Goal: Task Accomplishment & Management: Complete application form

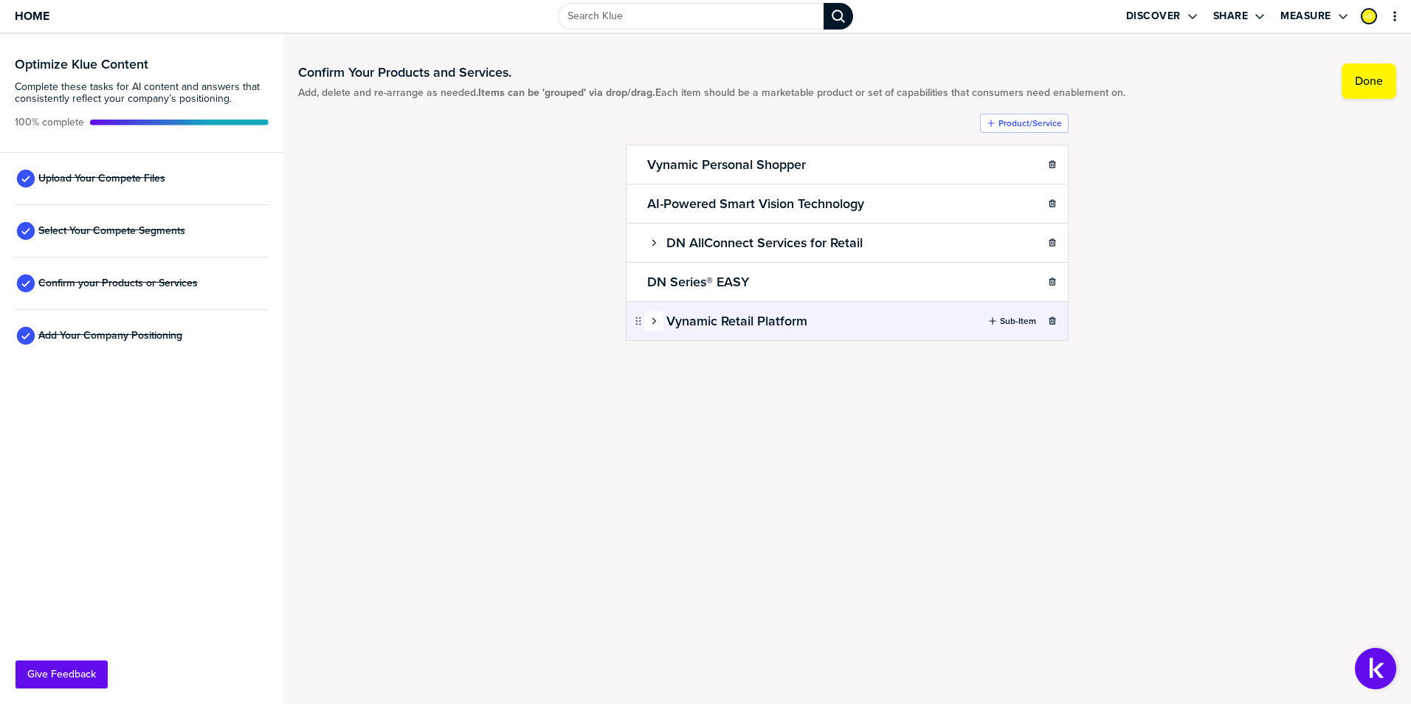
click at [648, 323] on div "button" at bounding box center [654, 320] width 18 height 9
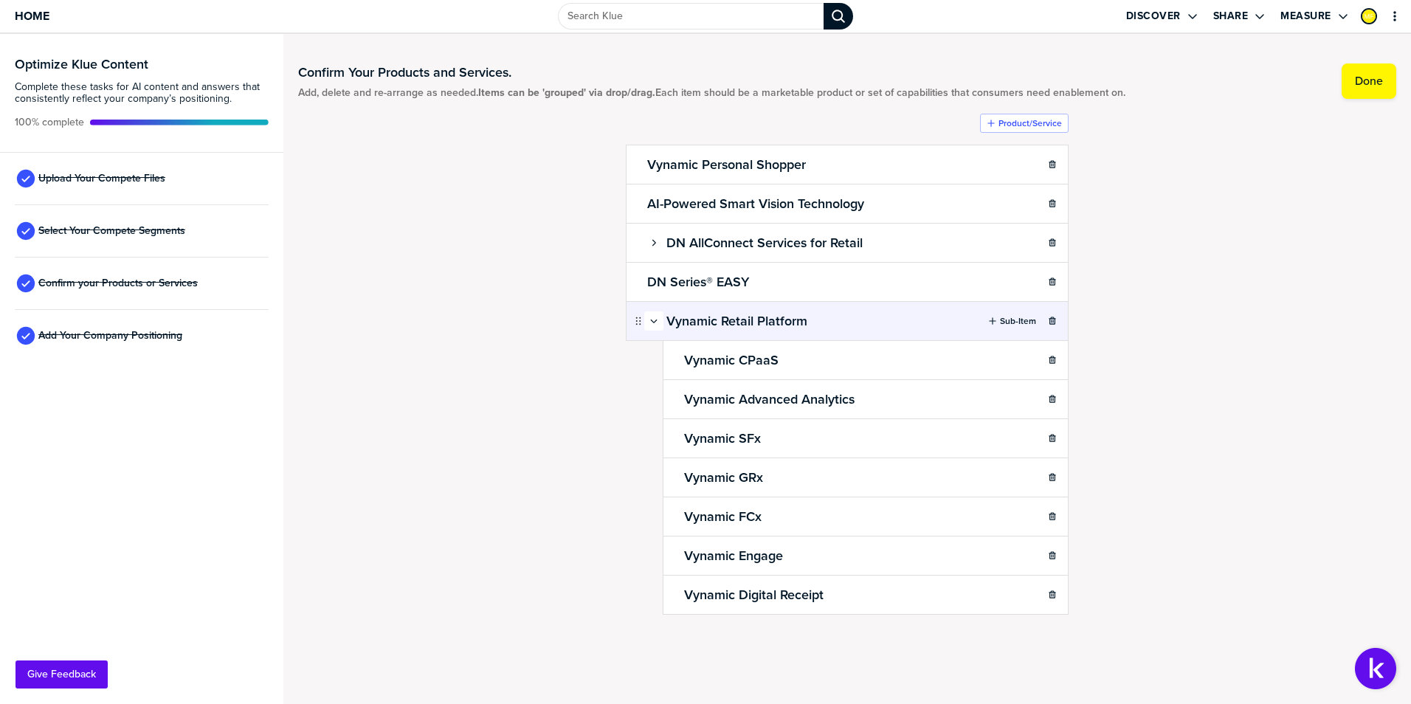
click at [648, 323] on div "button" at bounding box center [654, 320] width 18 height 9
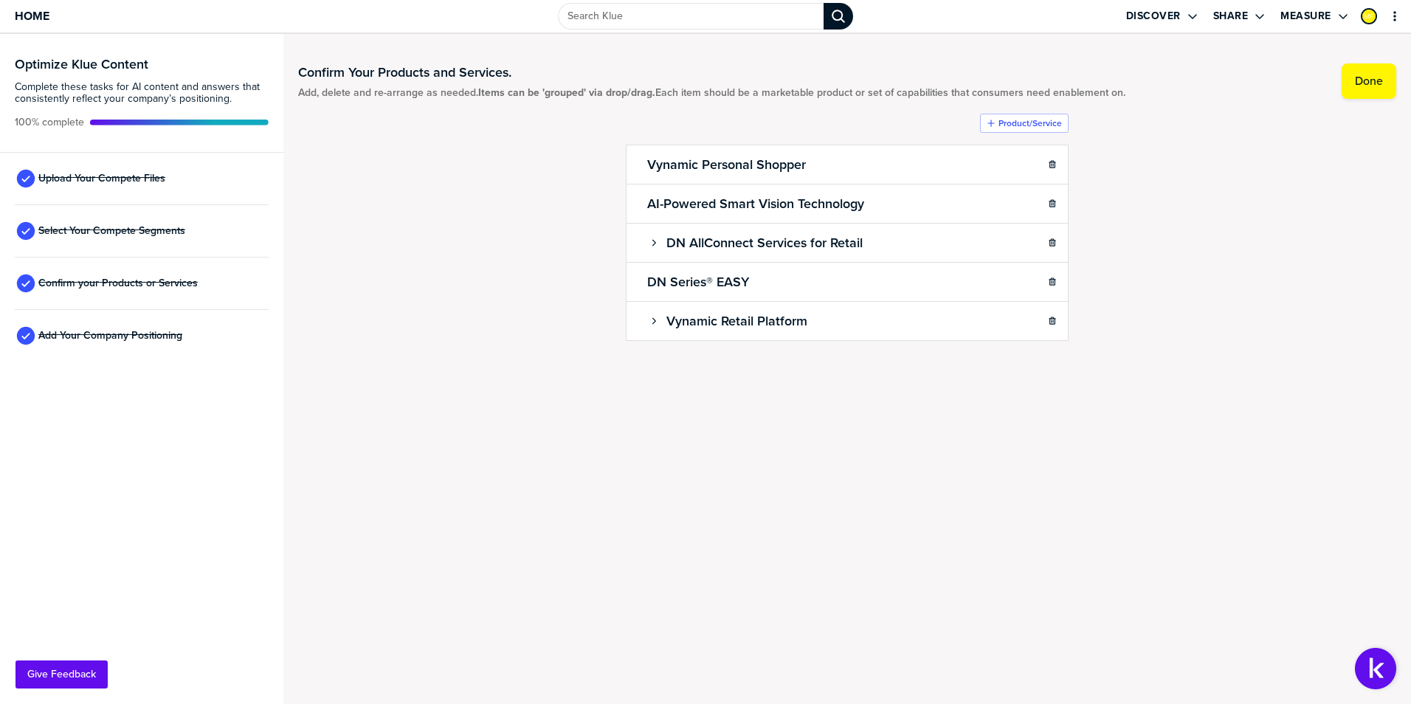
click at [774, 438] on div "Confirm Your Products and Services. Add, delete and re-arrange as needed. Items…" at bounding box center [846, 369] width 1127 height 670
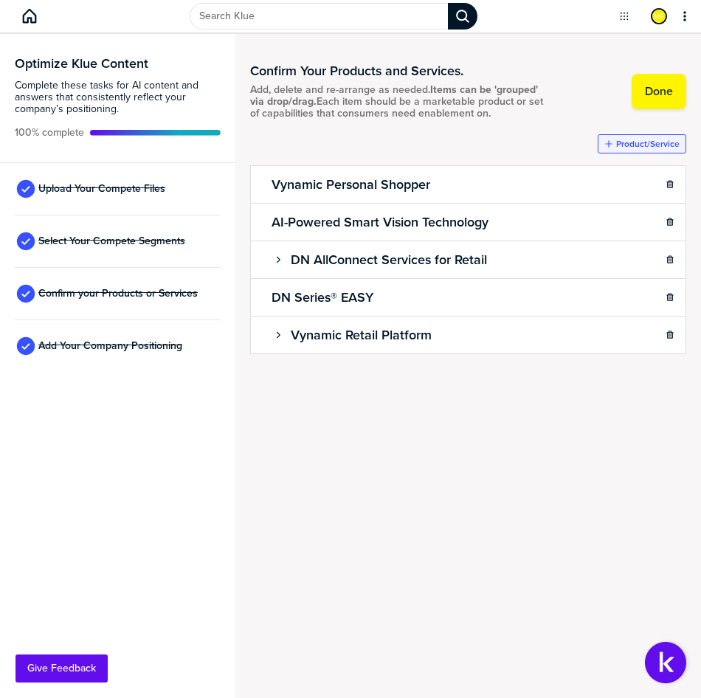
click at [642, 140] on label "Product/Service" at bounding box center [647, 144] width 63 height 12
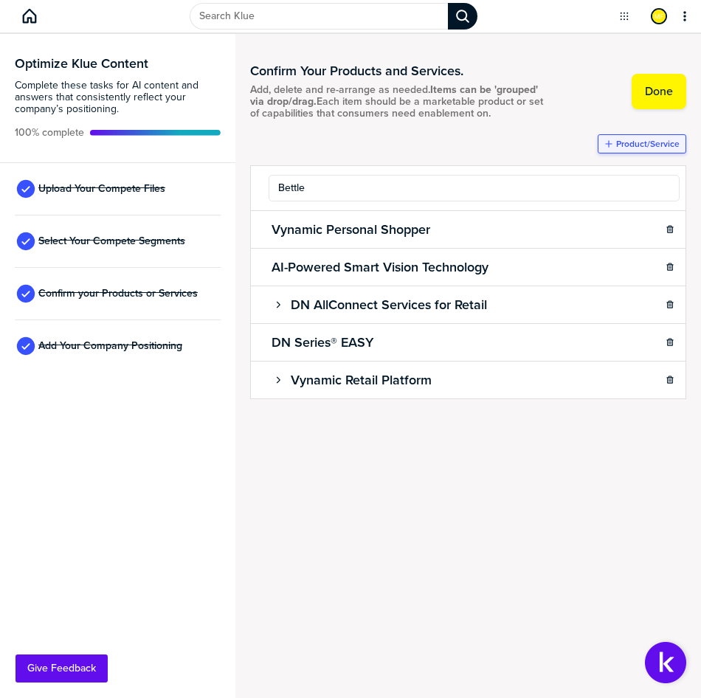
type input "Bettle"
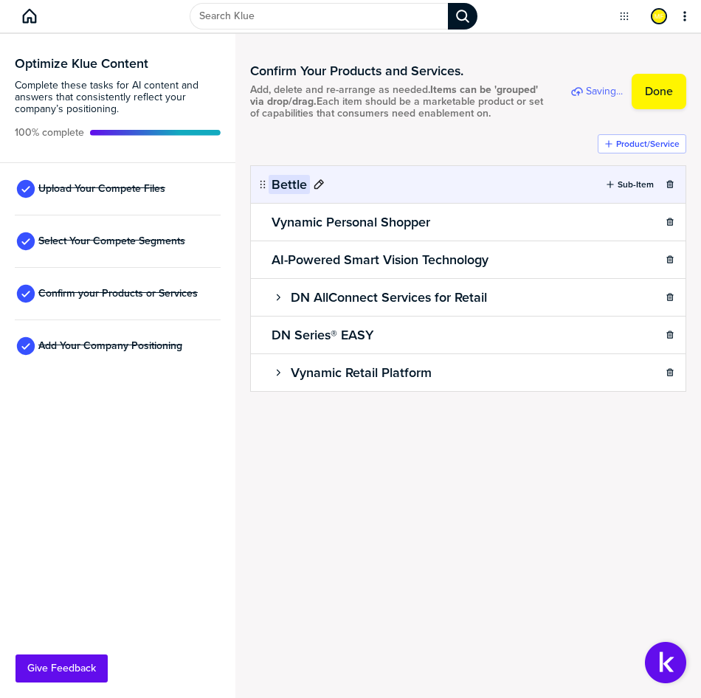
click at [280, 187] on h2 "Bettle" at bounding box center [289, 184] width 41 height 19
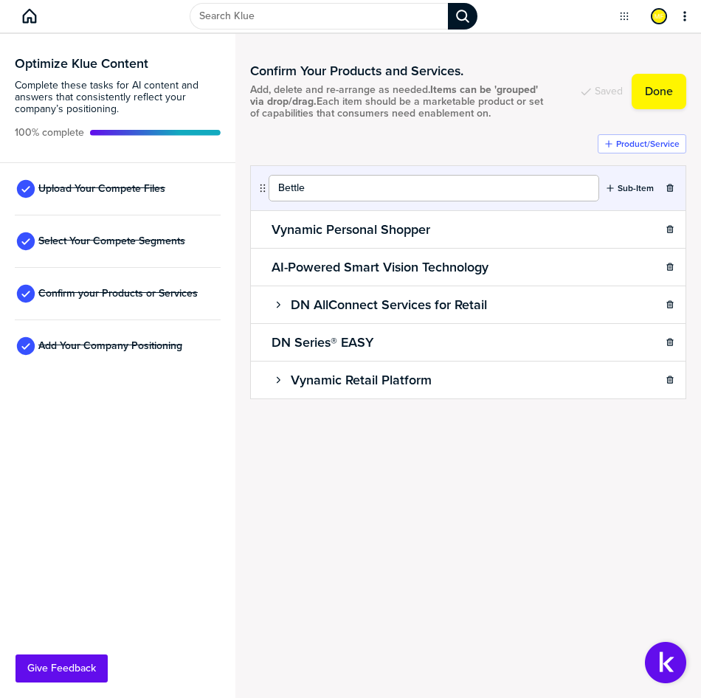
click at [281, 187] on input "Bettle" at bounding box center [434, 188] width 330 height 27
type input "DN Series Bettle"
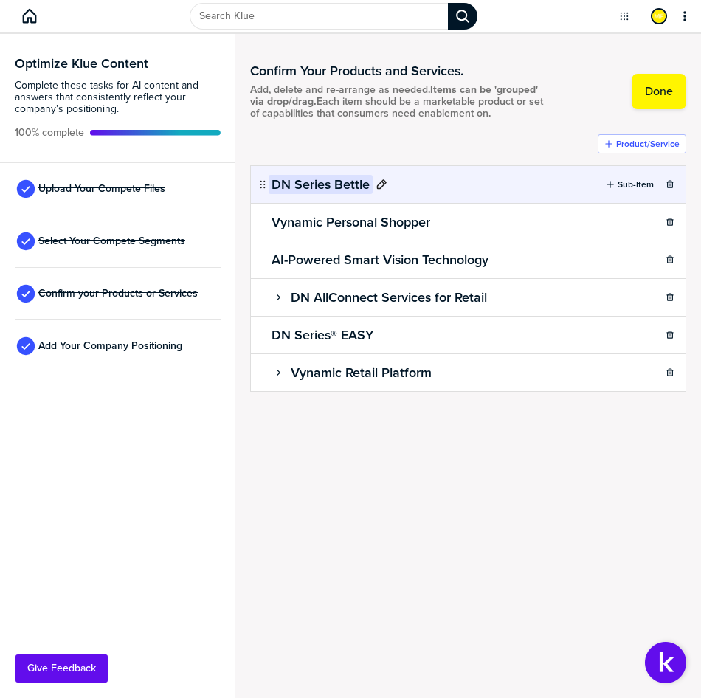
click at [347, 189] on h2 "DN Series Bettle" at bounding box center [321, 184] width 104 height 19
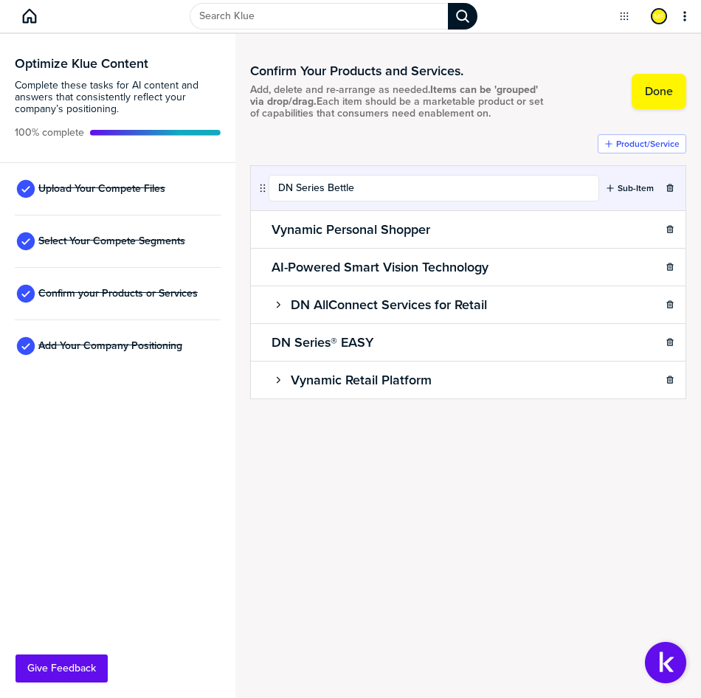
click at [347, 189] on input "DN Series Bettle" at bounding box center [434, 188] width 330 height 27
type input "DN Series BEETLE"
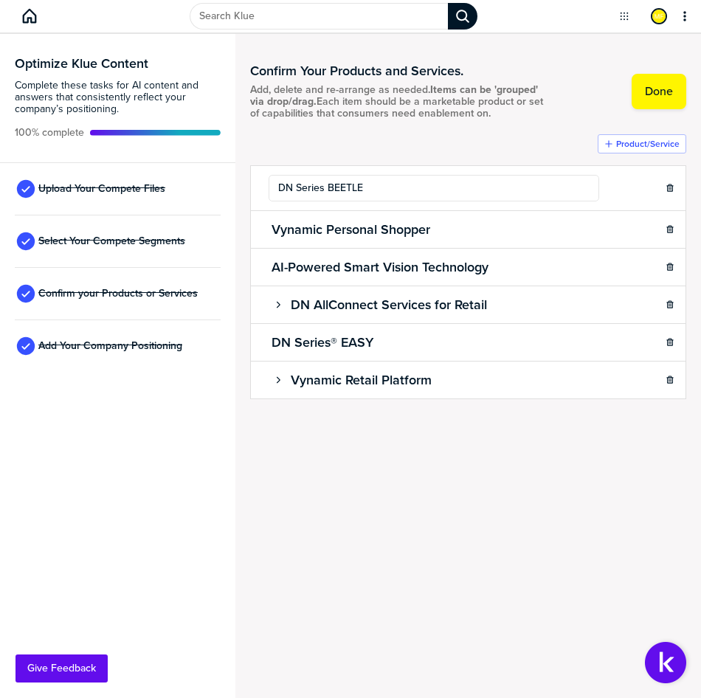
click at [457, 488] on div "Confirm Your Products and Services. Add, delete and re-arrange as needed. Items…" at bounding box center [468, 366] width 466 height 664
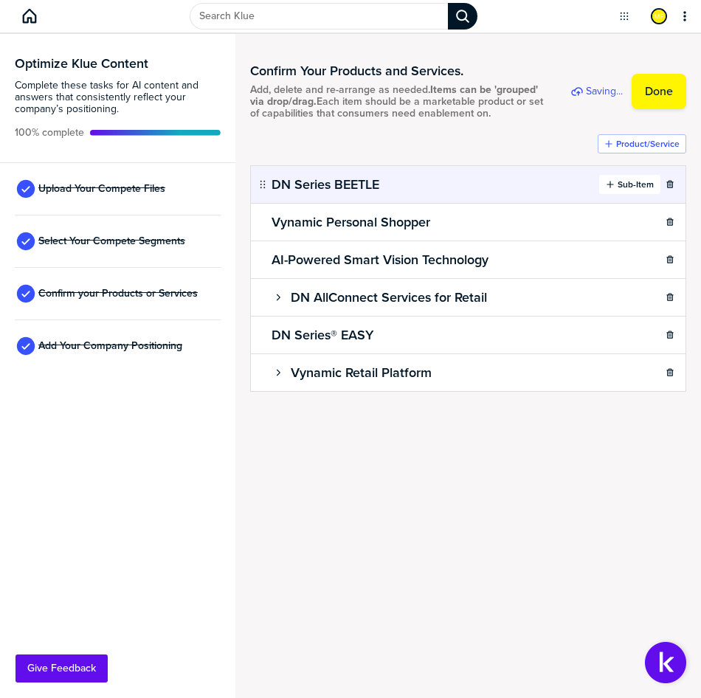
click at [629, 183] on label "Sub-Item" at bounding box center [635, 185] width 36 height 12
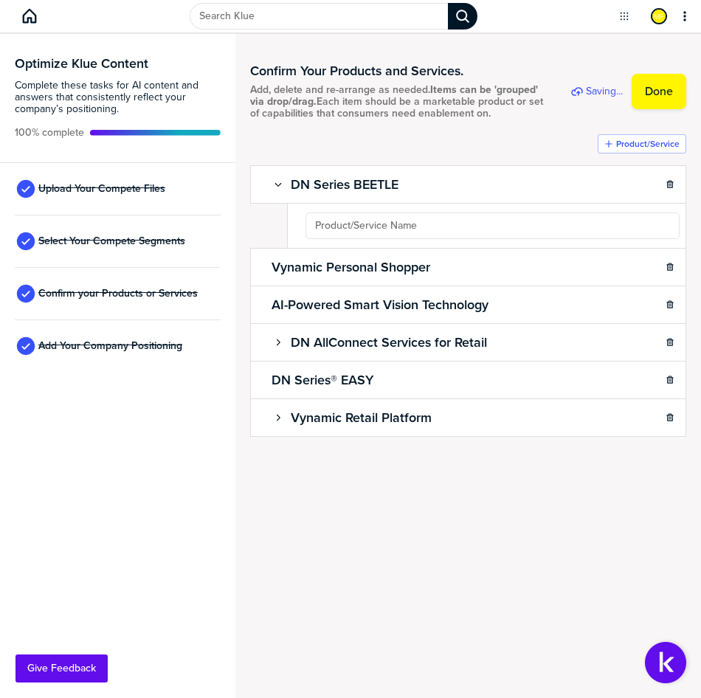
click at [496, 224] on ul "DN Series BEETLE Sub-Item Vynamic Personal Shopper Sub-Item AI-Powered Smart Vi…" at bounding box center [468, 300] width 436 height 271
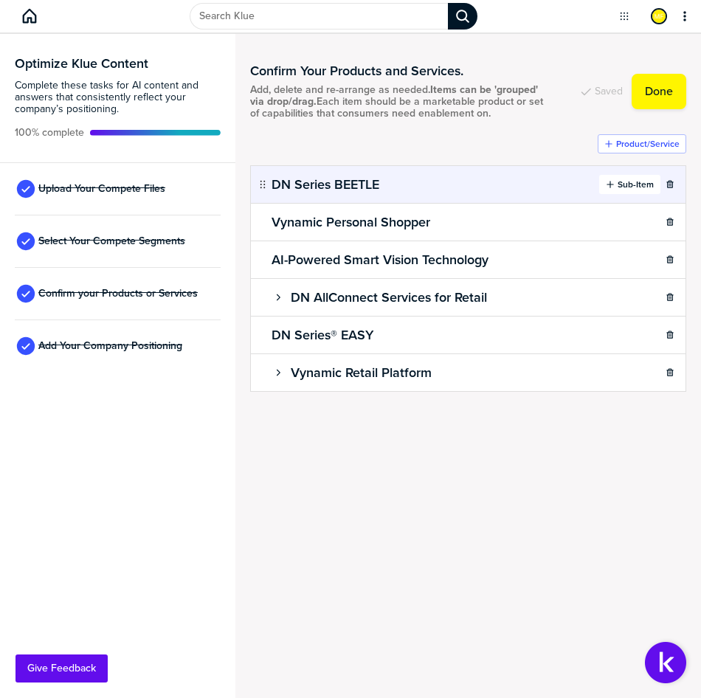
click at [612, 190] on div "Sub-Item" at bounding box center [630, 185] width 48 height 12
click at [612, 188] on icon "button" at bounding box center [610, 184] width 9 height 9
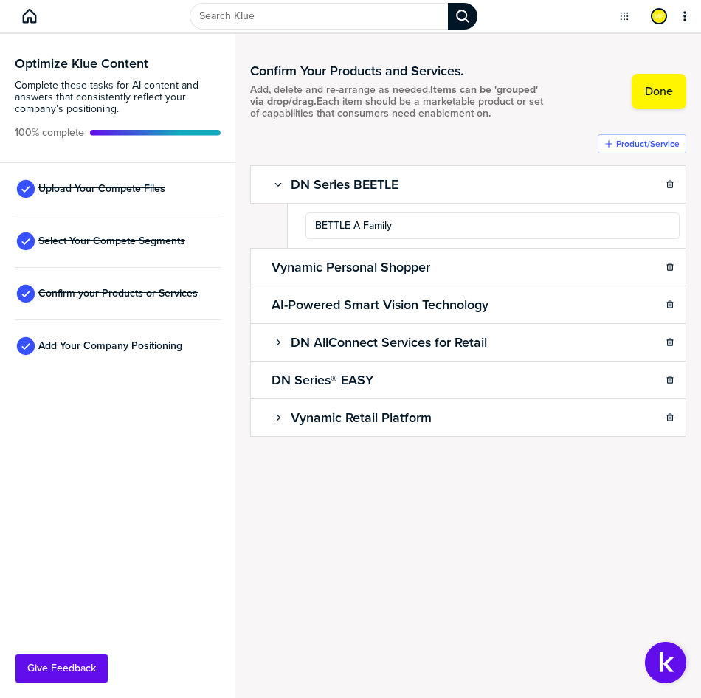
type input "BETTLE A Family"
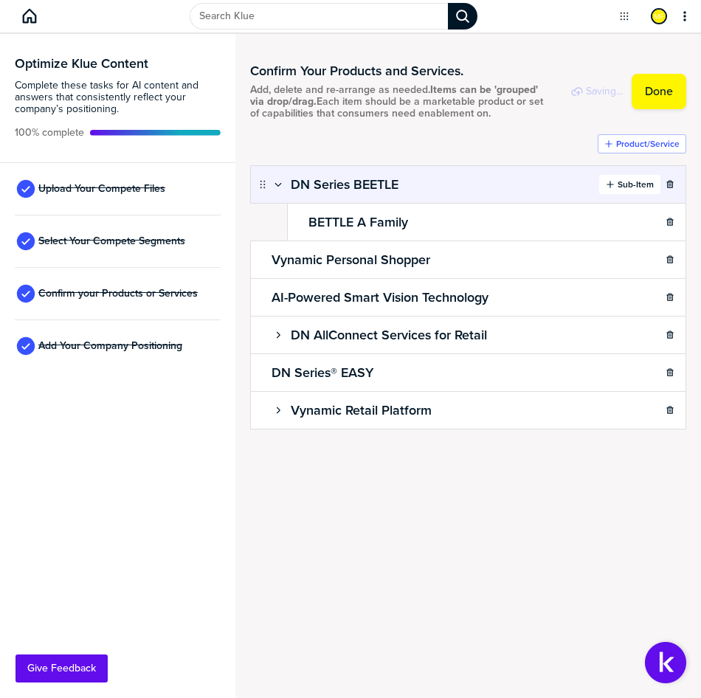
click at [618, 181] on label "Sub-Item" at bounding box center [635, 185] width 36 height 12
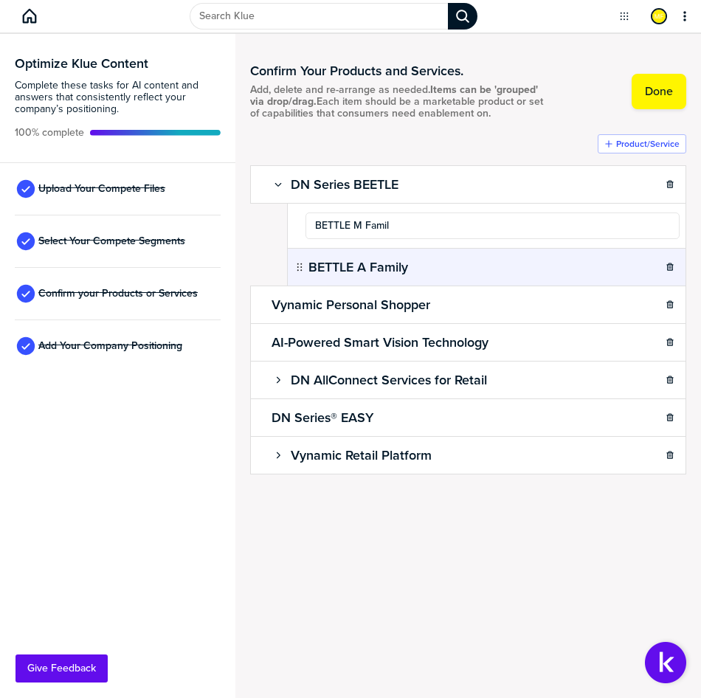
type input "BETTLE M Family"
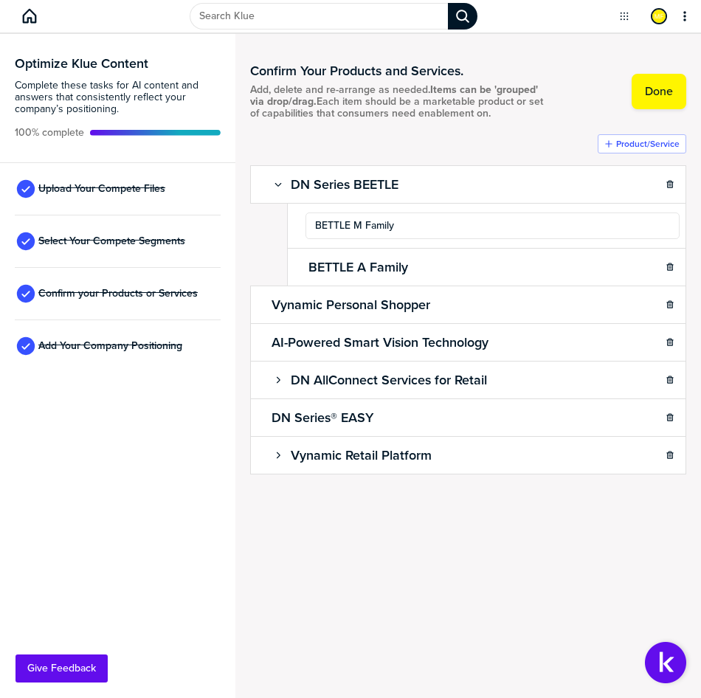
click at [498, 142] on div "Product/Service DN Series BEETLE Sub-Item BETTLE M Family BETTLE A Family Vynam…" at bounding box center [468, 303] width 436 height 339
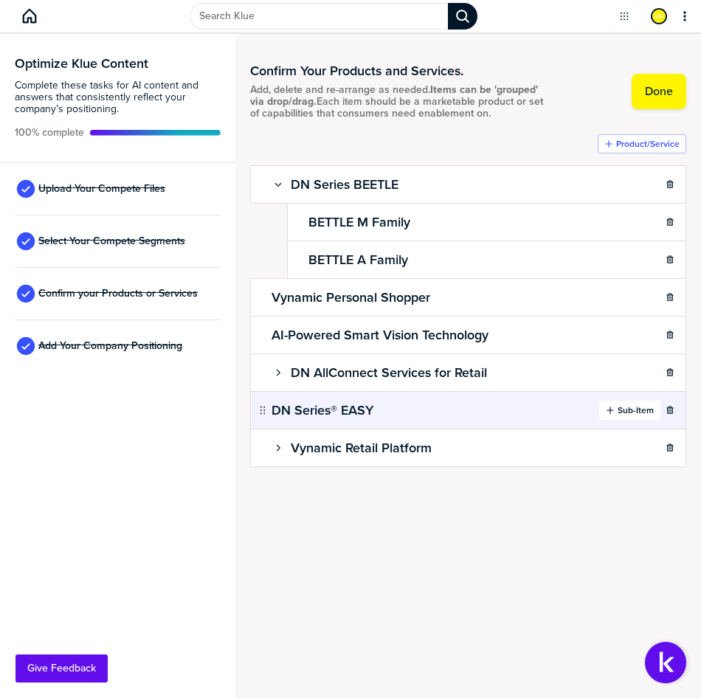
click at [620, 407] on label "Sub-Item" at bounding box center [635, 410] width 36 height 12
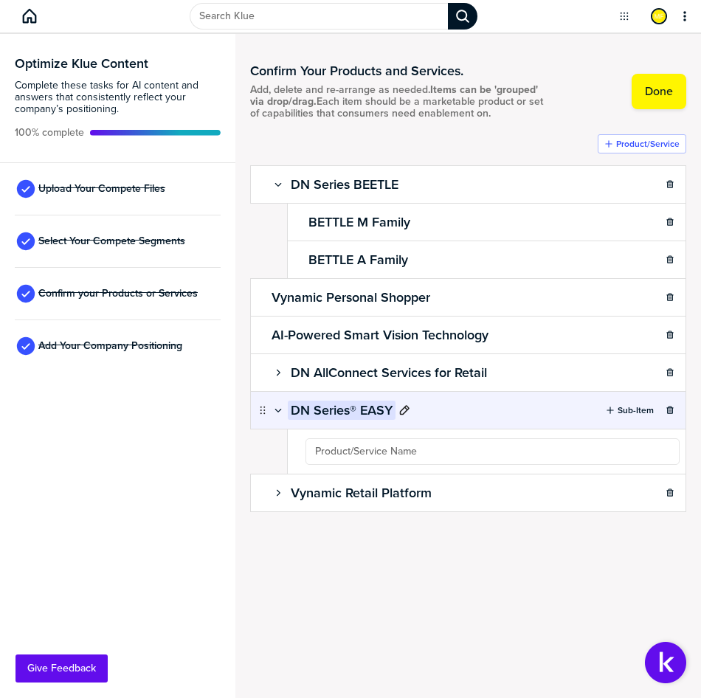
click at [353, 409] on h2 "DN Series® EASY" at bounding box center [342, 410] width 108 height 19
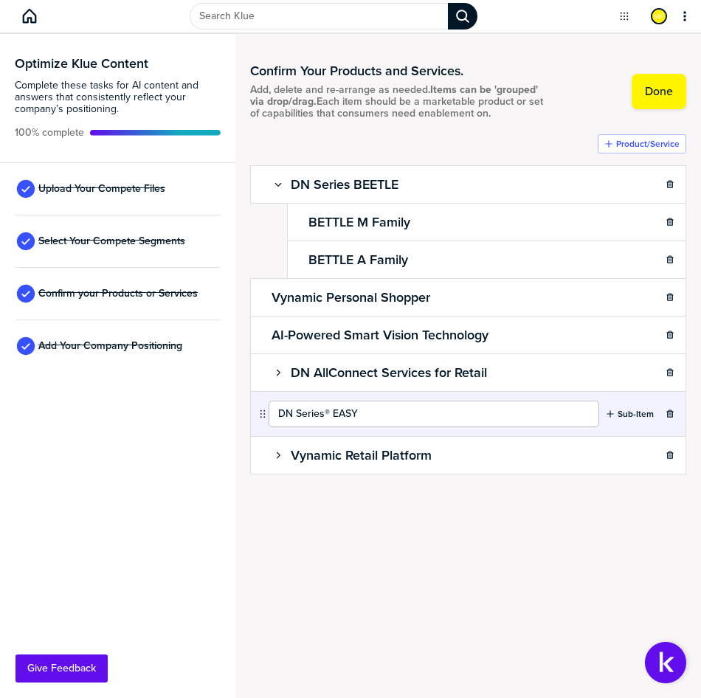
click at [332, 412] on input "DN Series® EASY" at bounding box center [434, 414] width 330 height 27
type input "DN Series EASY"
click at [635, 414] on label "Sub-Item" at bounding box center [635, 414] width 36 height 12
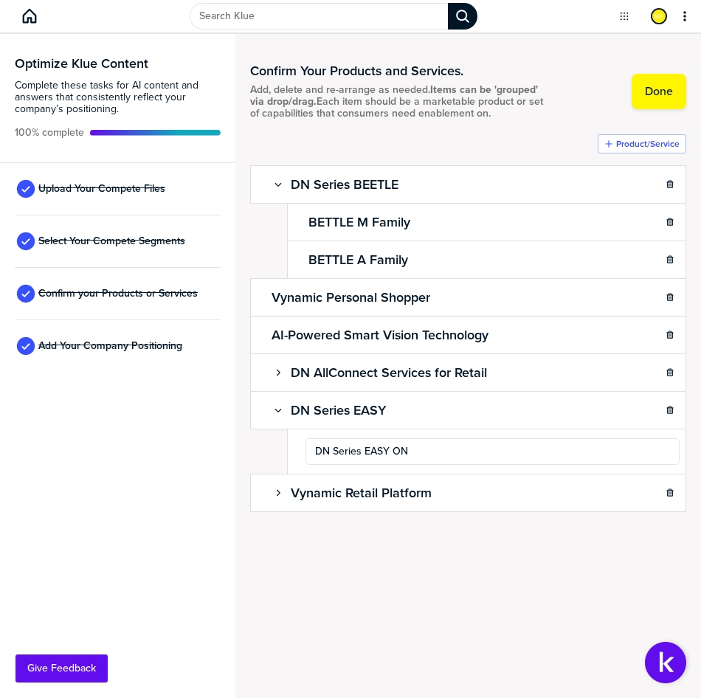
type input "DN Series EASY ONE"
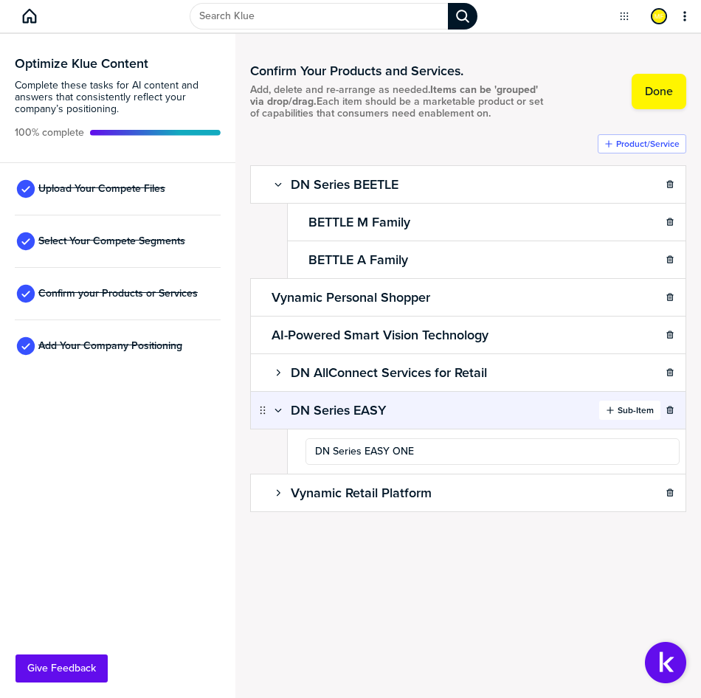
click at [625, 414] on label "Sub-Item" at bounding box center [635, 410] width 36 height 12
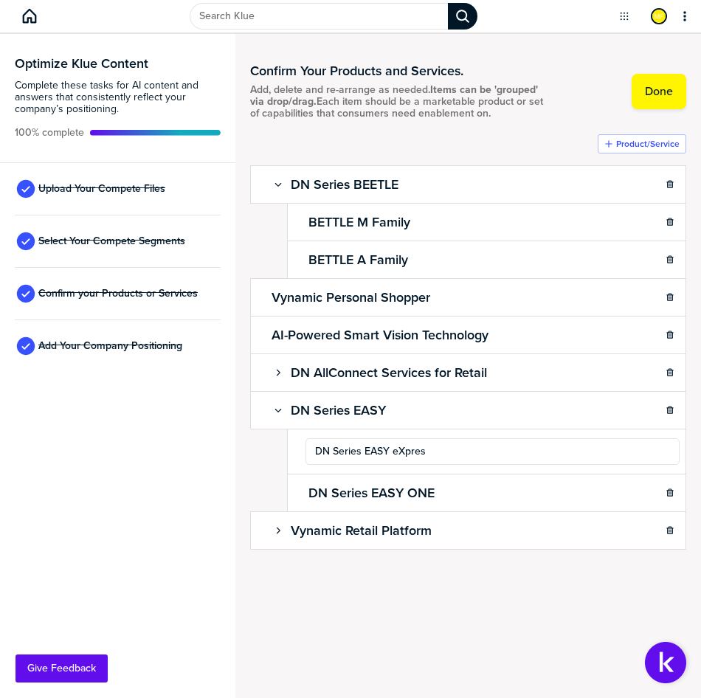
type input "DN Series EASY eXpress"
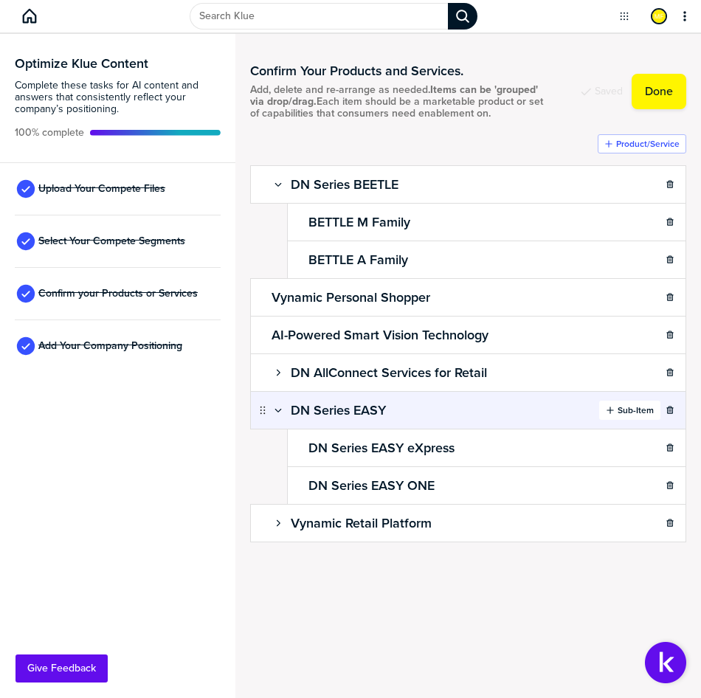
click at [618, 406] on label "Sub-Item" at bounding box center [635, 410] width 36 height 12
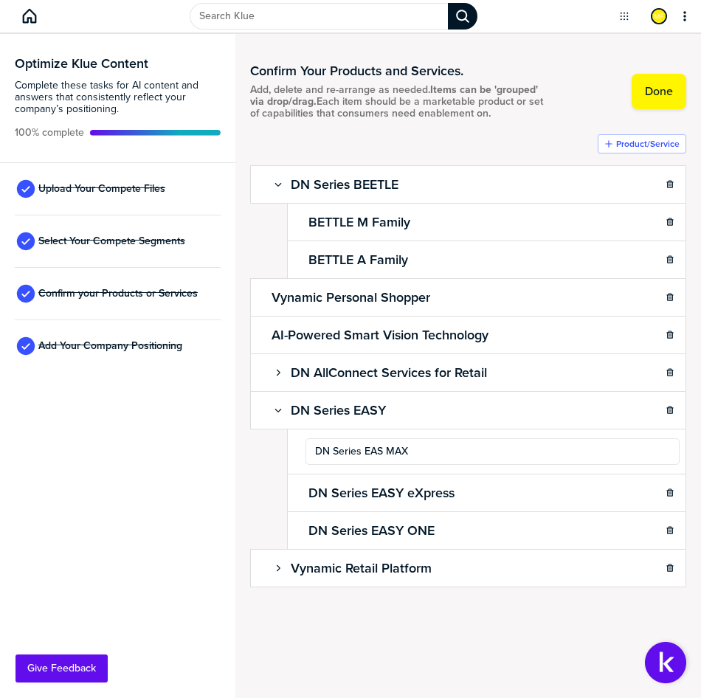
type input "DN Series EASY MAX"
click at [524, 631] on div "Product/Service DN Series BEETLE Sub-Item BETTLE M Family BETTLE A Family Vynam…" at bounding box center [468, 389] width 436 height 511
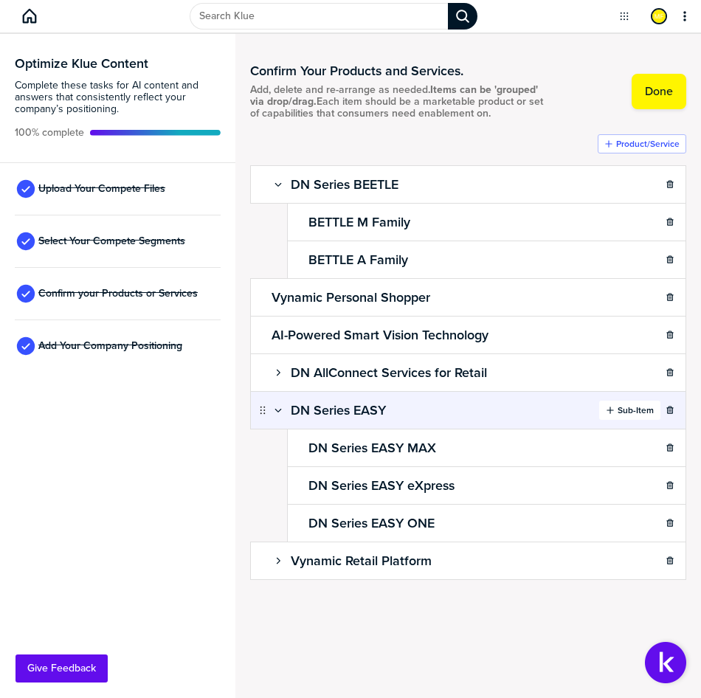
click at [633, 410] on label "Sub-Item" at bounding box center [635, 410] width 36 height 12
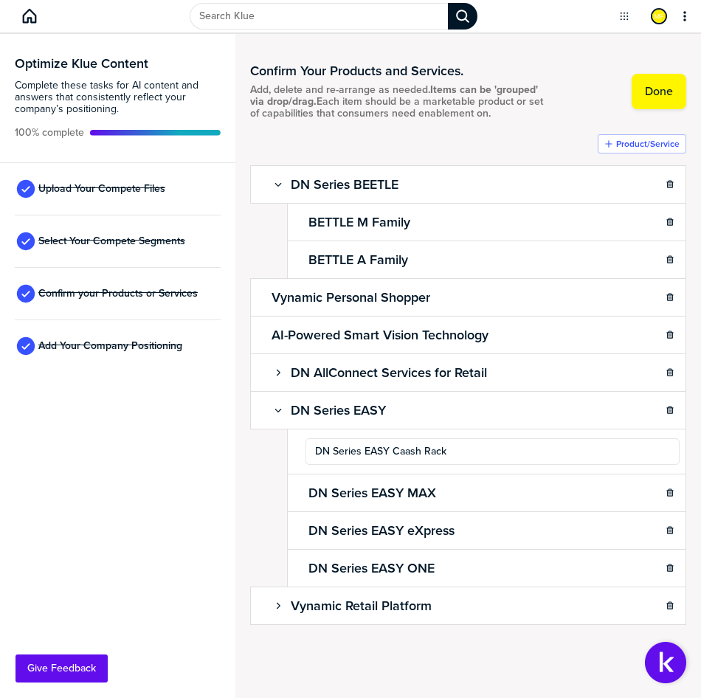
type input "DN Series EASY Cash Rack"
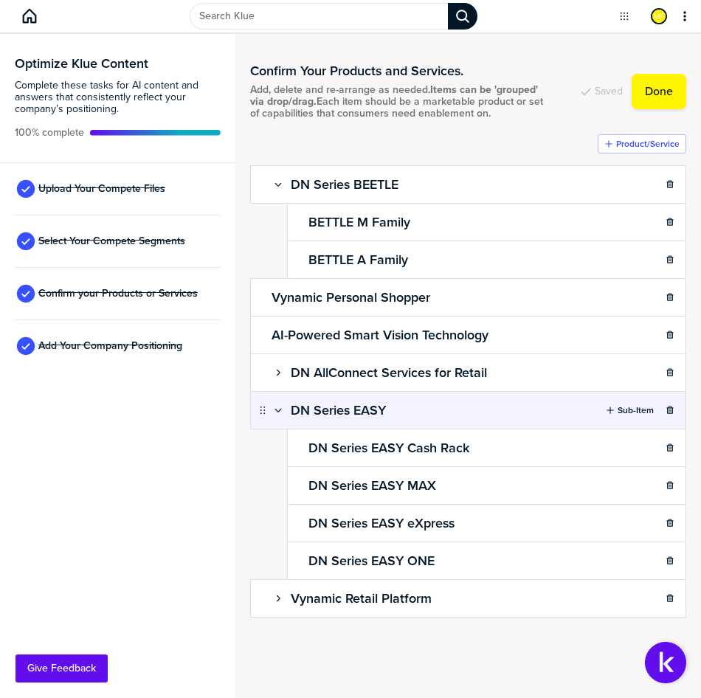
drag, startPoint x: 633, startPoint y: 401, endPoint x: 617, endPoint y: 407, distance: 17.3
click at [633, 401] on button "Sub-Item" at bounding box center [629, 410] width 61 height 19
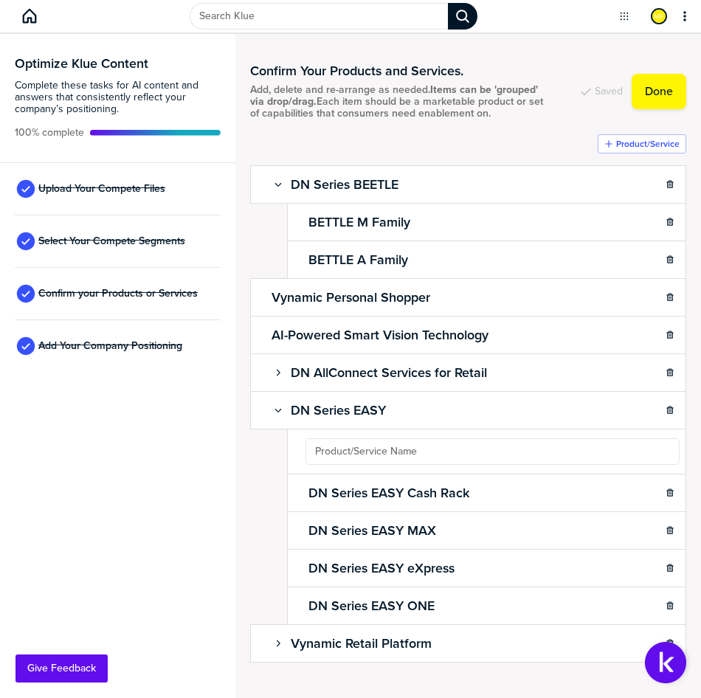
type input "DN Series® EASY Pro"
click at [361, 459] on ul "DN Series BEETLE Sub-Item BETTLE M Family BETTLE A Family Vynamic Personal Shop…" at bounding box center [468, 413] width 436 height 496
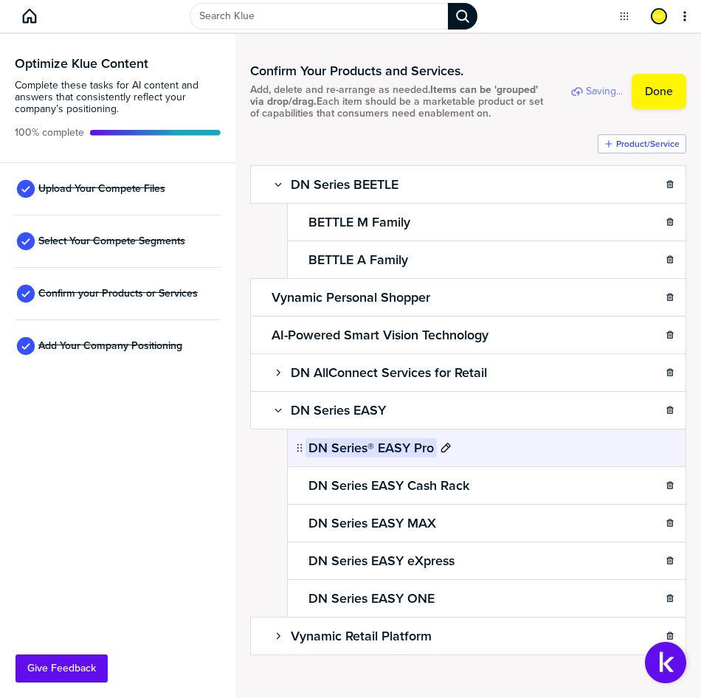
click at [368, 460] on ul "DN Series BEETLE Sub-Item BETTLE M Family BETTLE A Family Vynamic Personal Shop…" at bounding box center [468, 409] width 436 height 489
click at [369, 457] on h2 "DN Series® EASY Pro" at bounding box center [370, 447] width 131 height 19
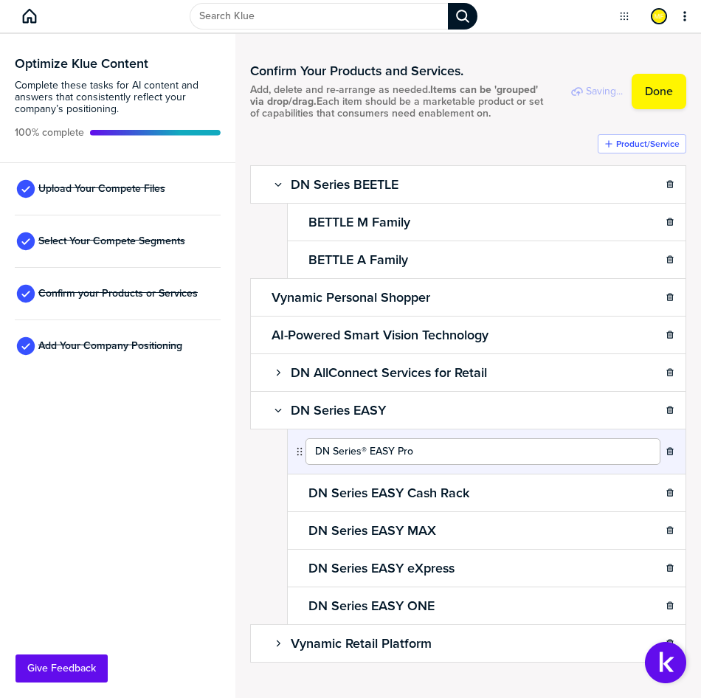
click at [364, 463] on input "DN Series® EASY Pro" at bounding box center [482, 451] width 355 height 27
type input "DN Series EASY Pro"
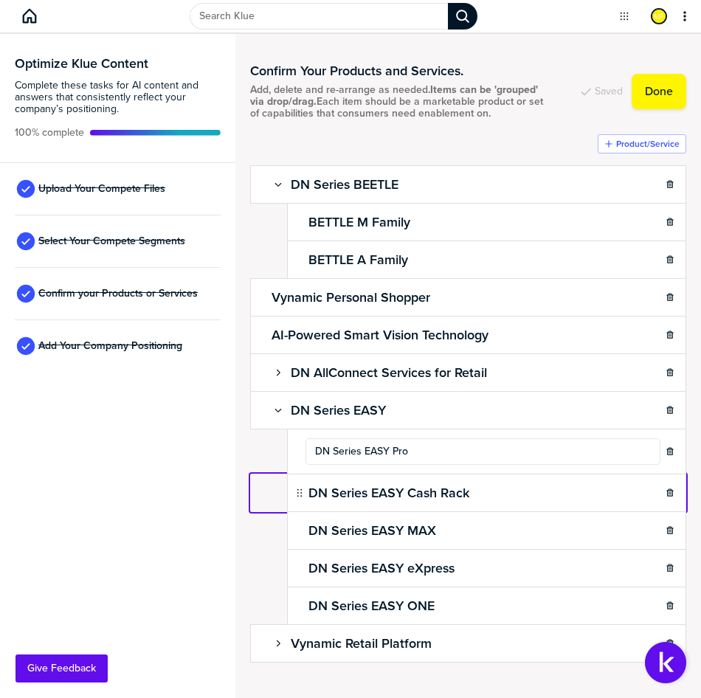
click at [255, 509] on ul "DN Series BEETLE Sub-Item BETTLE M Family BETTLE A Family Vynamic Personal Shop…" at bounding box center [468, 413] width 436 height 496
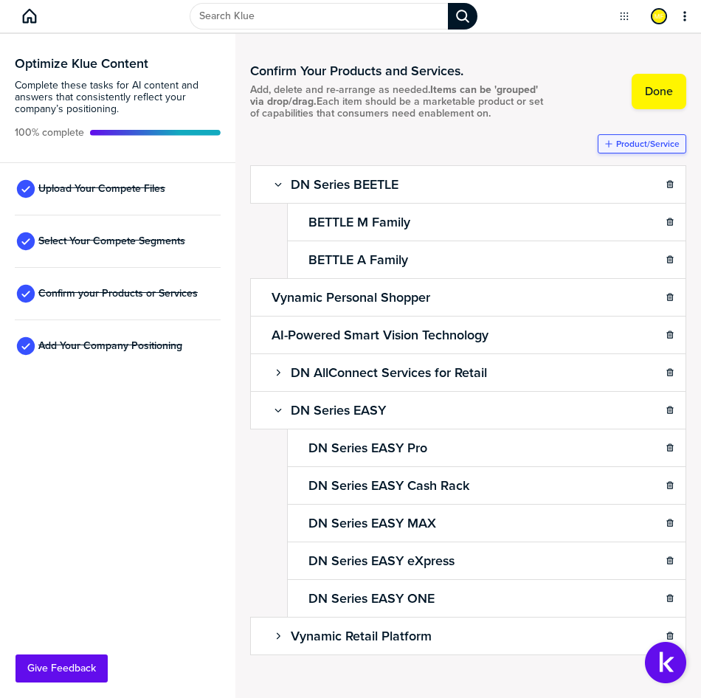
scroll to position [27, 0]
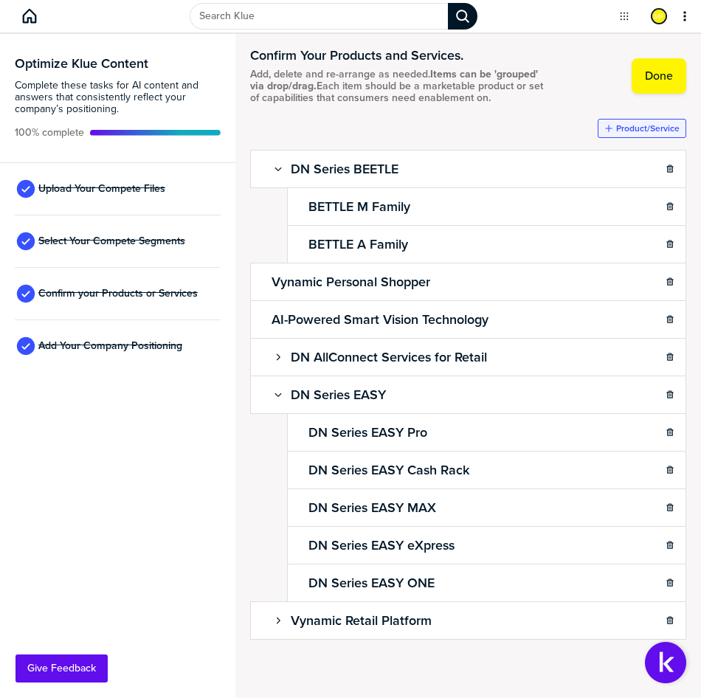
click at [633, 127] on label "Product/Service" at bounding box center [647, 128] width 63 height 12
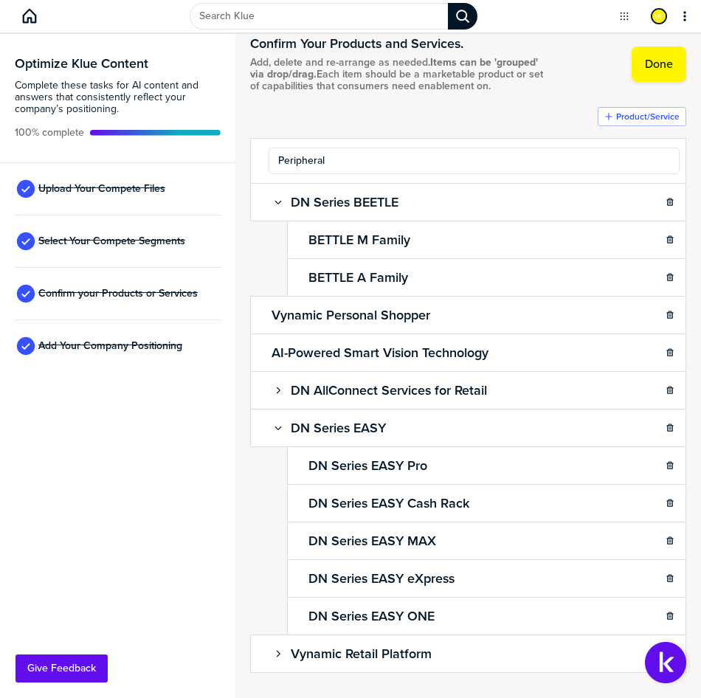
type input "Peripherals"
click at [682, 167] on div "Confirm Your Products and Services. Add, delete and re-arrange as needed. Items…" at bounding box center [468, 366] width 466 height 664
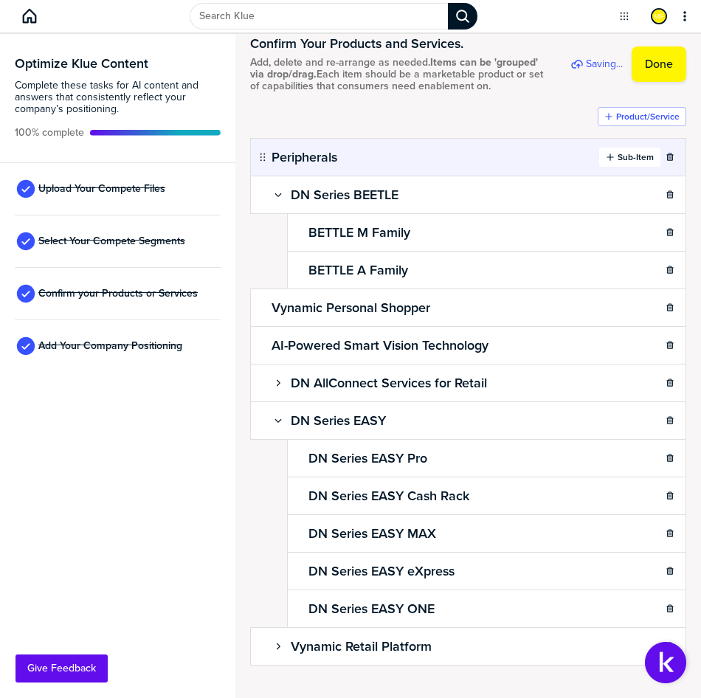
click at [617, 163] on label "Sub-Item" at bounding box center [635, 157] width 36 height 12
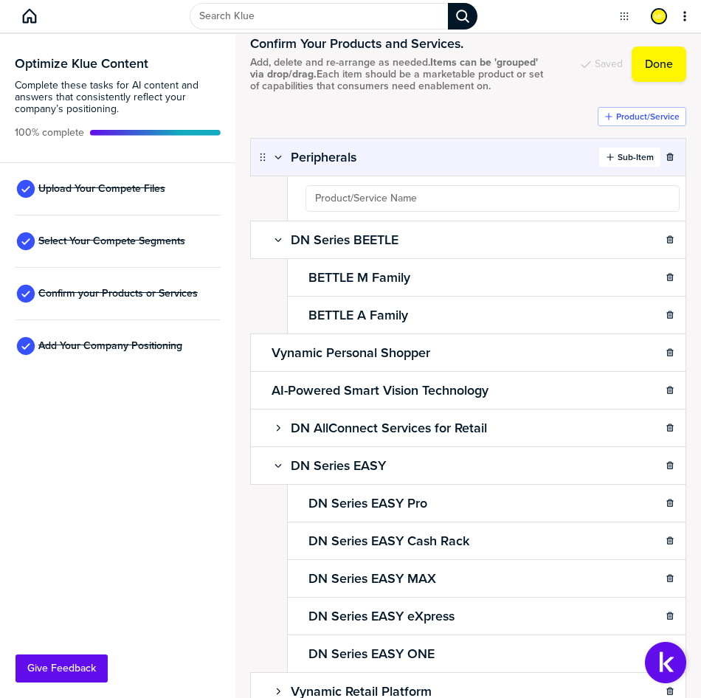
click at [617, 163] on label "Sub-Item" at bounding box center [635, 157] width 36 height 12
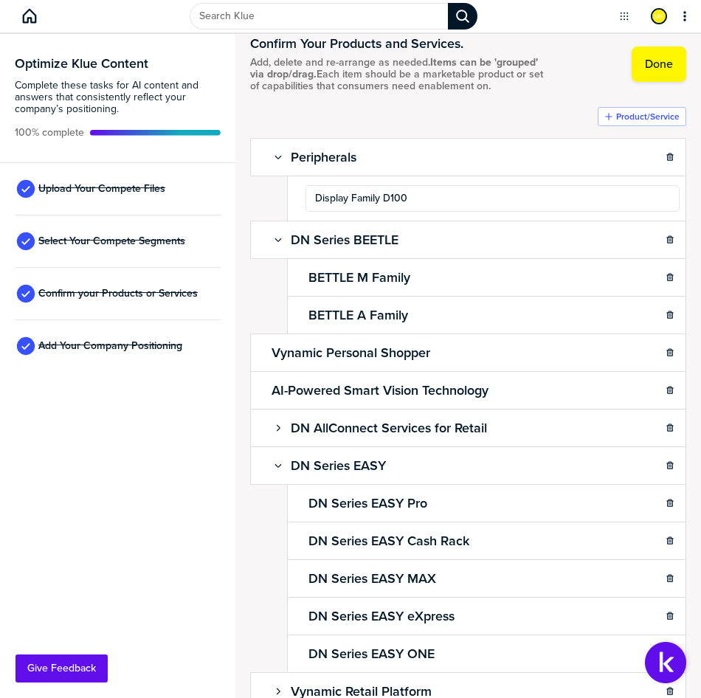
type input "Display Family D1000"
click at [682, 218] on div "Confirm Your Products and Services. Add, delete and re-arrange as needed. Items…" at bounding box center [468, 366] width 466 height 664
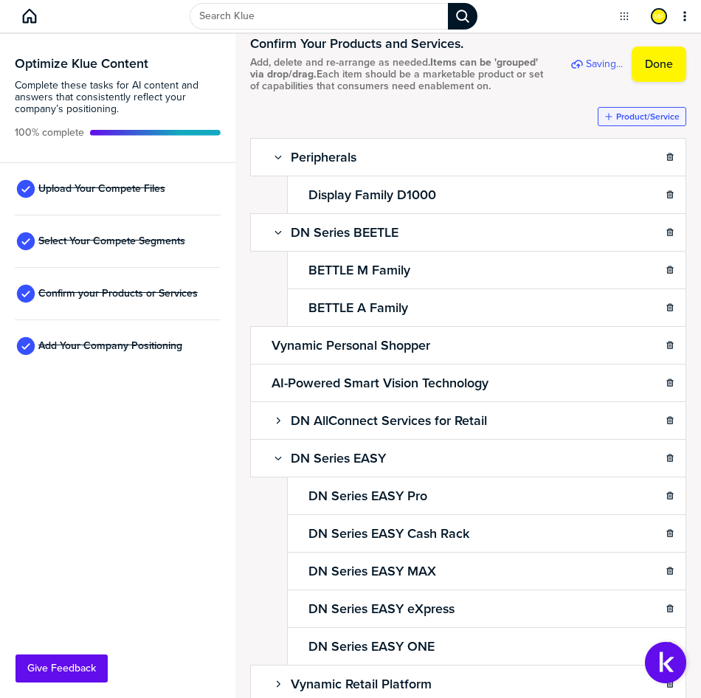
click at [623, 122] on label "Product/Service" at bounding box center [647, 117] width 63 height 12
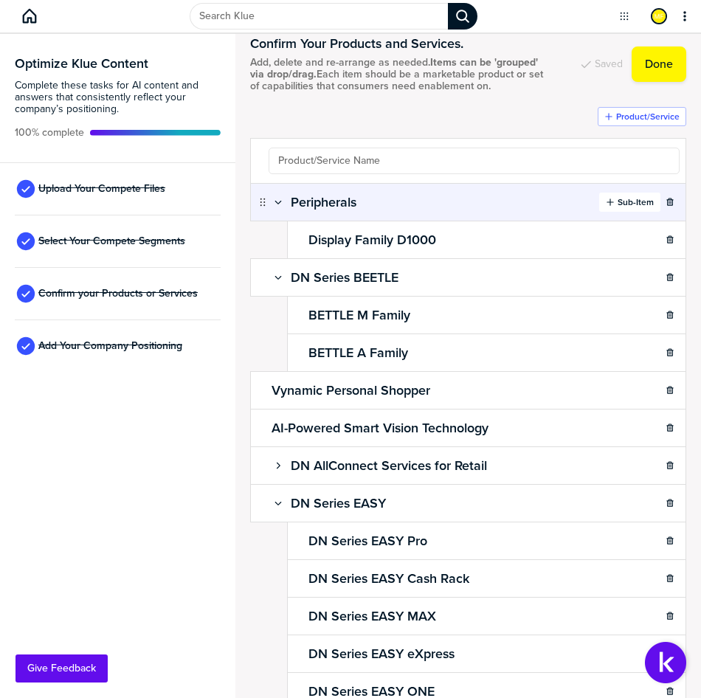
click at [620, 214] on div "Peripherals Sub-Item" at bounding box center [468, 202] width 436 height 38
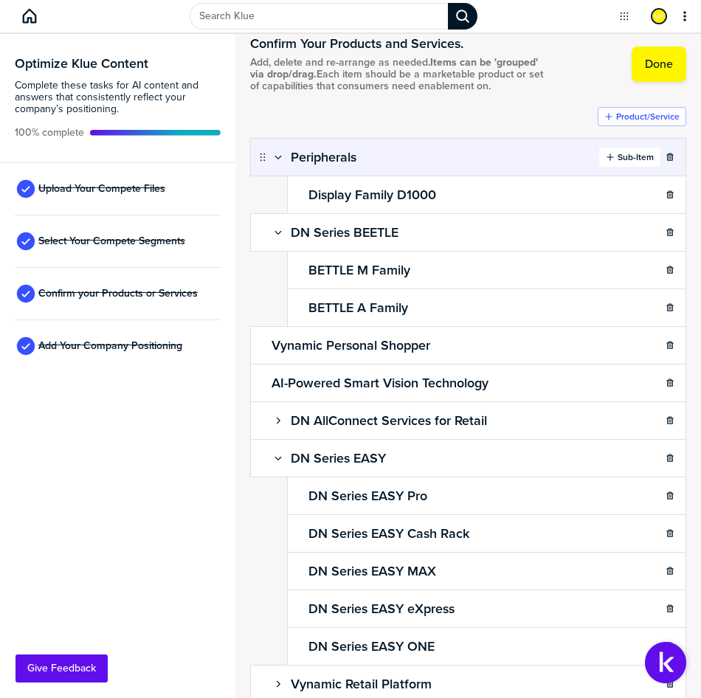
click at [620, 163] on label "Sub-Item" at bounding box center [635, 157] width 36 height 12
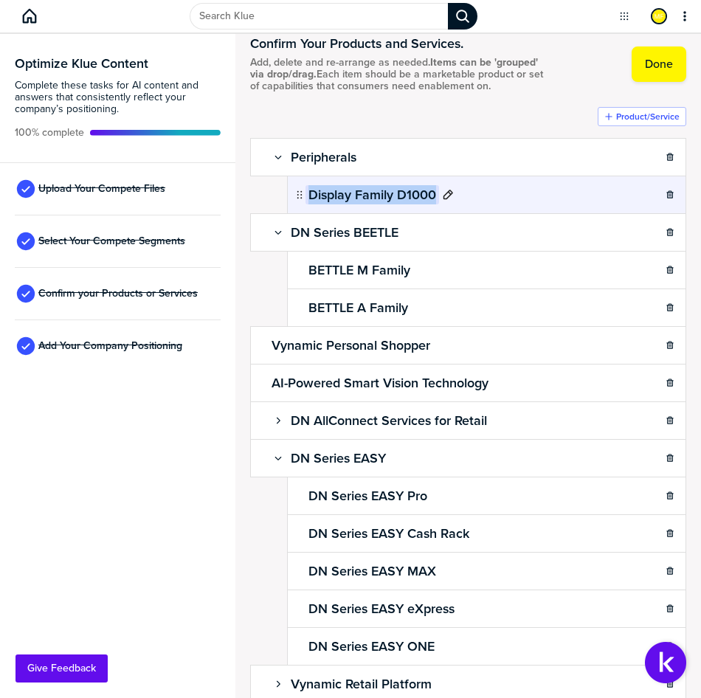
drag, startPoint x: 436, startPoint y: 248, endPoint x: 307, endPoint y: 202, distance: 137.0
click at [307, 202] on h2 "Display Family D1000" at bounding box center [372, 194] width 134 height 19
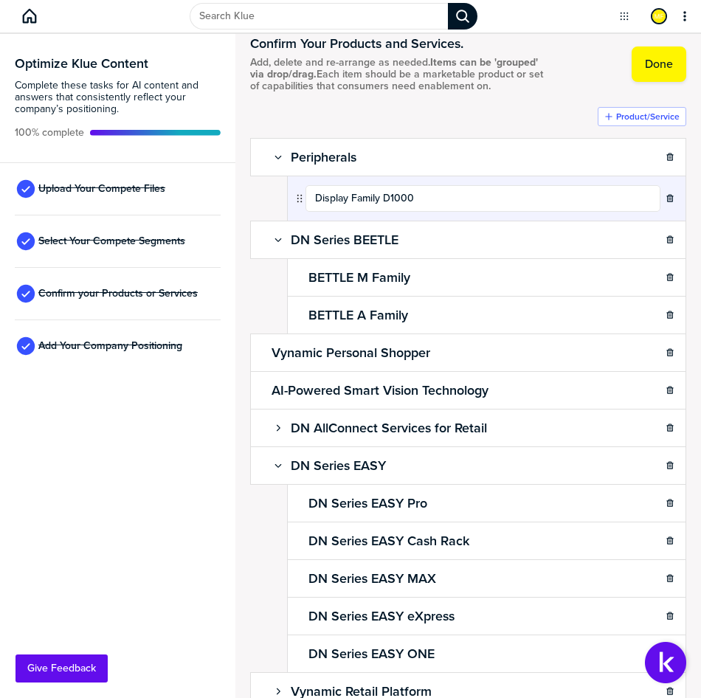
drag, startPoint x: 425, startPoint y: 212, endPoint x: 300, endPoint y: 207, distance: 125.5
click at [300, 207] on div "Display Family D1000" at bounding box center [477, 198] width 367 height 27
click at [681, 221] on div "Confirm Your Products and Services. Add, delete and re-arrange as needed. Items…" at bounding box center [468, 366] width 466 height 664
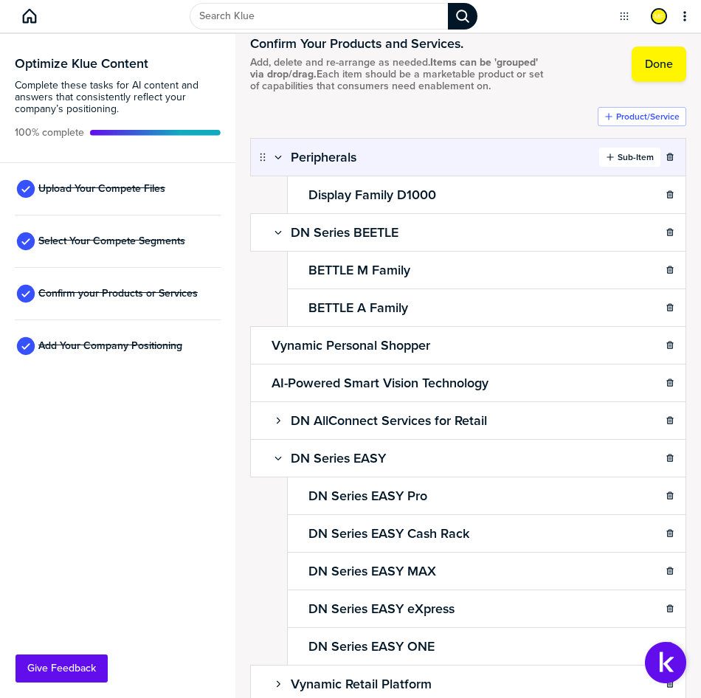
click at [632, 163] on label "Sub-Item" at bounding box center [635, 157] width 36 height 12
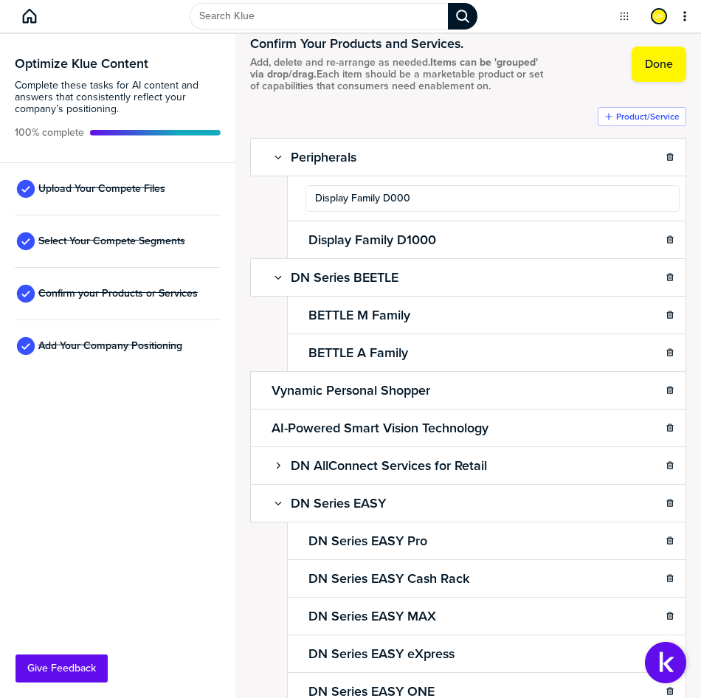
type input "Display Family D2000"
click at [682, 228] on div "Confirm Your Products and Services. Add, delete and re-arrange as needed. Items…" at bounding box center [468, 366] width 466 height 664
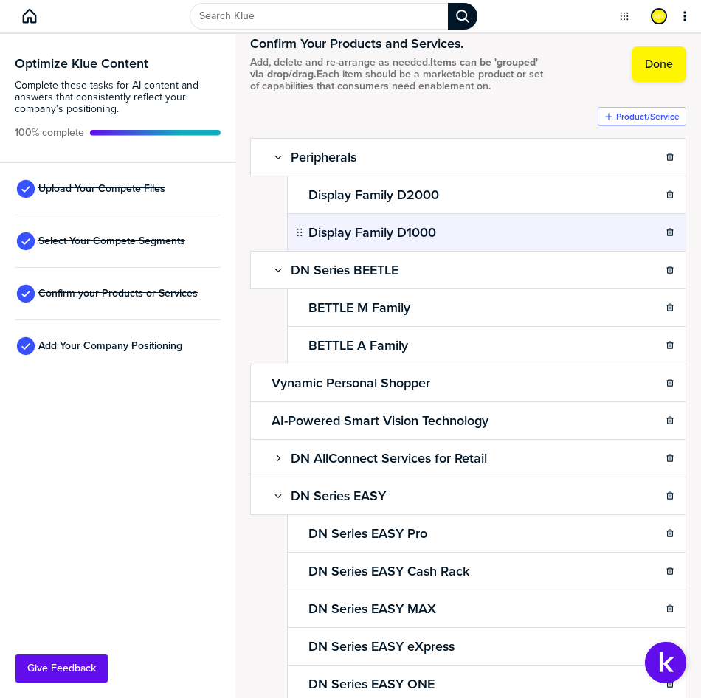
drag, startPoint x: 615, startPoint y: 167, endPoint x: 541, endPoint y: 236, distance: 100.7
click at [617, 163] on label "Sub-Item" at bounding box center [635, 157] width 36 height 12
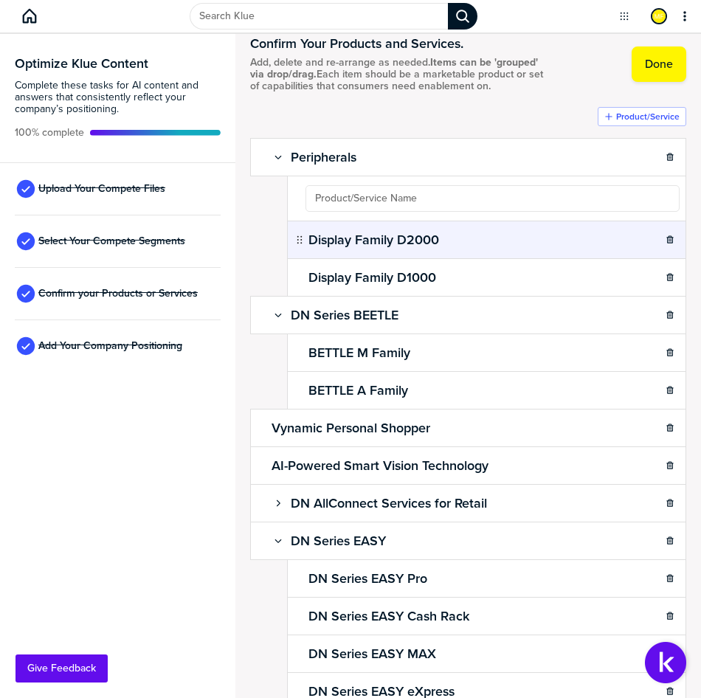
type input "Cash Drawers"
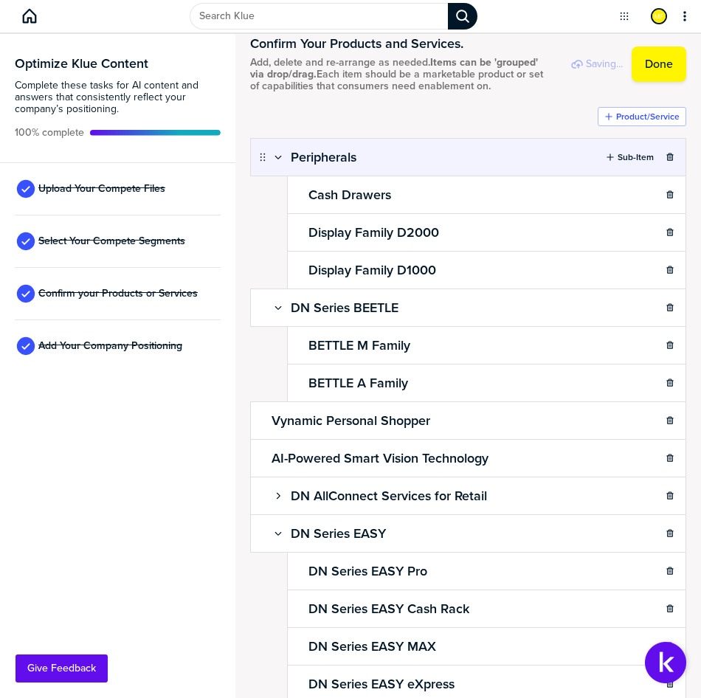
drag, startPoint x: 609, startPoint y: 167, endPoint x: 582, endPoint y: 176, distance: 28.7
click at [617, 163] on label "Sub-Item" at bounding box center [635, 157] width 36 height 12
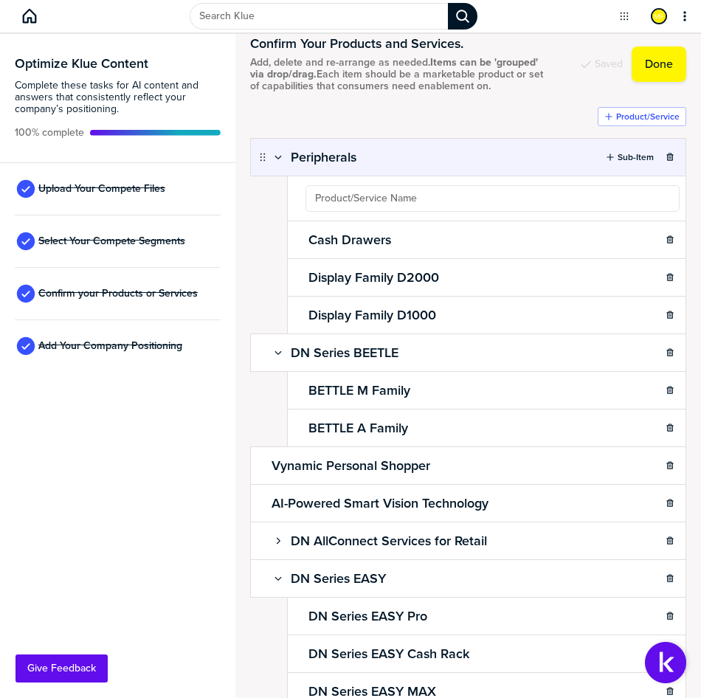
type input "Printers"
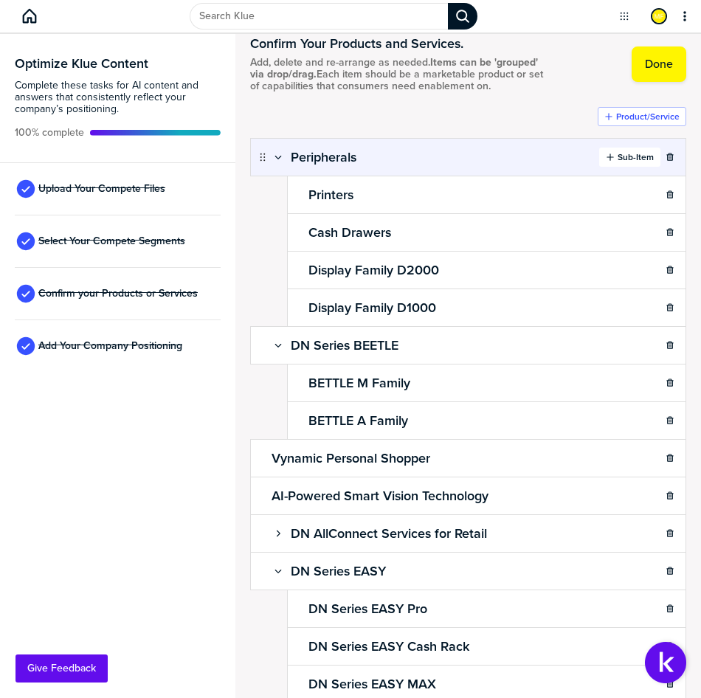
click at [620, 163] on label "Sub-Item" at bounding box center [635, 157] width 36 height 12
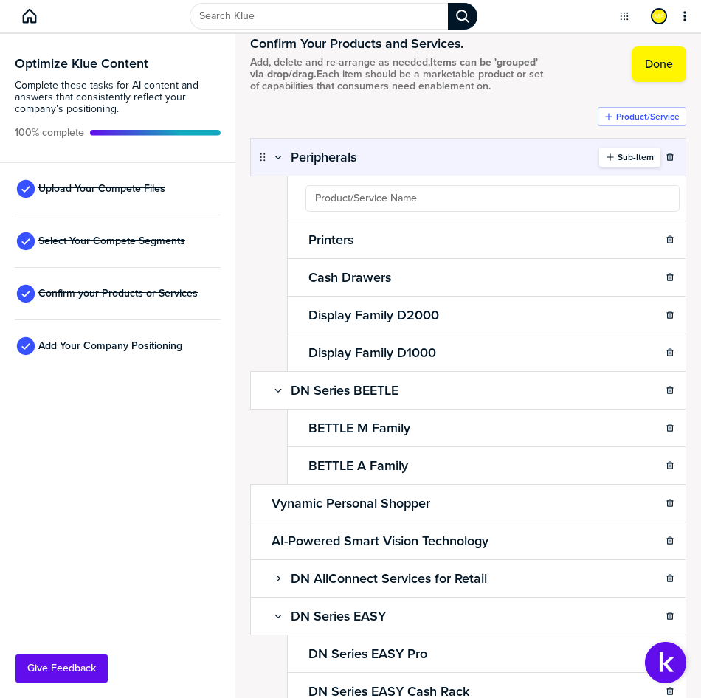
type input "Handheld Scanners"
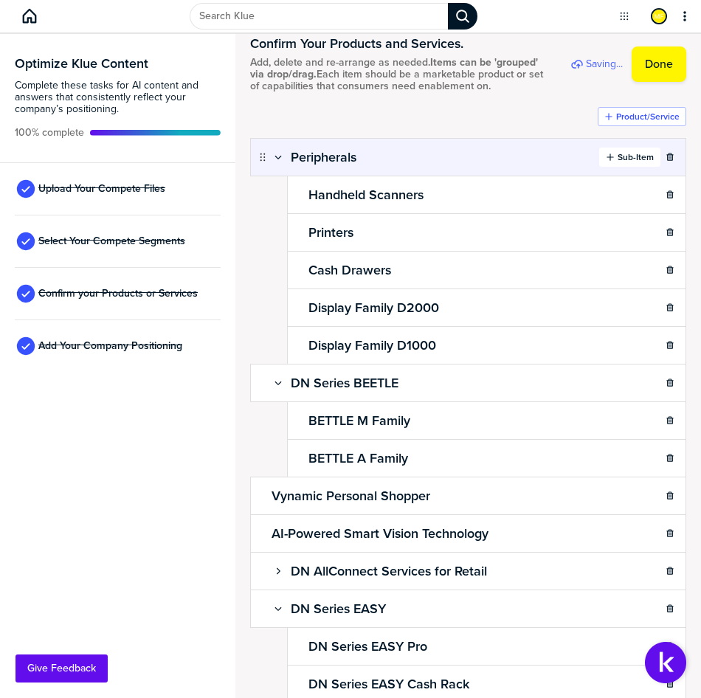
drag, startPoint x: 607, startPoint y: 165, endPoint x: 595, endPoint y: 172, distance: 14.2
click at [617, 163] on label "Sub-Item" at bounding box center [635, 157] width 36 height 12
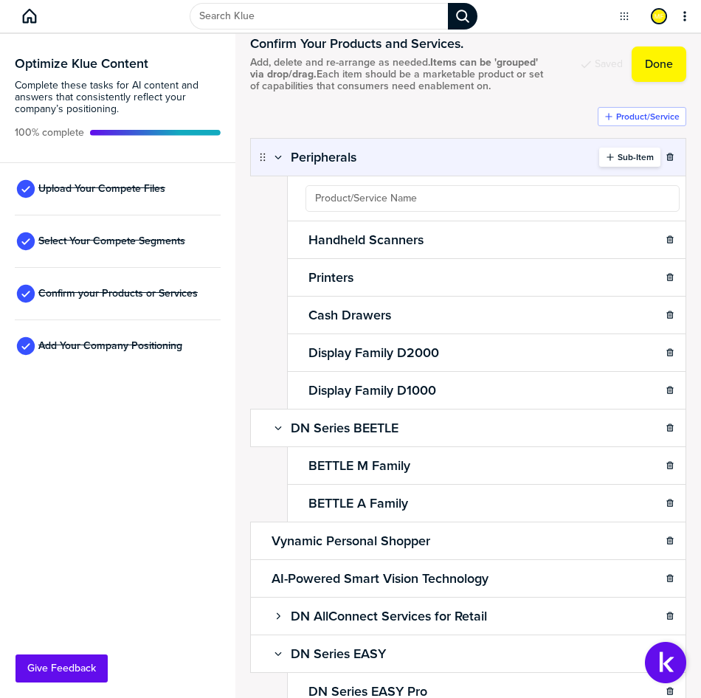
type input "Stationary Scanners"
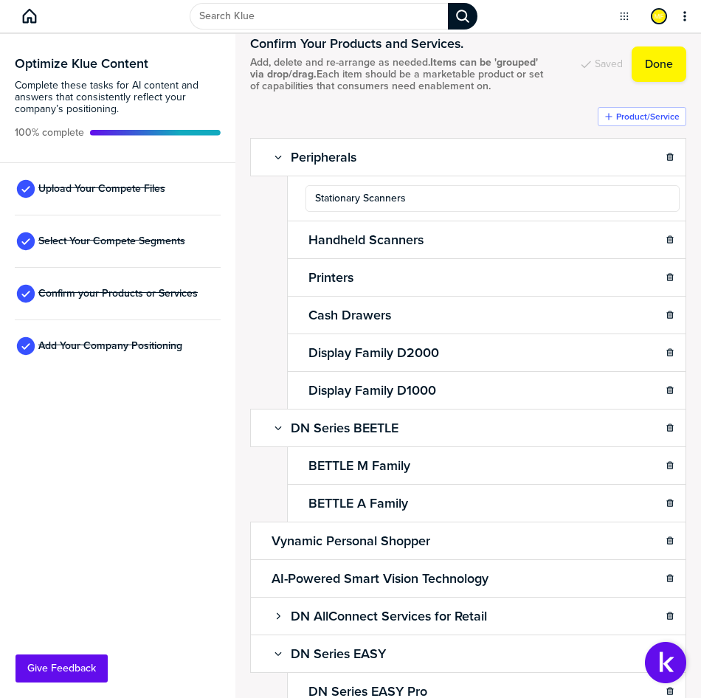
click at [501, 124] on div "Product/Service Peripherals Sub-Item Stationary Scanners Handheld Scanners Prin…" at bounding box center [468, 502] width 436 height 791
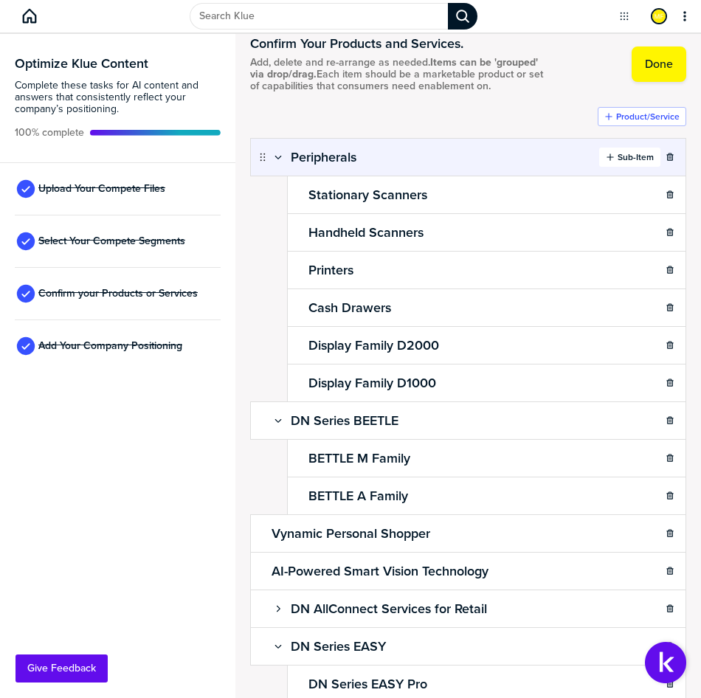
click at [617, 163] on label "Sub-Item" at bounding box center [635, 157] width 36 height 12
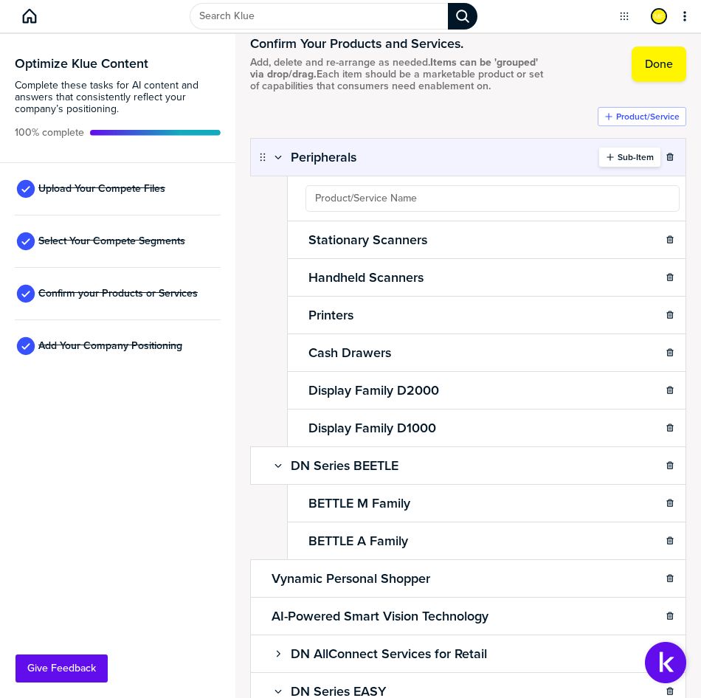
type input "Customer / Operator Displays"
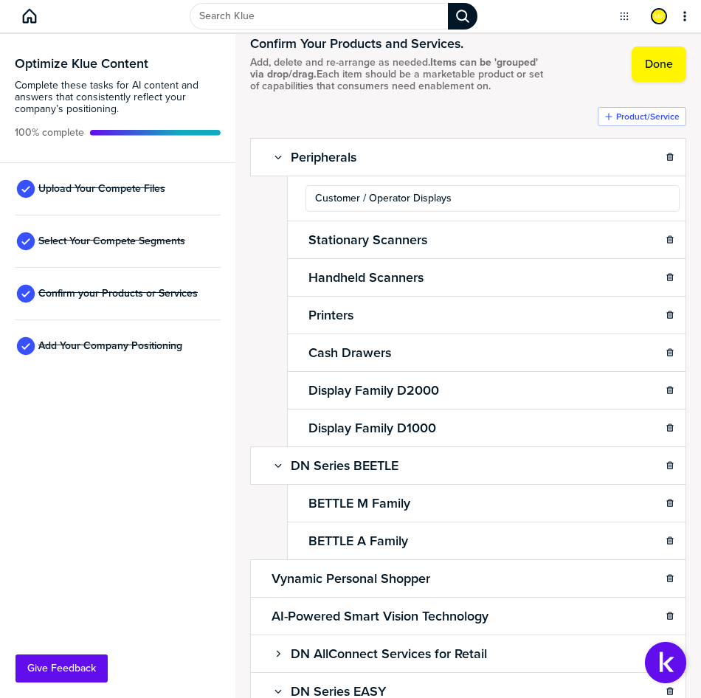
click at [518, 107] on div "Confirm Your Products and Services. Add, delete and re-arrange as needed. Items…" at bounding box center [468, 64] width 436 height 86
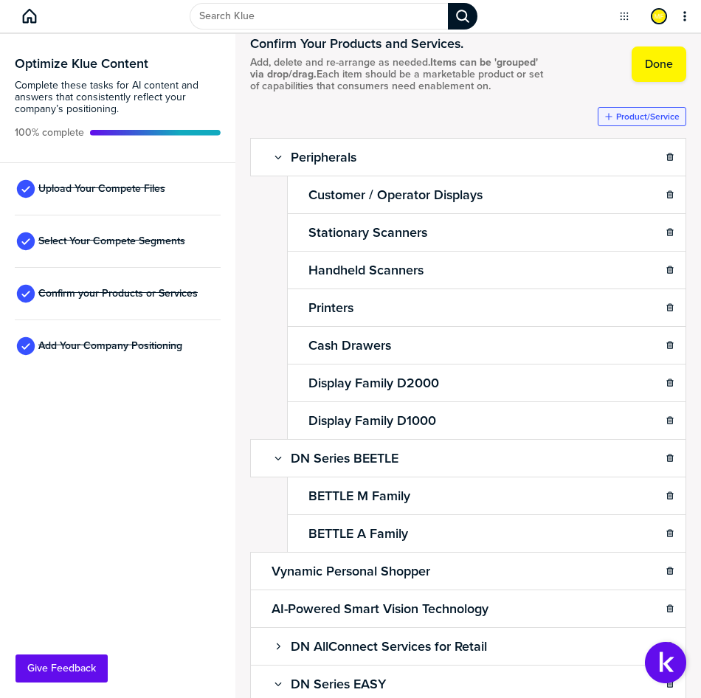
click at [616, 122] on label "Product/Service" at bounding box center [647, 117] width 63 height 12
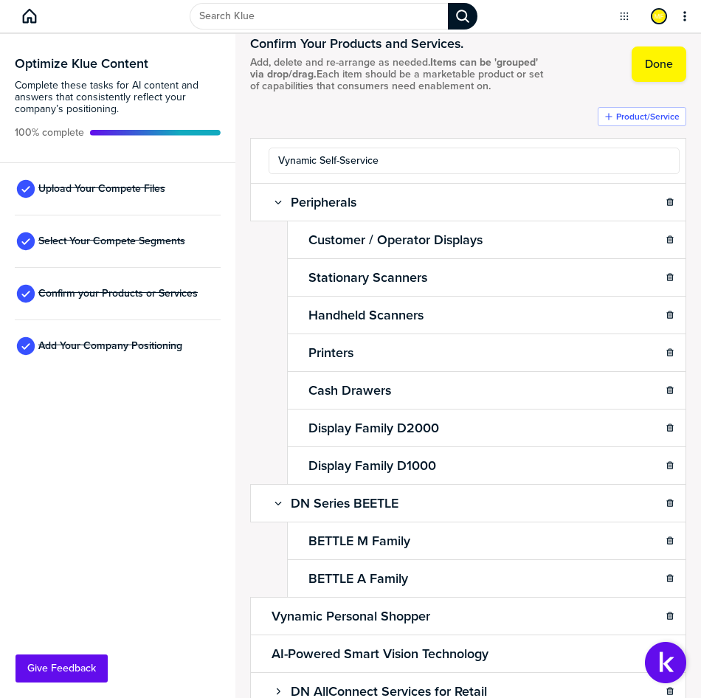
type input "Vynamic Self-Service"
click at [518, 138] on div at bounding box center [468, 132] width 436 height 12
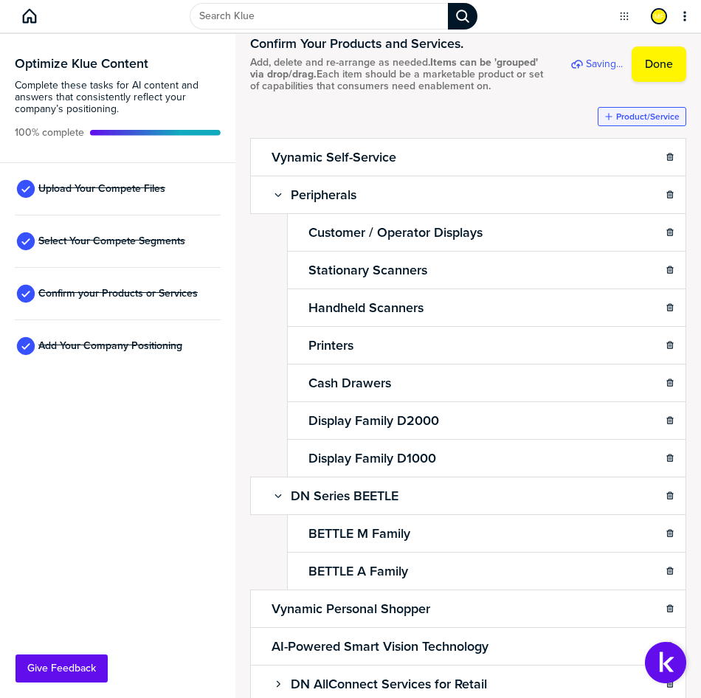
click at [616, 122] on label "Product/Service" at bounding box center [647, 117] width 63 height 12
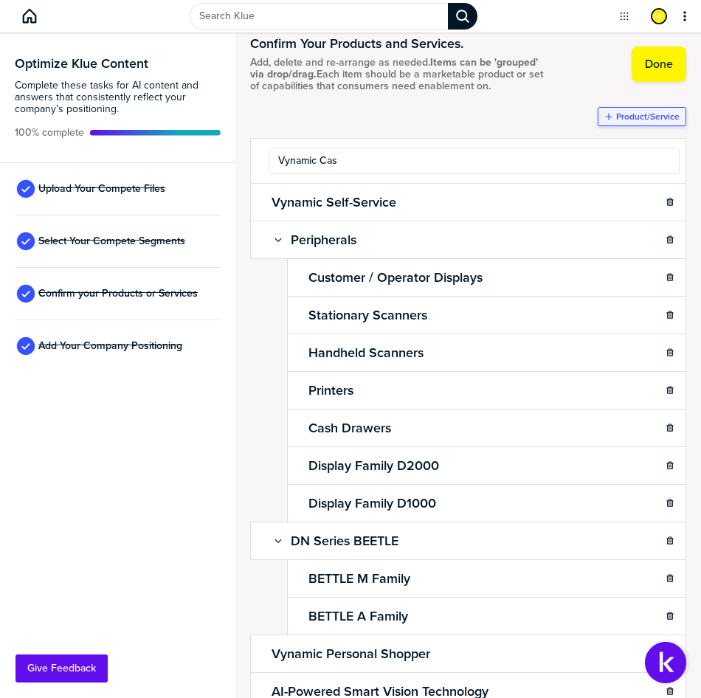
type input "Vynamic Cash"
click at [616, 122] on label "Product/Service" at bounding box center [647, 117] width 63 height 12
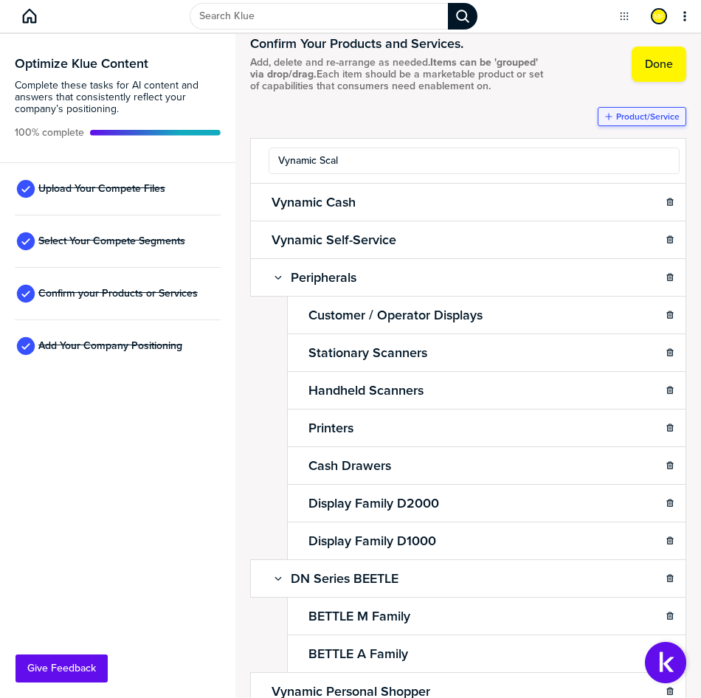
type input "Vynamic Scale"
click at [462, 138] on div at bounding box center [468, 132] width 436 height 12
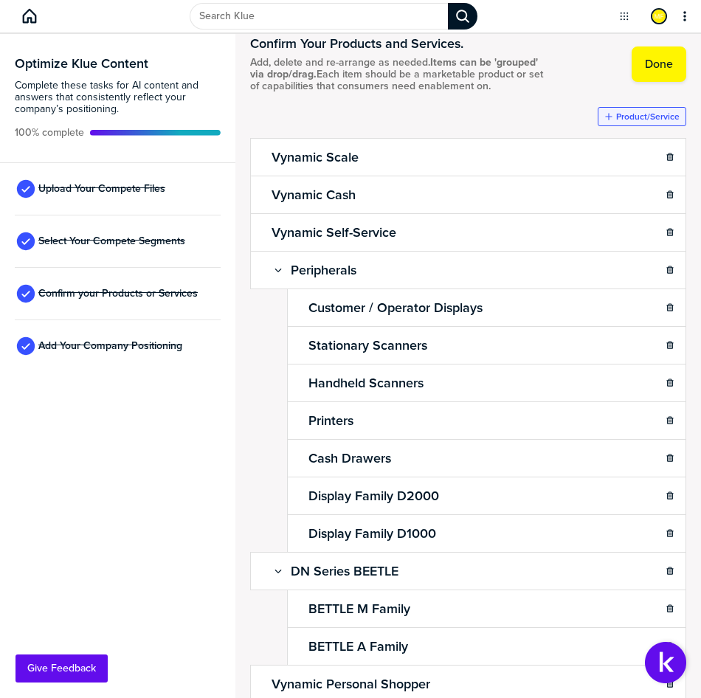
click at [616, 122] on label "Product/Service" at bounding box center [647, 117] width 63 height 12
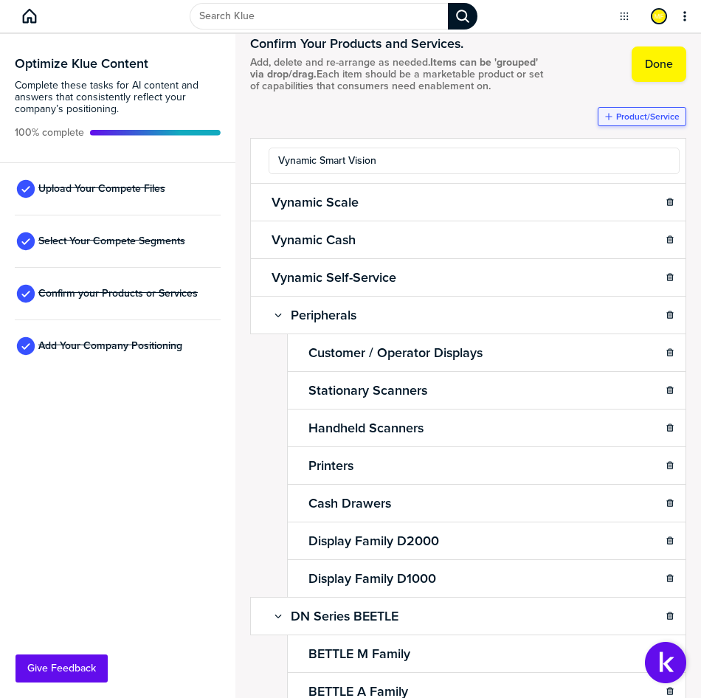
type input "Vynamic Smart Vision"
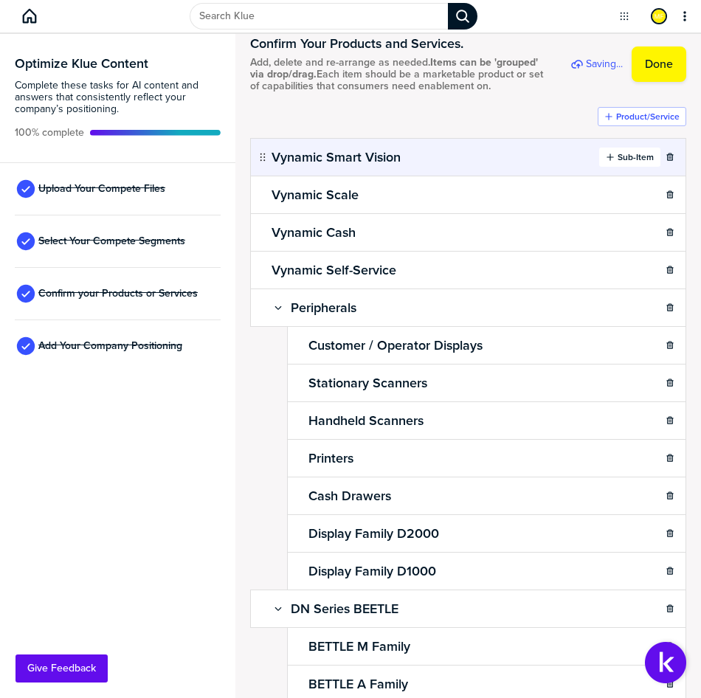
click at [625, 163] on label "Sub-Item" at bounding box center [635, 157] width 36 height 12
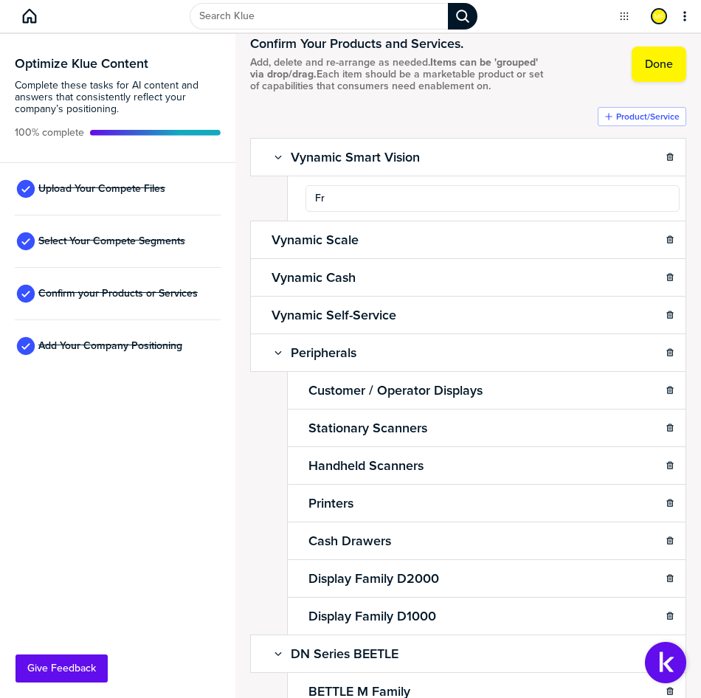
type input "F"
type input "Fresh Produce Recognition"
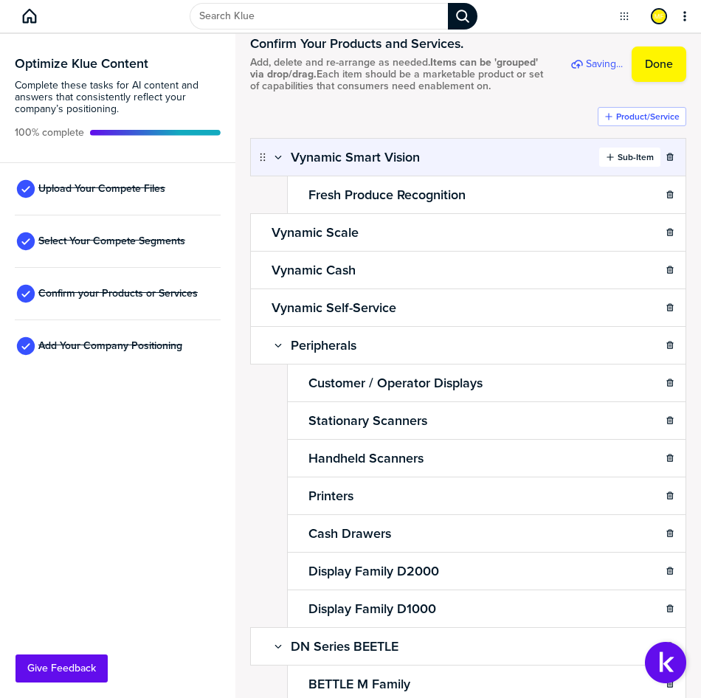
click at [615, 163] on div "button" at bounding box center [616, 157] width 3 height 12
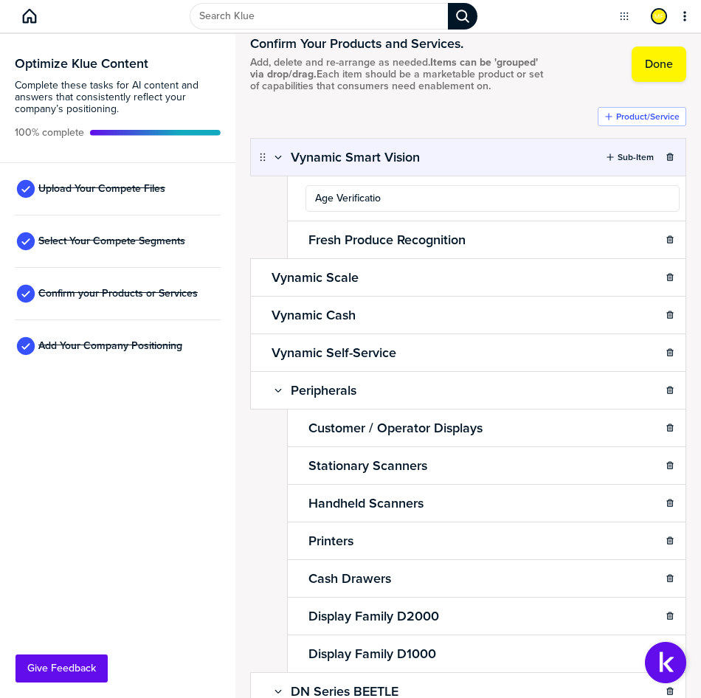
type input "Age Verification"
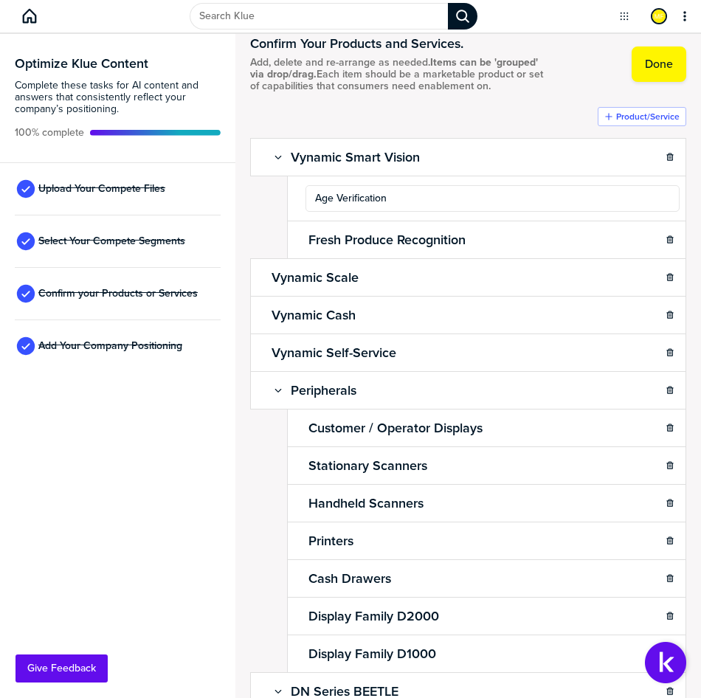
click at [496, 122] on div "Product/Service Vynamic Smart Vision Sub-Item Age Verification Fresh Produce Re…" at bounding box center [468, 634] width 436 height 1054
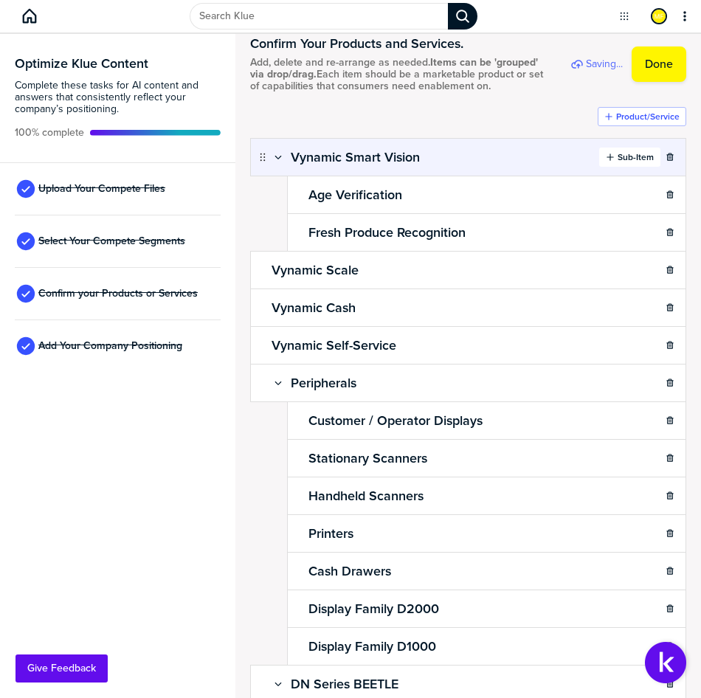
click at [617, 163] on label "Sub-Item" at bounding box center [635, 157] width 36 height 12
click at [615, 163] on div "button" at bounding box center [616, 157] width 3 height 12
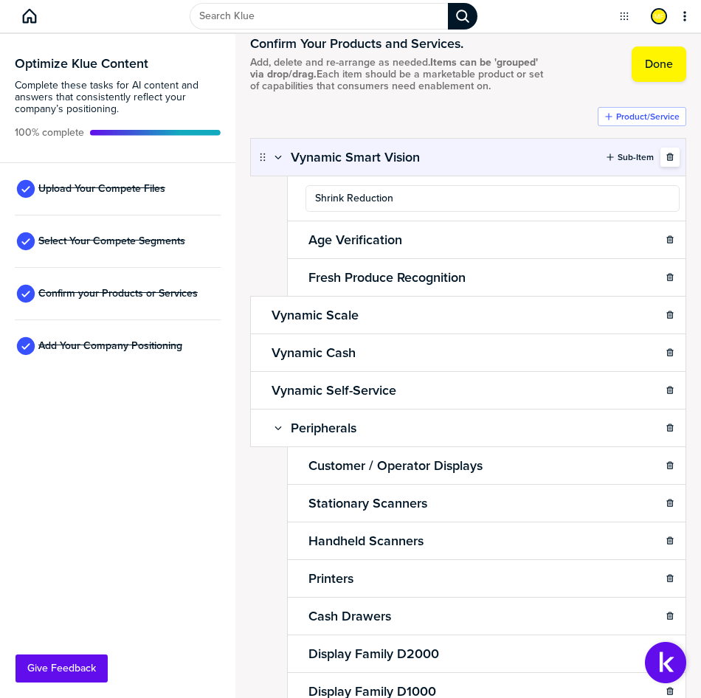
type input "Shrink Reduction"
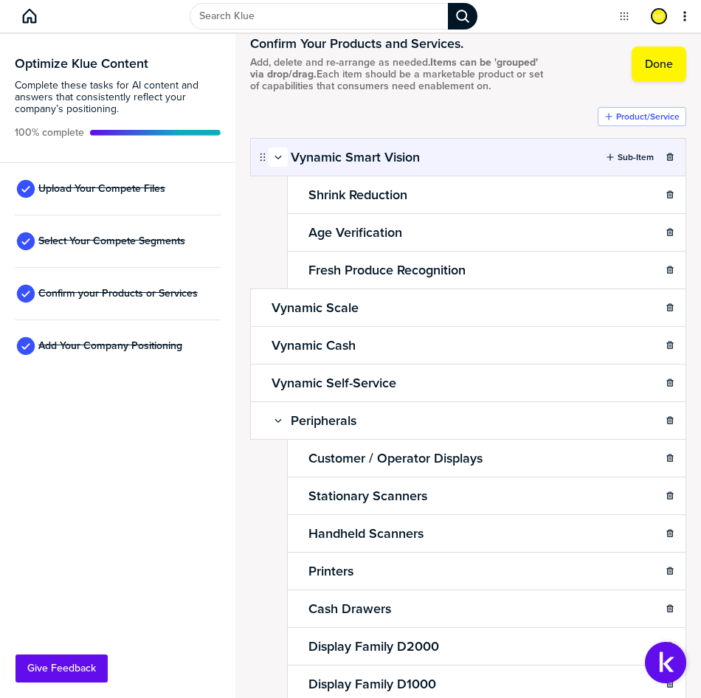
click at [275, 162] on icon "button" at bounding box center [278, 157] width 9 height 9
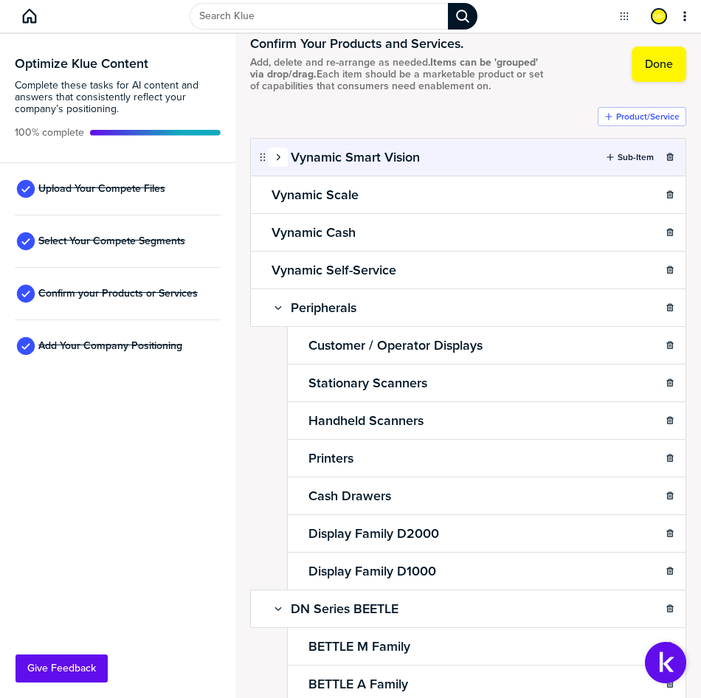
click at [283, 162] on div "button" at bounding box center [278, 157] width 18 height 9
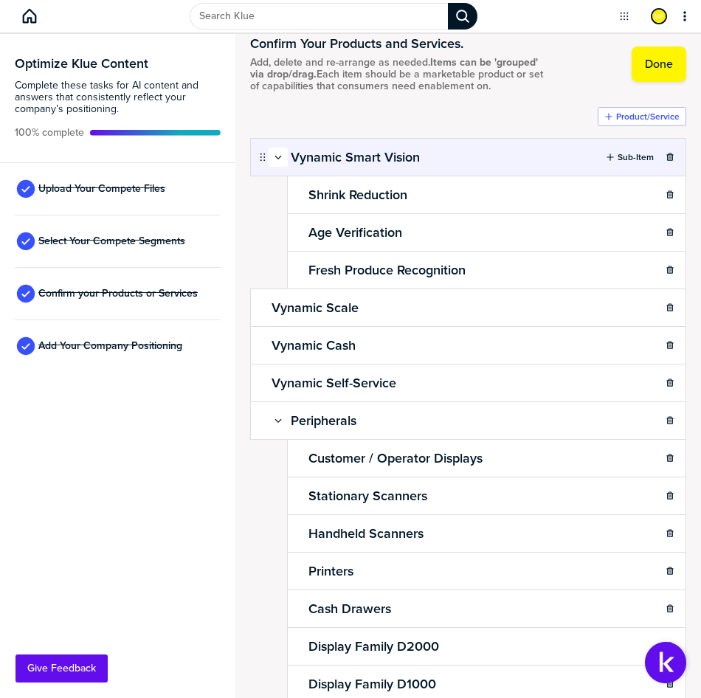
click at [281, 164] on button "button" at bounding box center [278, 157] width 19 height 19
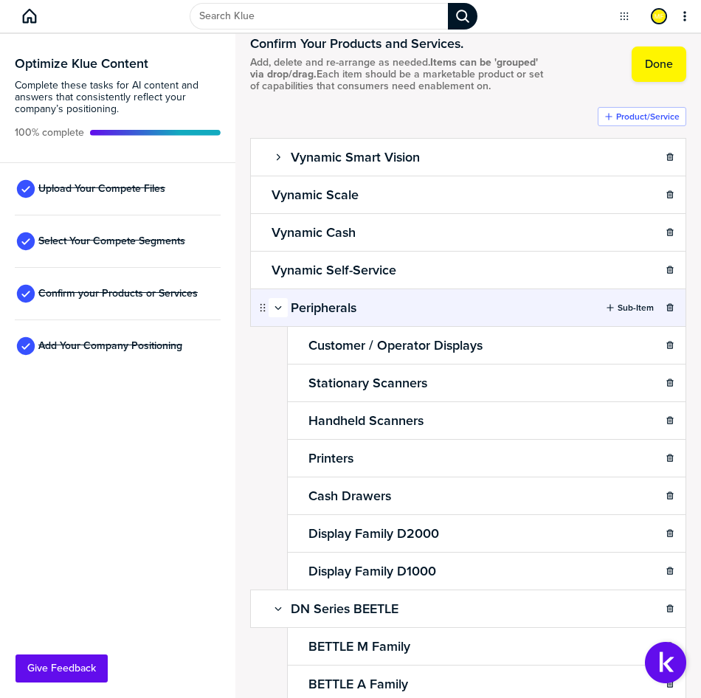
click at [277, 312] on icon "button" at bounding box center [278, 307] width 9 height 9
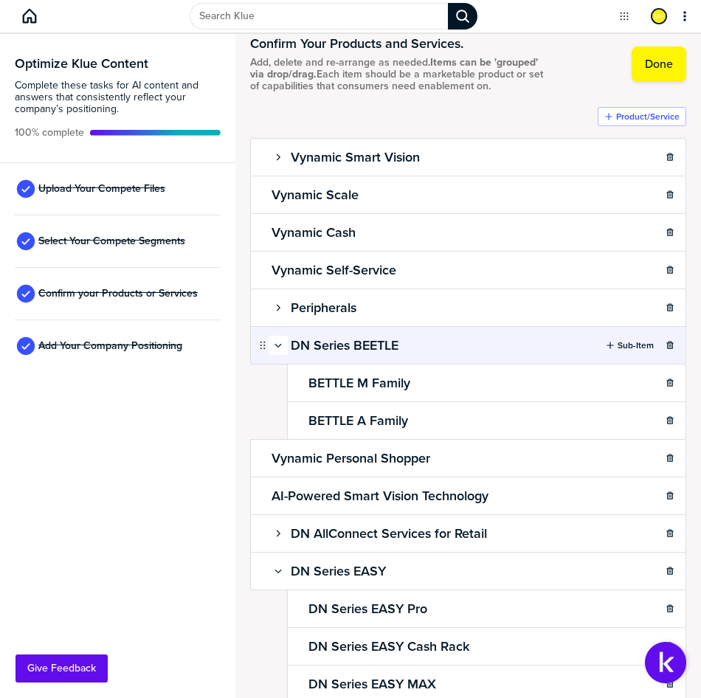
click at [274, 350] on icon "button" at bounding box center [278, 345] width 9 height 9
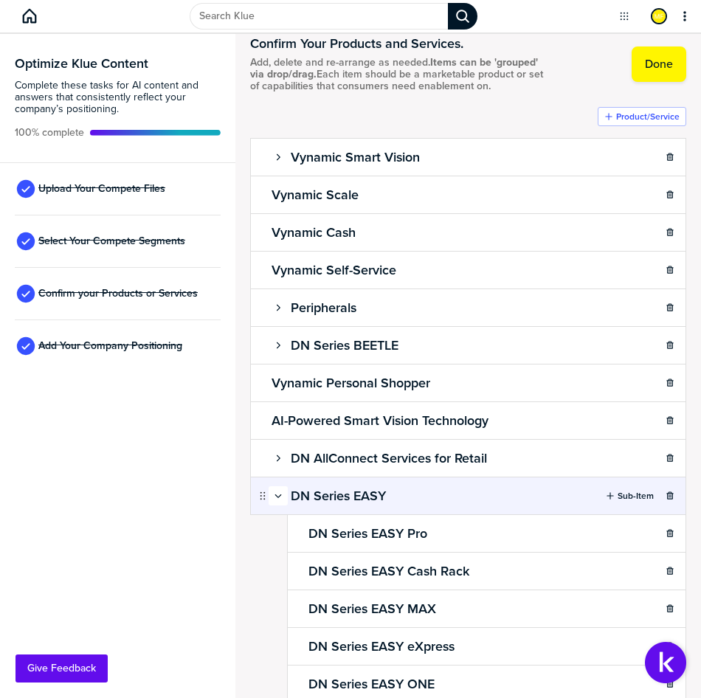
click at [276, 498] on icon "button" at bounding box center [278, 496] width 7 height 4
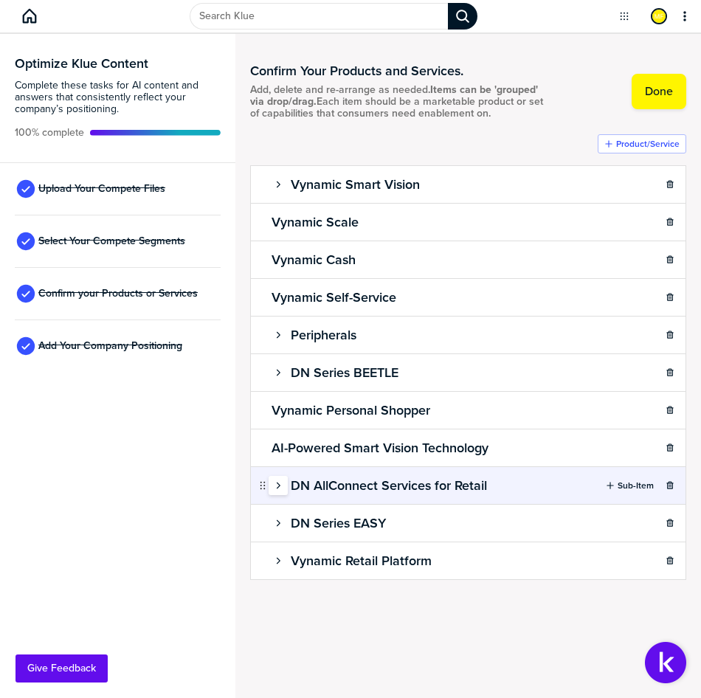
scroll to position [0, 0]
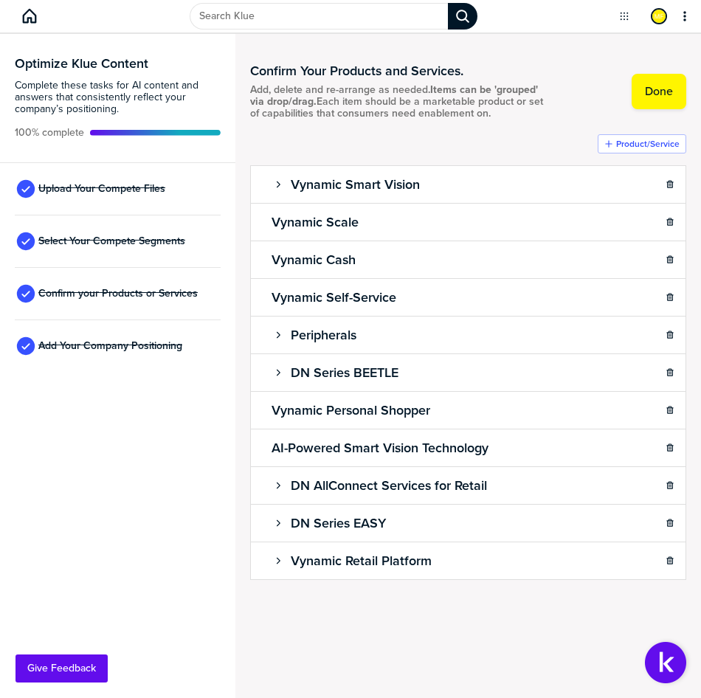
click at [299, 635] on div "Product/Service Vynamic Smart Vision Sub-Item Vynamic Scale Sub-Item Vynamic Ca…" at bounding box center [468, 386] width 436 height 504
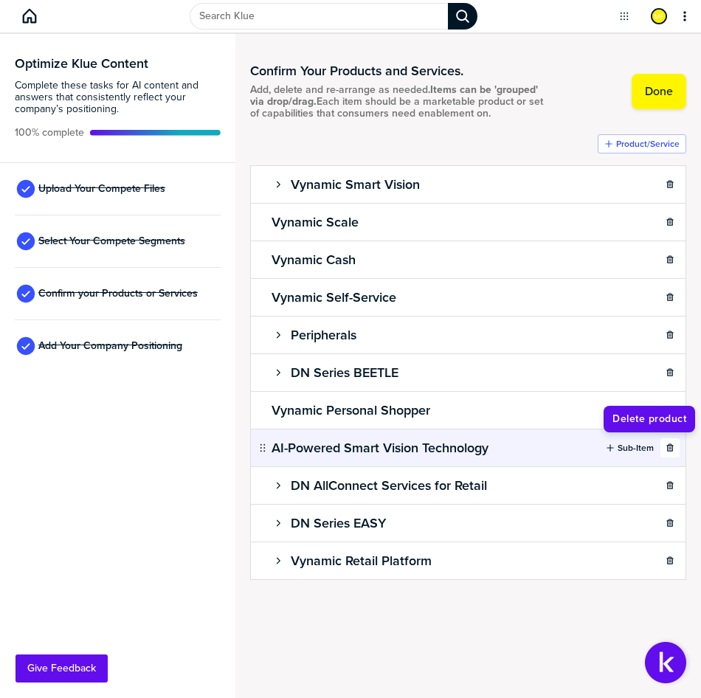
click at [672, 448] on icon "button" at bounding box center [669, 446] width 7 height 7
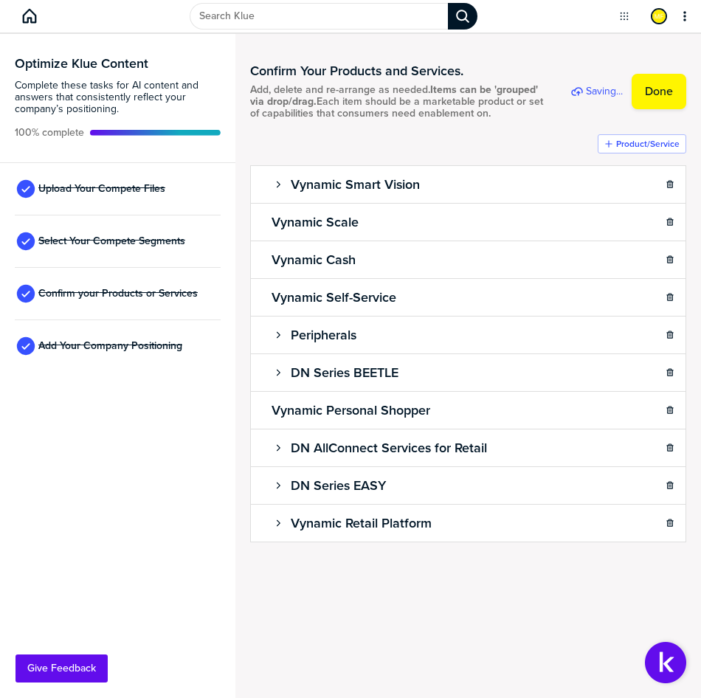
click at [410, 598] on div "Product/Service Vynamic Smart Vision Sub-Item Vynamic Scale Sub-Item Vynamic Ca…" at bounding box center [468, 367] width 436 height 466
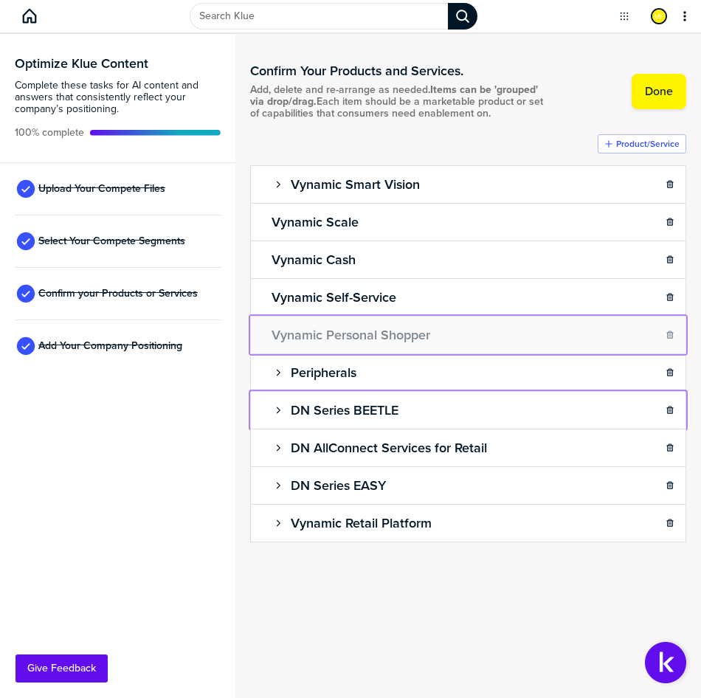
drag, startPoint x: 262, startPoint y: 407, endPoint x: 263, endPoint y: 318, distance: 89.3
click at [263, 318] on body "Optimize Klue Content Complete these tasks for AI content and answers that cons…" at bounding box center [350, 349] width 701 height 698
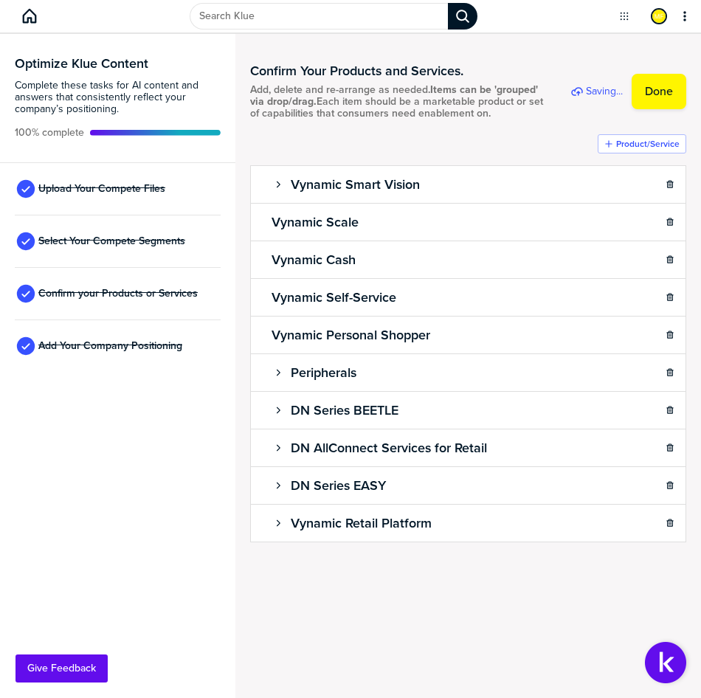
click at [454, 613] on div "Confirm Your Products and Services. Add, delete and re-arrange as needed. Items…" at bounding box center [468, 334] width 436 height 570
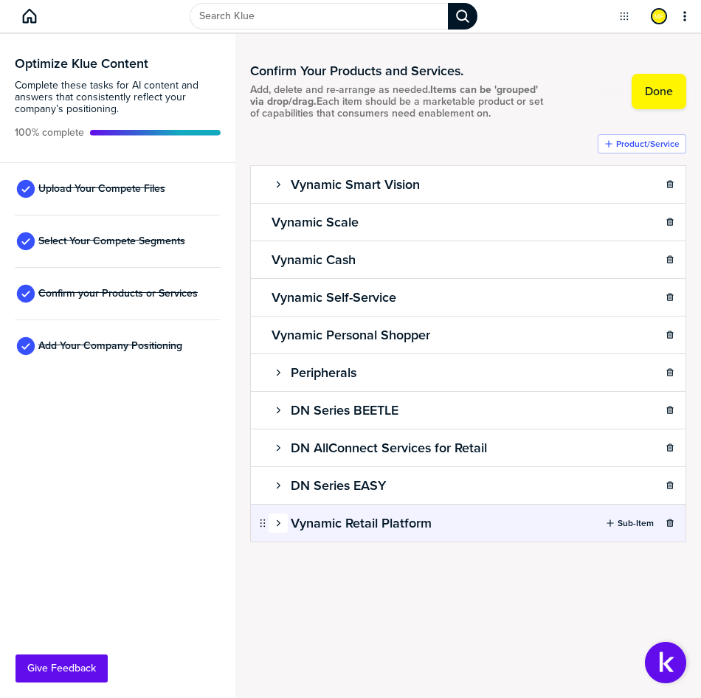
click at [280, 521] on icon "button" at bounding box center [278, 523] width 9 height 9
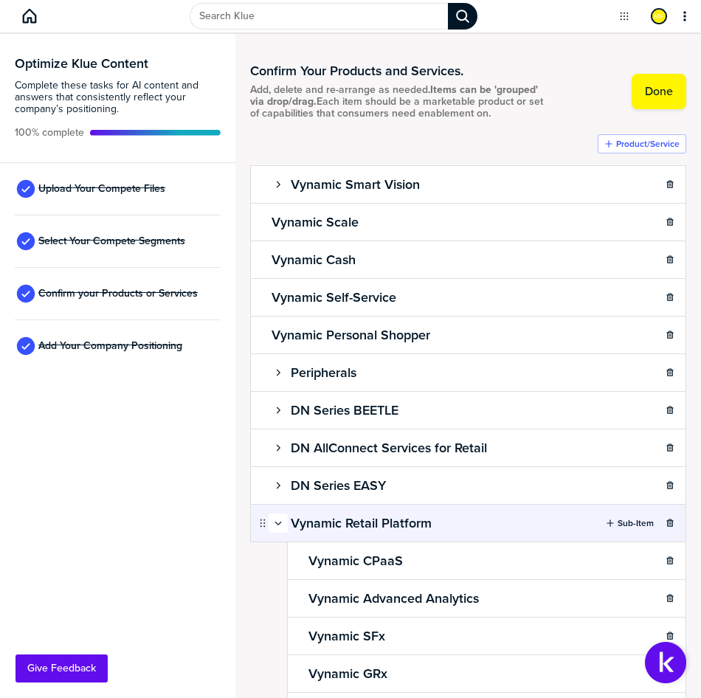
click at [278, 527] on icon "button" at bounding box center [278, 523] width 9 height 9
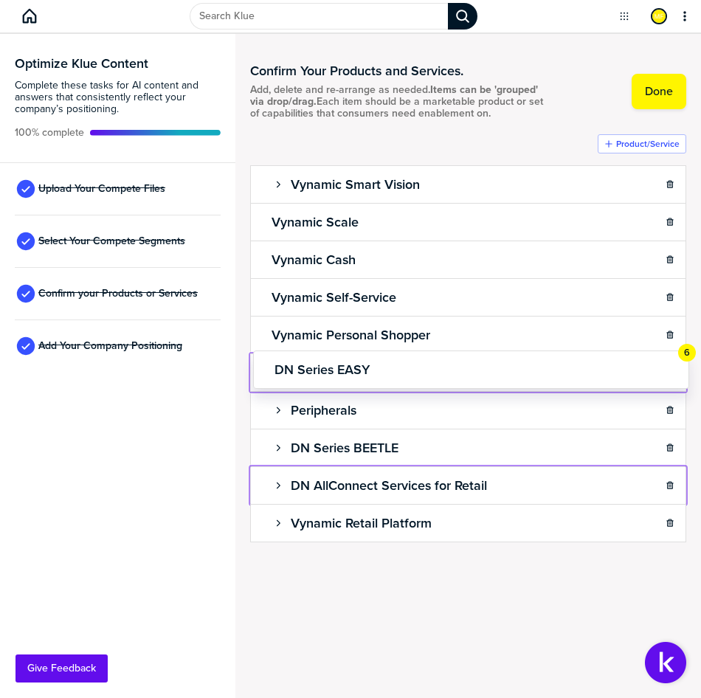
drag, startPoint x: 261, startPoint y: 484, endPoint x: 257, endPoint y: 364, distance: 119.6
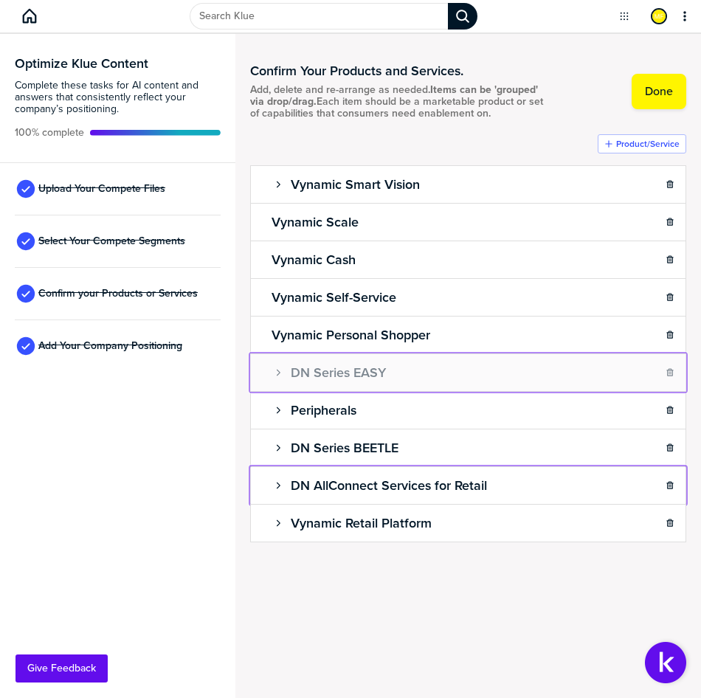
click at [257, 364] on body "Optimize Klue Content Complete these tasks for AI content and answers that cons…" at bounding box center [350, 349] width 701 height 698
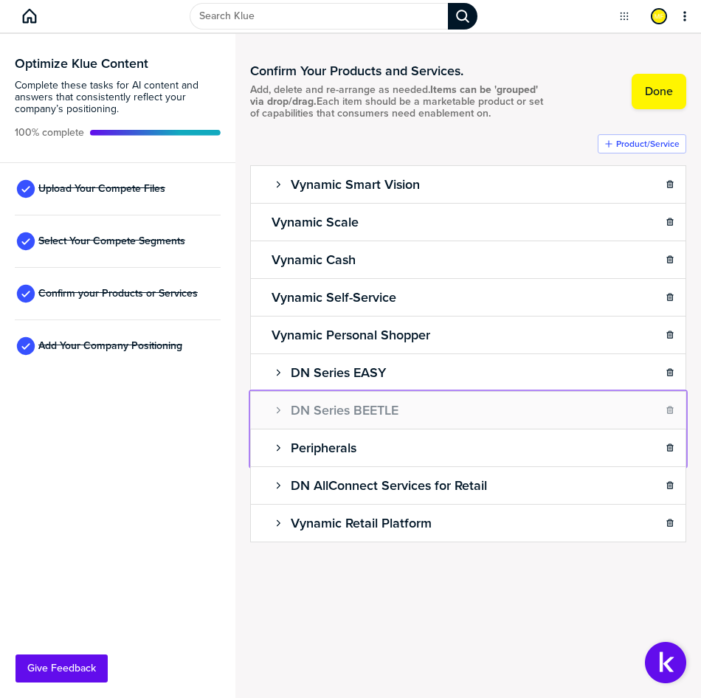
drag, startPoint x: 260, startPoint y: 449, endPoint x: 264, endPoint y: 405, distance: 43.8
click at [264, 405] on body "Optimize Klue Content Complete these tasks for AI content and answers that cons…" at bounding box center [350, 349] width 701 height 698
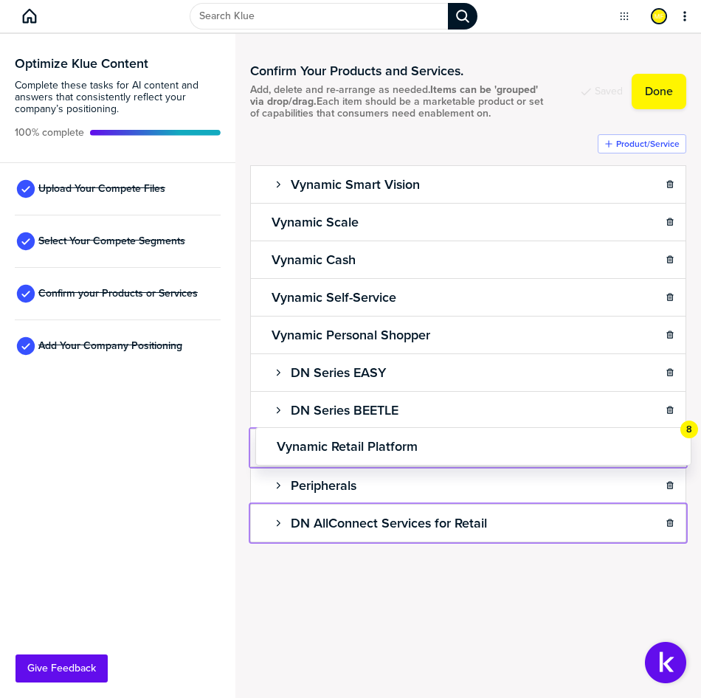
drag, startPoint x: 264, startPoint y: 521, endPoint x: 262, endPoint y: 440, distance: 81.2
click at [262, 440] on body "Optimize Klue Content Complete these tasks for AI content and answers that cons…" at bounding box center [350, 349] width 701 height 698
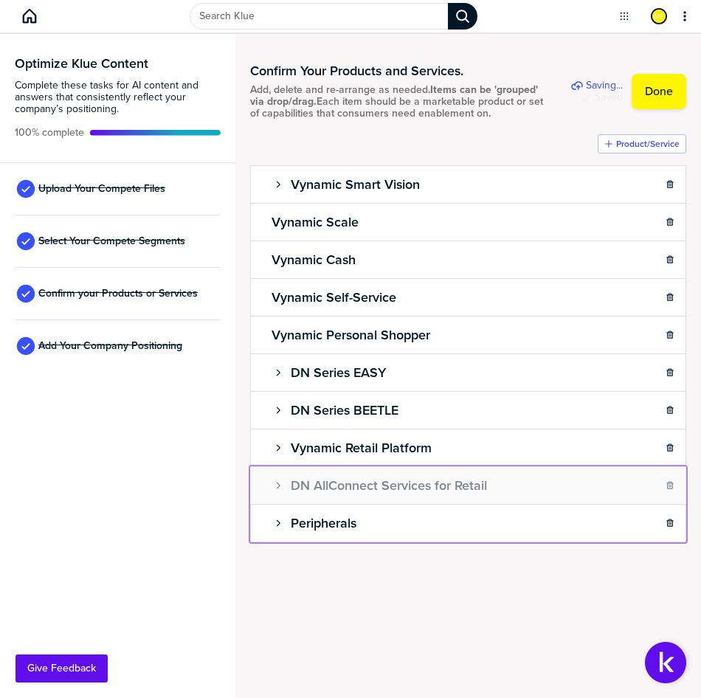
drag, startPoint x: 266, startPoint y: 521, endPoint x: 260, endPoint y: 468, distance: 52.6
click at [260, 468] on body "Optimize Klue Content Complete these tasks for AI content and answers that cons…" at bounding box center [350, 349] width 701 height 698
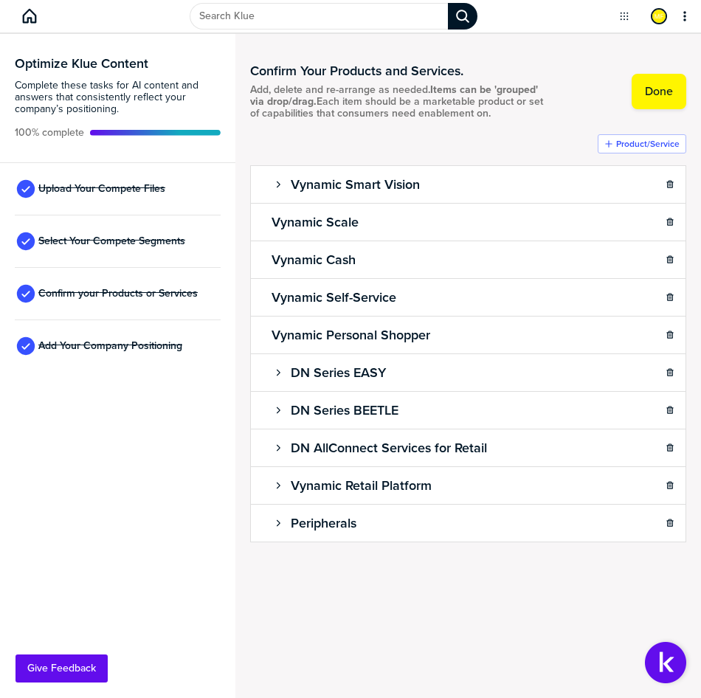
click at [491, 633] on div "Confirm Your Products and Services. Add, delete and re-arrange as needed. Items…" at bounding box center [468, 366] width 466 height 664
click at [381, 593] on div "Product/Service Vynamic Smart Vision Sub-Item Vynamic Scale Sub-Item Vynamic Ca…" at bounding box center [468, 367] width 436 height 466
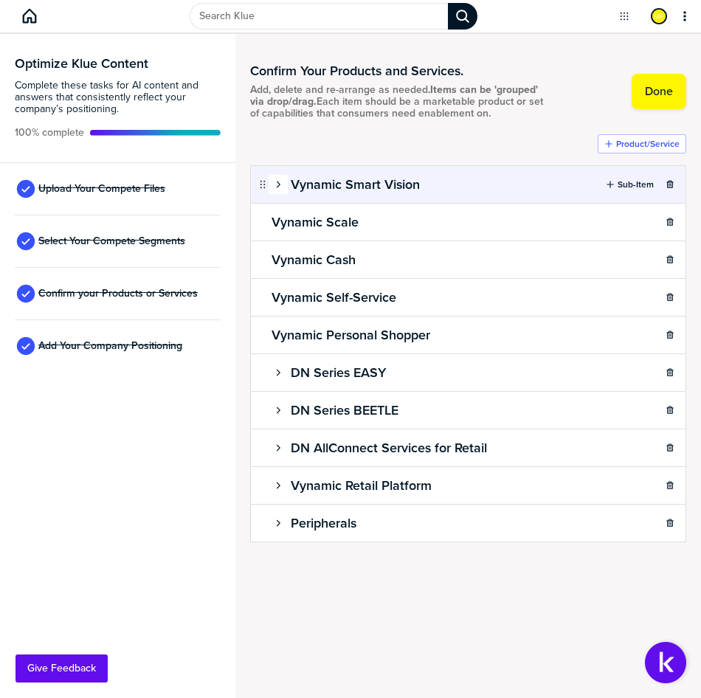
click at [279, 186] on icon "button" at bounding box center [279, 184] width 4 height 7
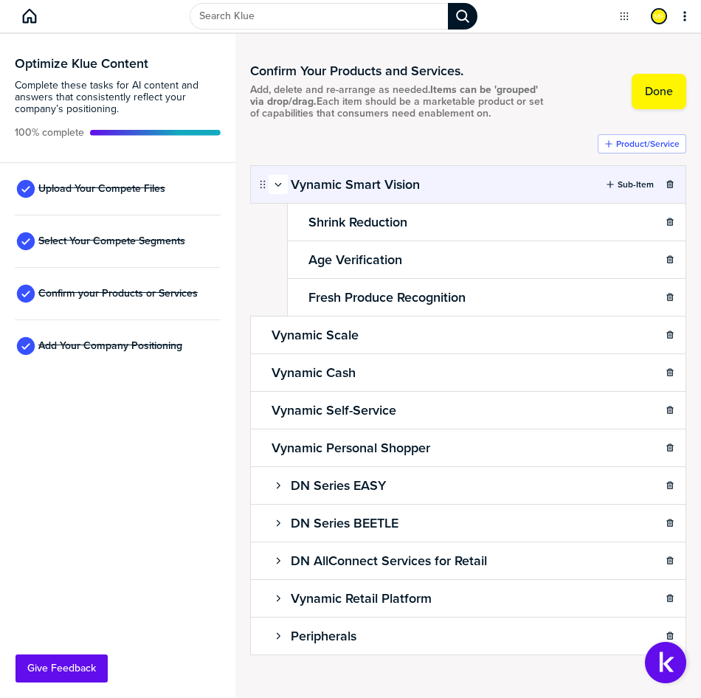
click at [279, 189] on icon "button" at bounding box center [278, 184] width 9 height 9
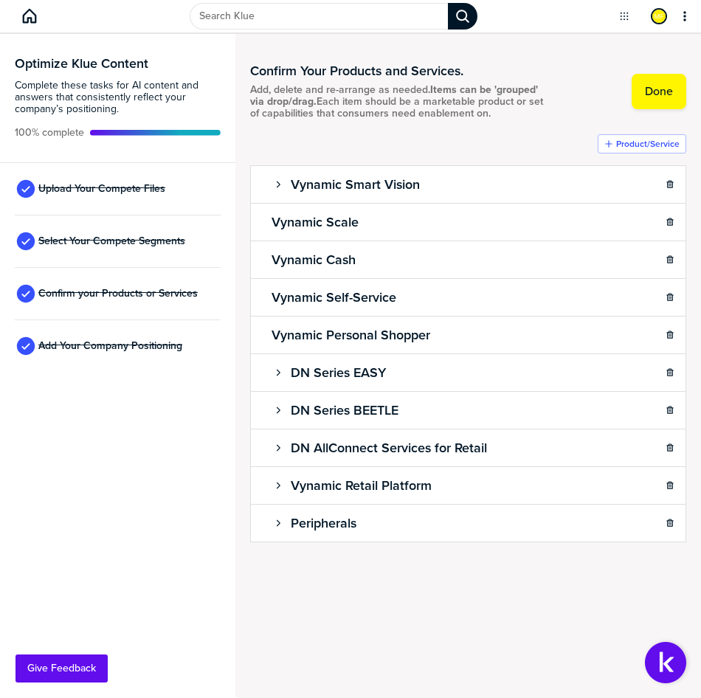
click at [467, 600] on div "Product/Service Vynamic Smart Vision Sub-Item Vynamic Scale Sub-Item Vynamic Ca…" at bounding box center [468, 367] width 436 height 466
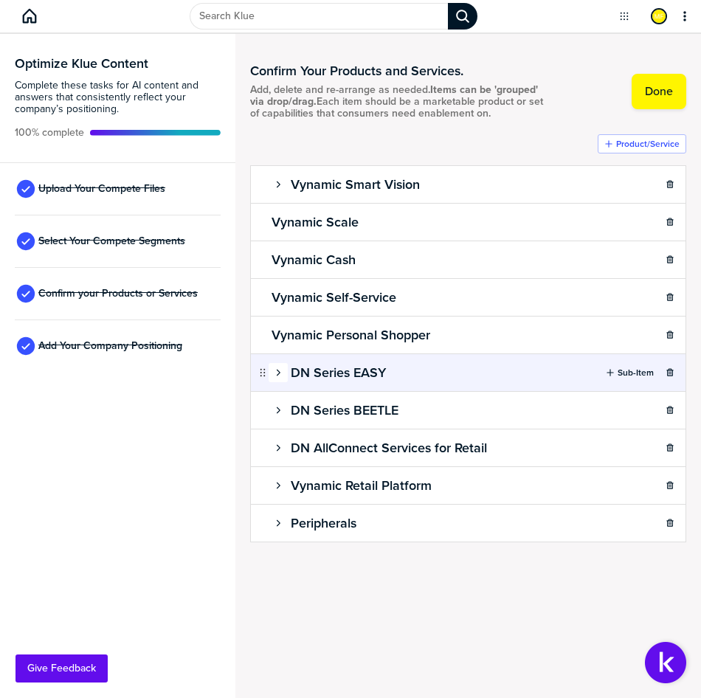
click at [274, 372] on icon "button" at bounding box center [278, 372] width 9 height 9
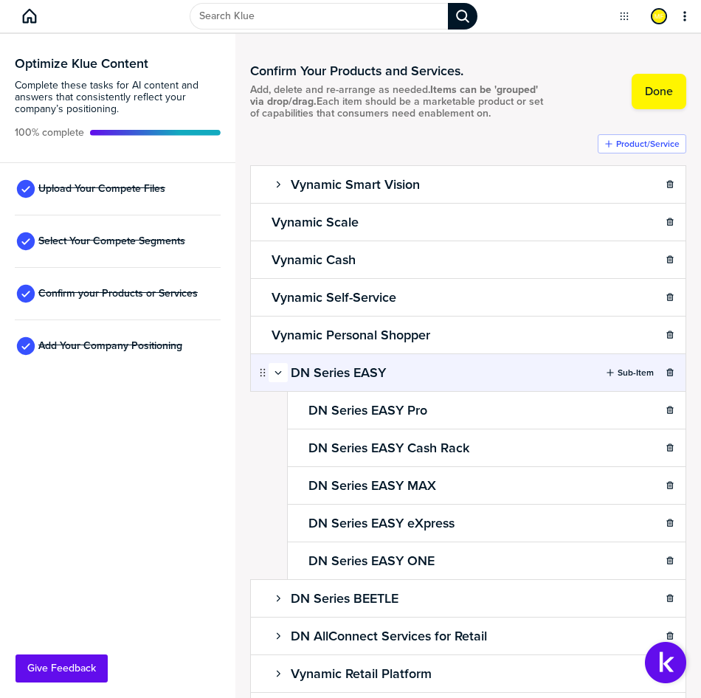
click at [280, 377] on icon "button" at bounding box center [278, 372] width 9 height 9
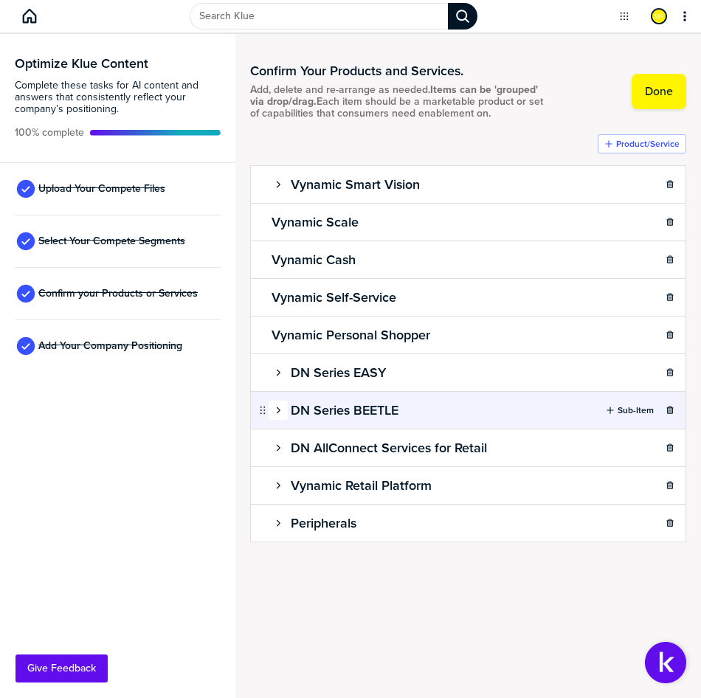
click at [274, 407] on icon "button" at bounding box center [278, 410] width 9 height 9
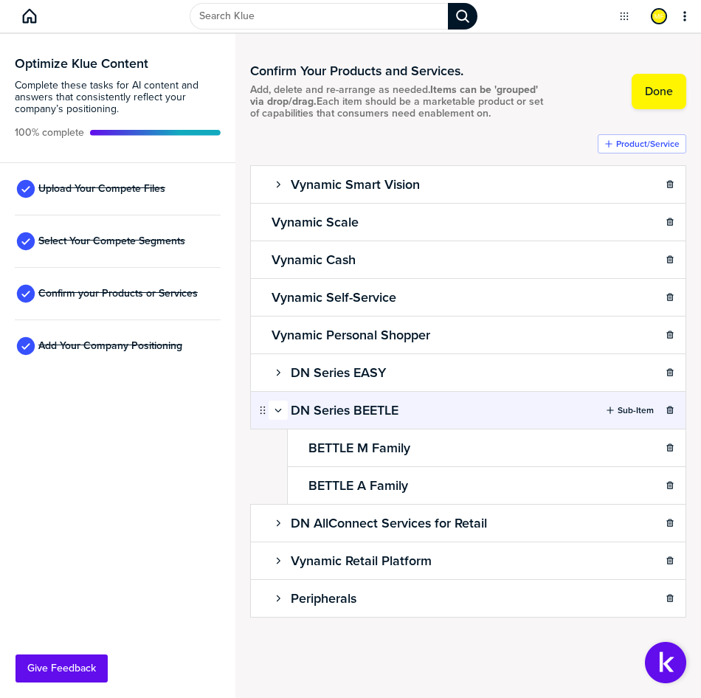
click at [274, 407] on icon "button" at bounding box center [278, 410] width 9 height 9
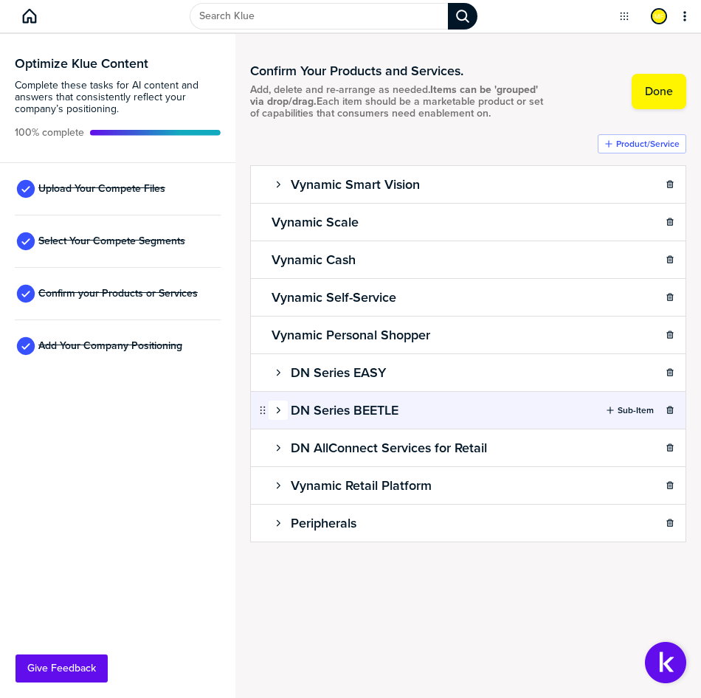
click at [274, 407] on icon "button" at bounding box center [278, 410] width 9 height 9
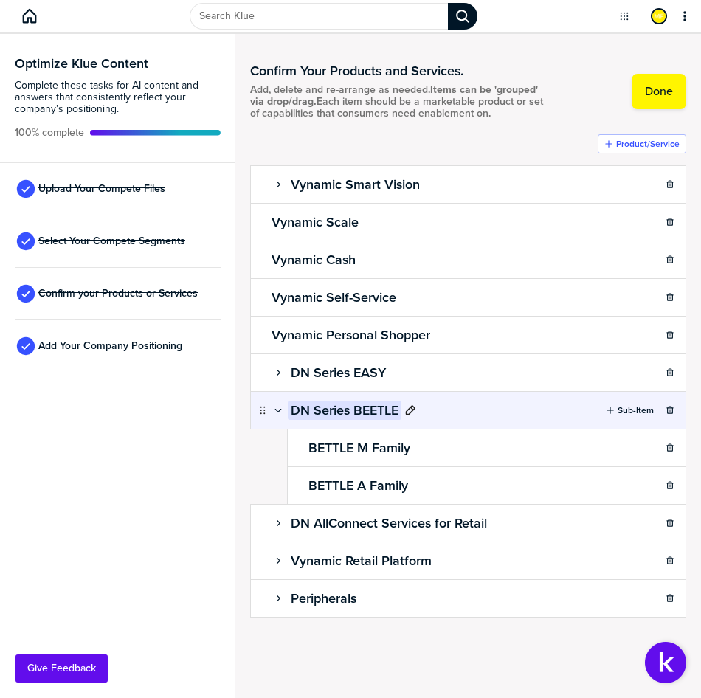
click at [407, 410] on icon at bounding box center [410, 410] width 12 height 12
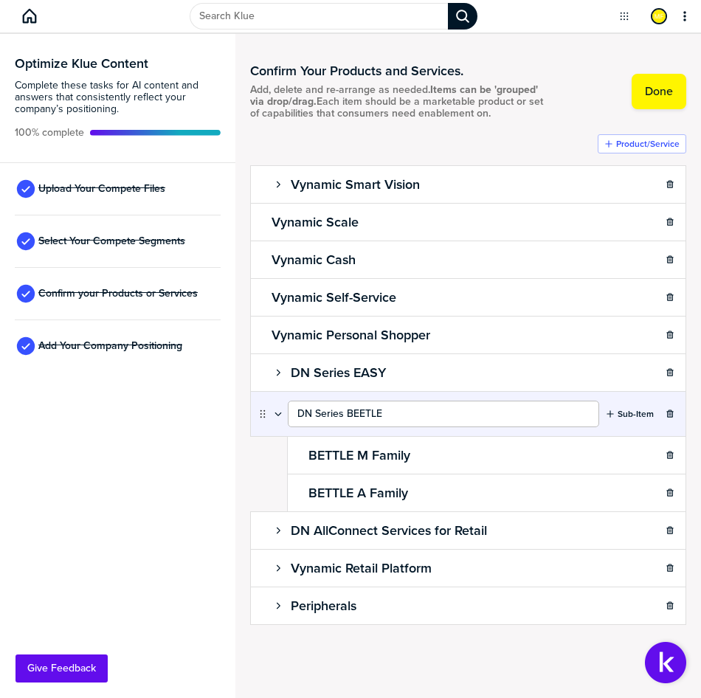
drag, startPoint x: 343, startPoint y: 412, endPoint x: 288, endPoint y: 408, distance: 54.8
click at [288, 408] on input "DN Series BEETLE" at bounding box center [443, 414] width 311 height 27
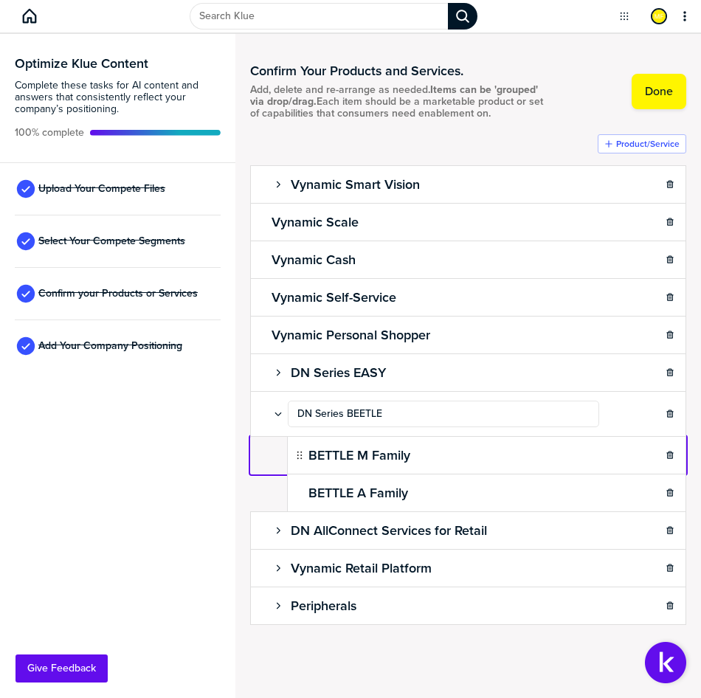
click at [258, 463] on ul "Vynamic Smart Vision Sub-Item Vynamic Scale Sub-Item Vynamic Cash Sub-Item Vyna…" at bounding box center [468, 394] width 436 height 459
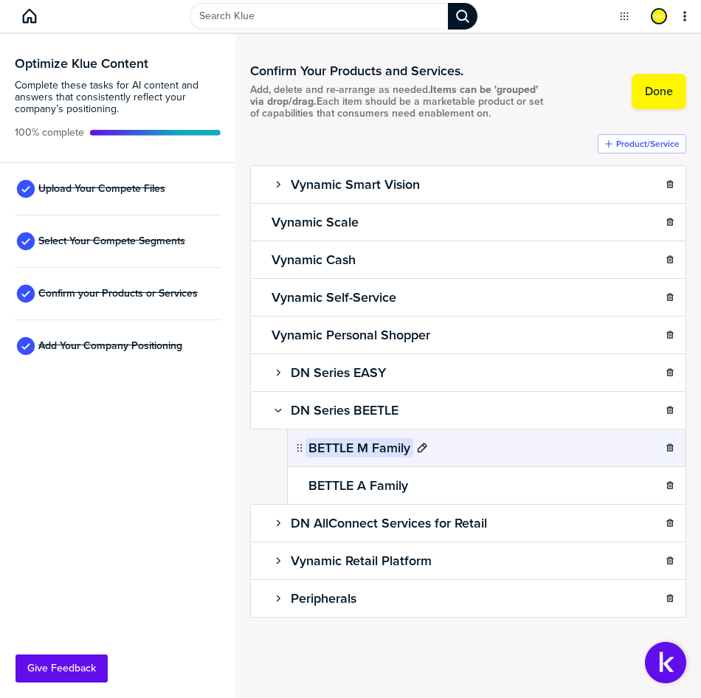
click at [419, 445] on icon at bounding box center [422, 448] width 12 height 12
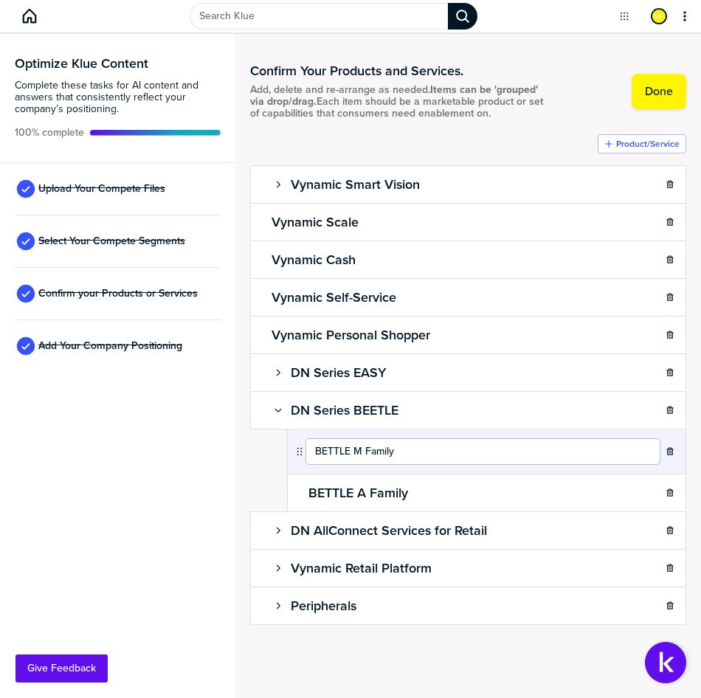
click at [315, 450] on input "BETTLE M Family" at bounding box center [482, 451] width 355 height 27
type input "DN Series BETTLE M Family"
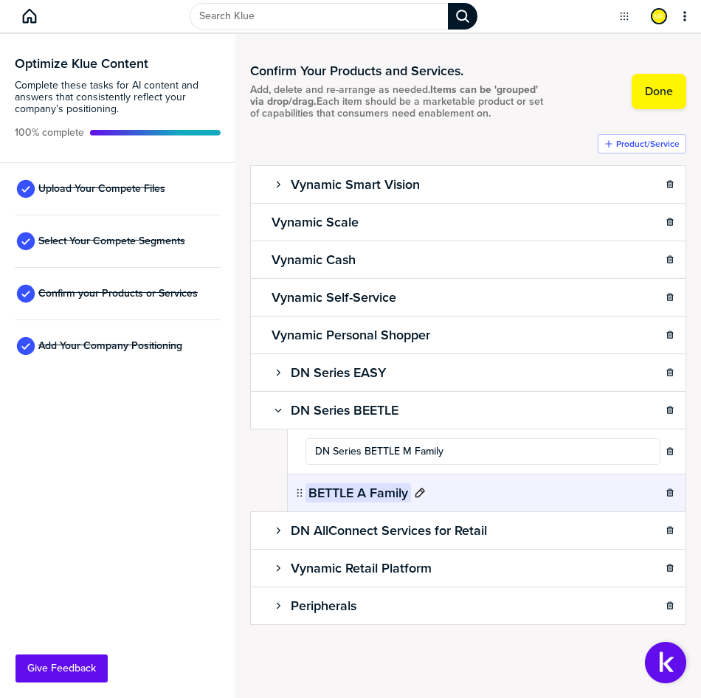
click at [314, 496] on div "BETTLE A Family" at bounding box center [486, 493] width 399 height 38
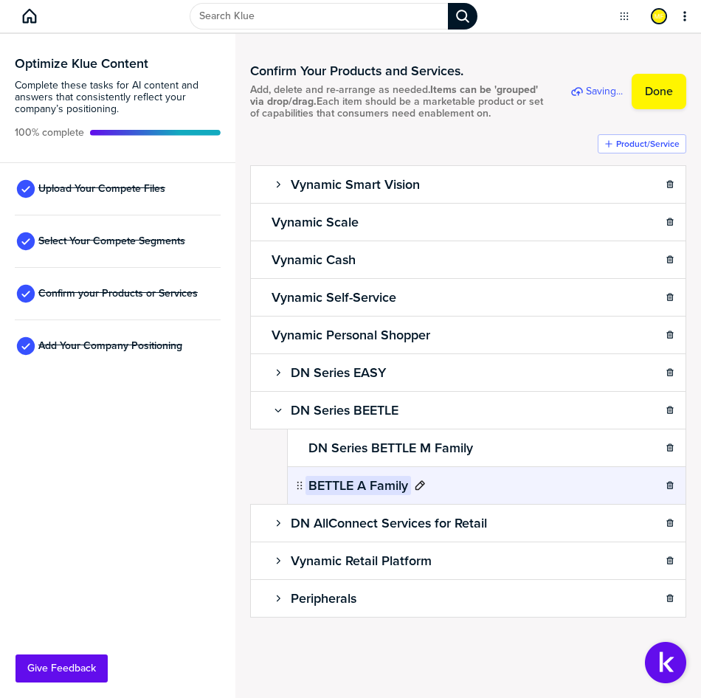
click at [309, 482] on h2 "BETTLE A Family" at bounding box center [357, 485] width 105 height 19
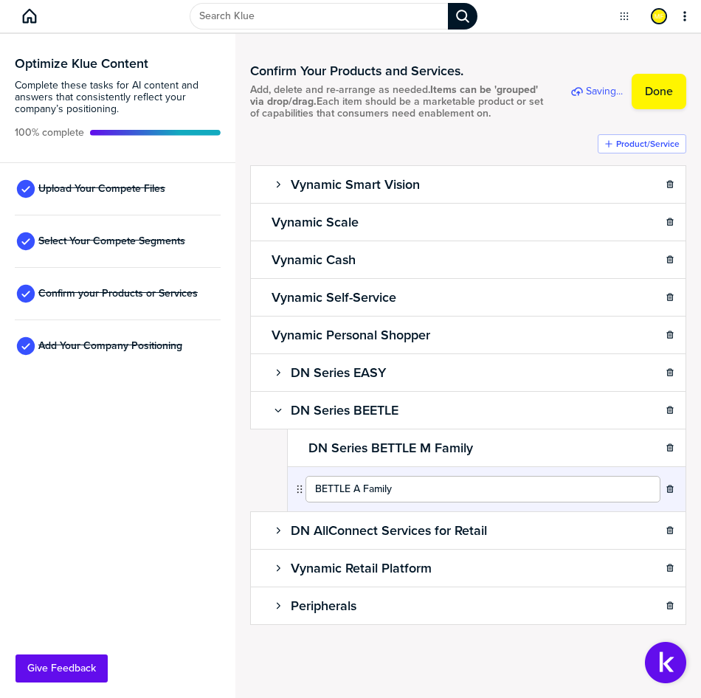
click at [313, 489] on input "BETTLE A Family" at bounding box center [482, 489] width 355 height 27
type input "DN Series BETTLE A Family"
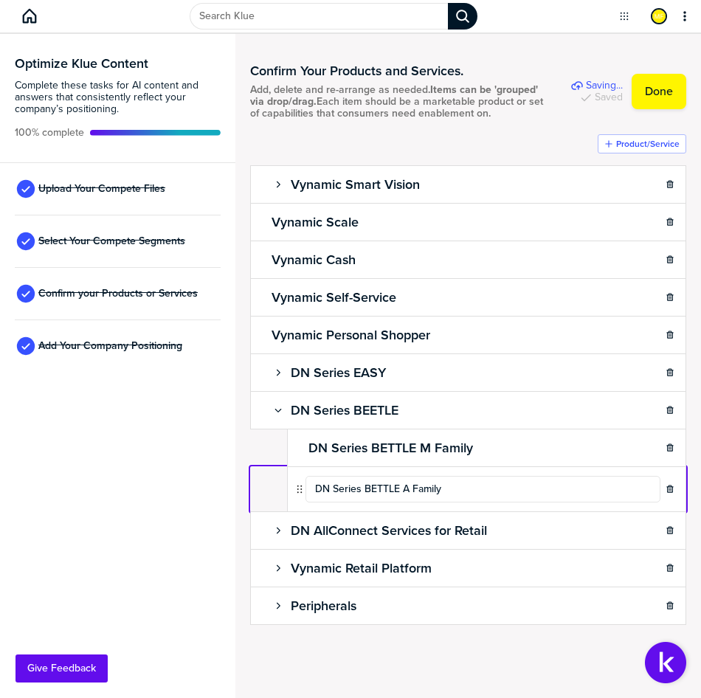
click at [260, 477] on ul "Vynamic Smart Vision Sub-Item Vynamic Scale Sub-Item Vynamic Cash Sub-Item Vyna…" at bounding box center [468, 394] width 436 height 459
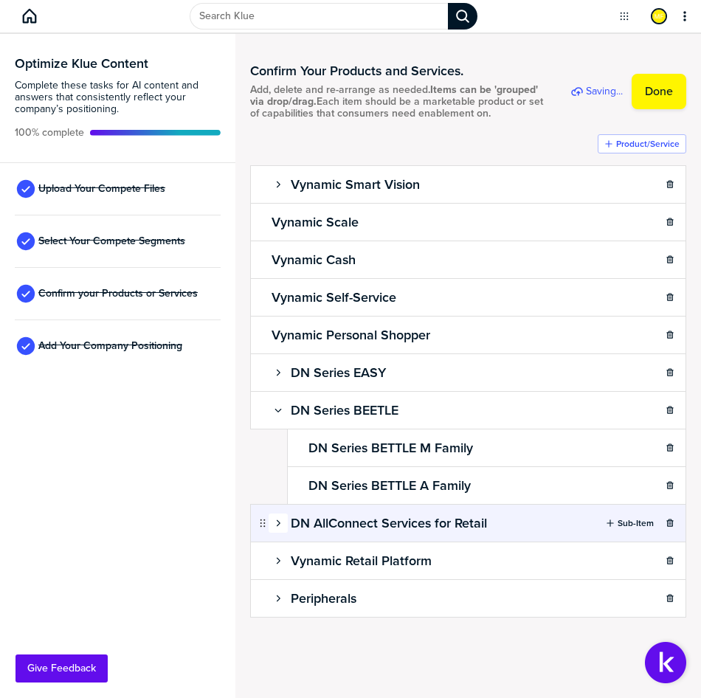
click at [274, 524] on icon "button" at bounding box center [278, 523] width 9 height 9
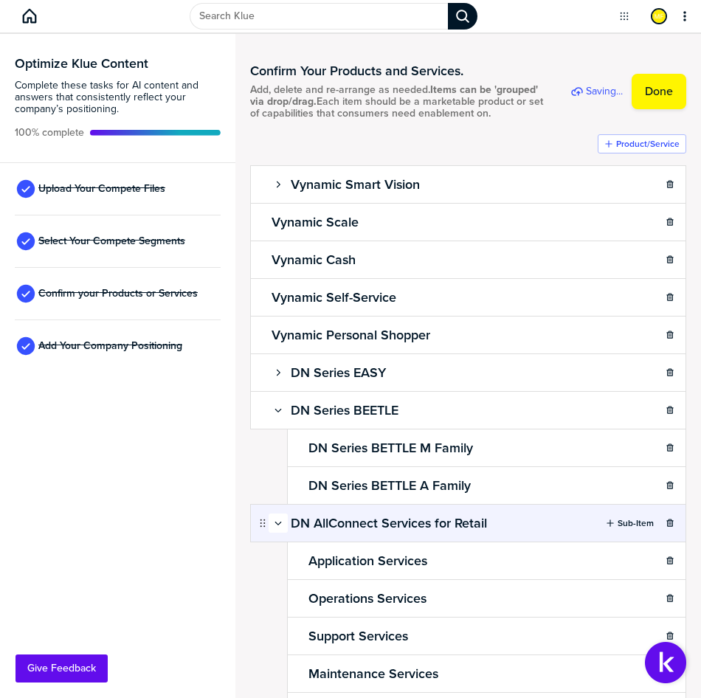
scroll to position [74, 0]
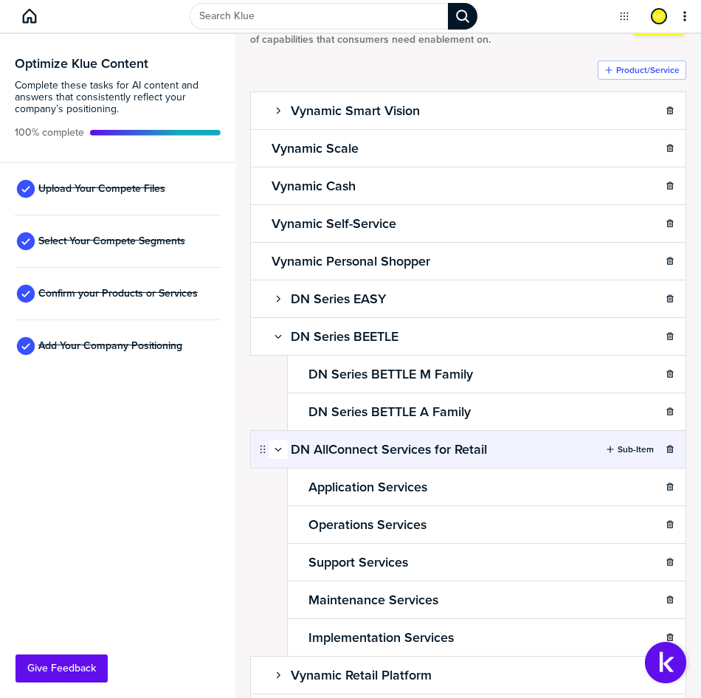
click at [279, 454] on icon "button" at bounding box center [278, 449] width 9 height 9
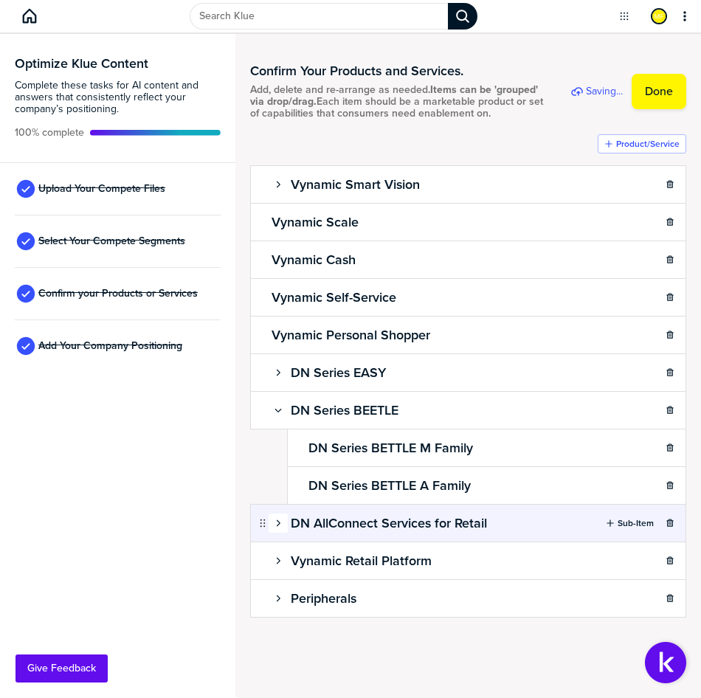
scroll to position [0, 0]
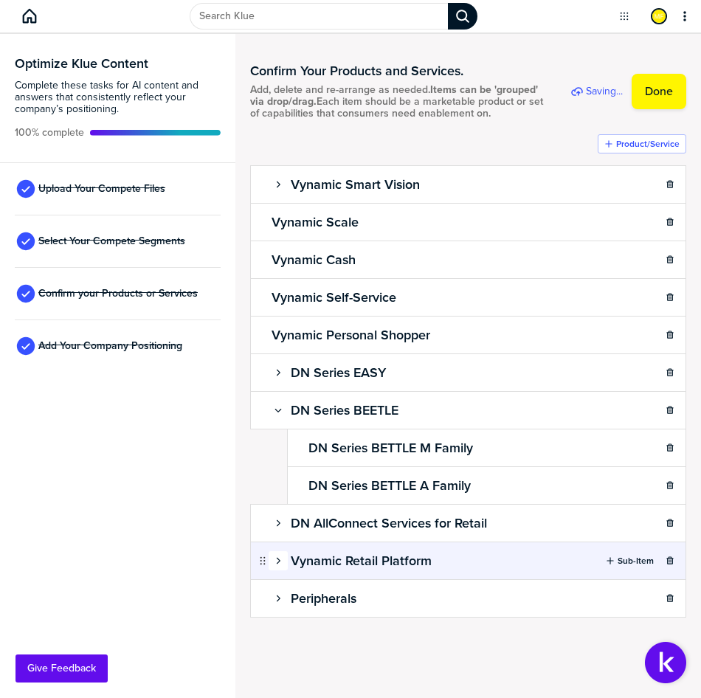
click at [277, 556] on icon "button" at bounding box center [278, 560] width 9 height 9
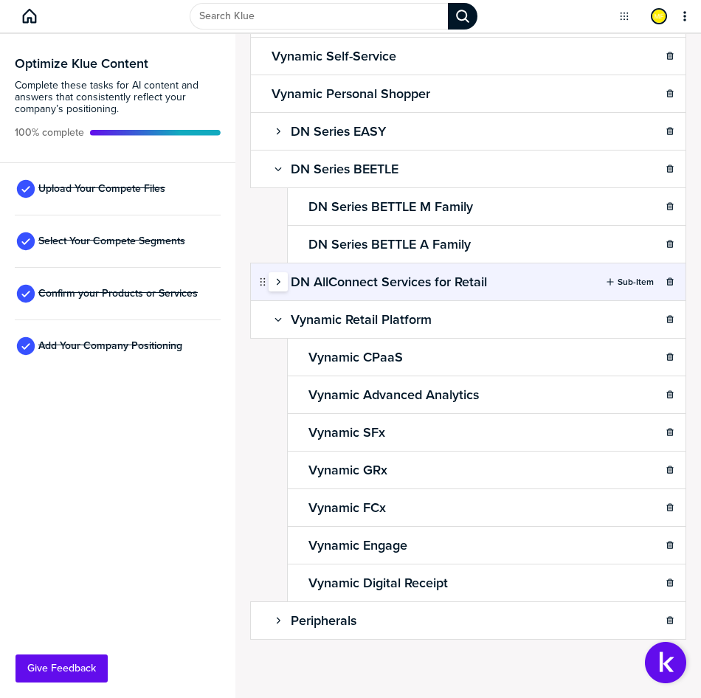
scroll to position [253, 0]
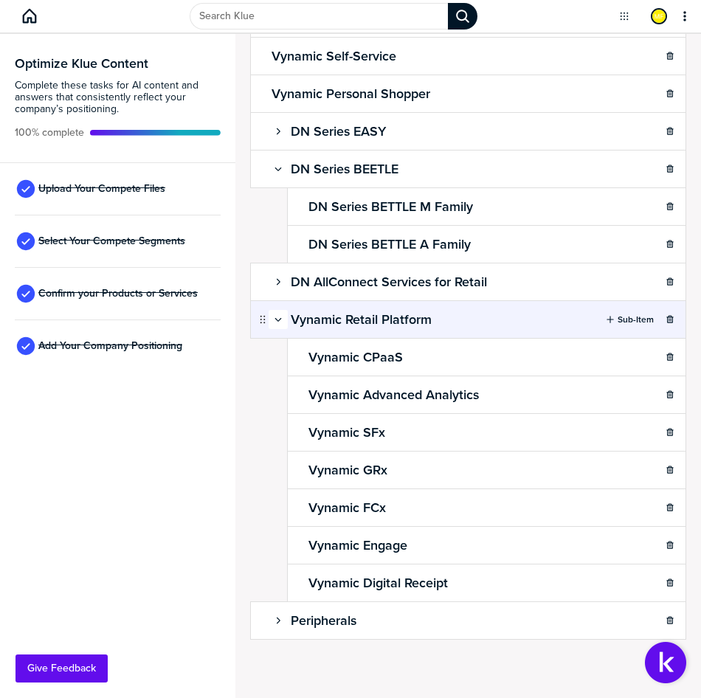
click at [275, 320] on icon "button" at bounding box center [278, 319] width 9 height 9
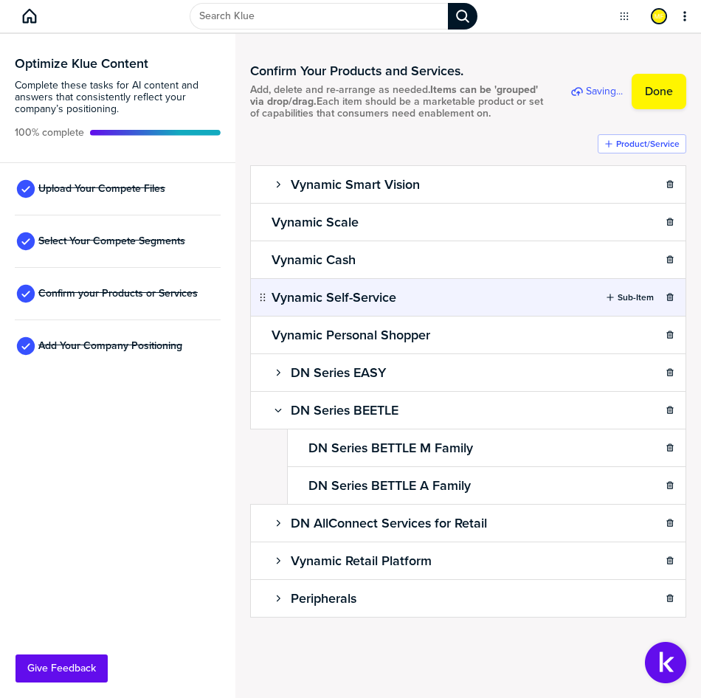
scroll to position [0, 0]
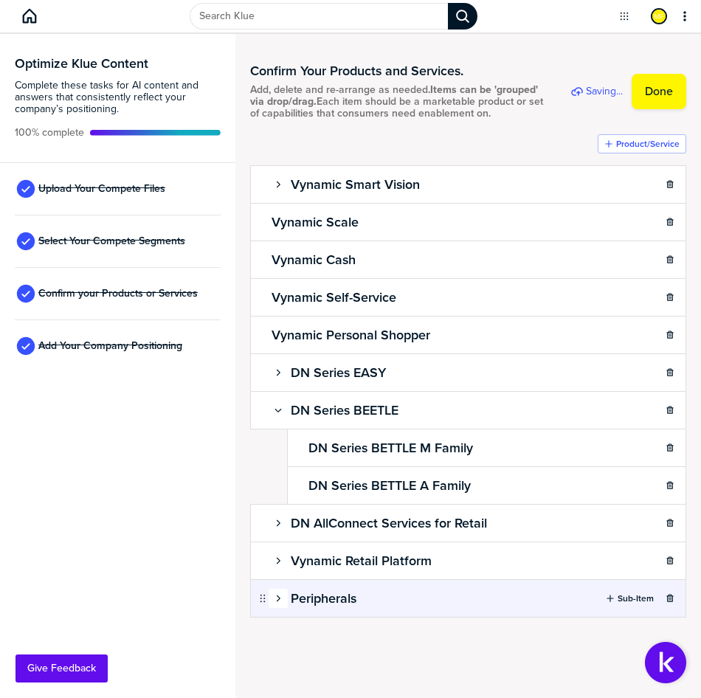
click at [277, 603] on button "button" at bounding box center [278, 598] width 19 height 19
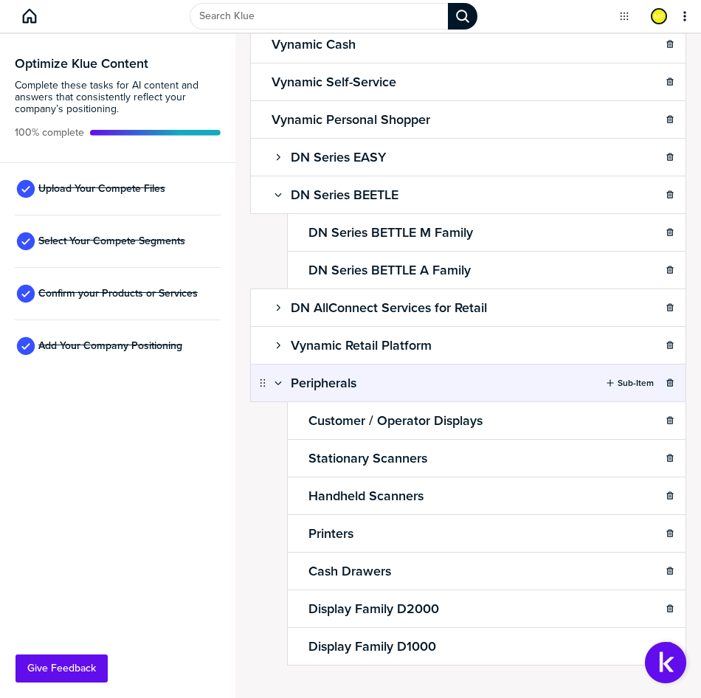
scroll to position [221, 0]
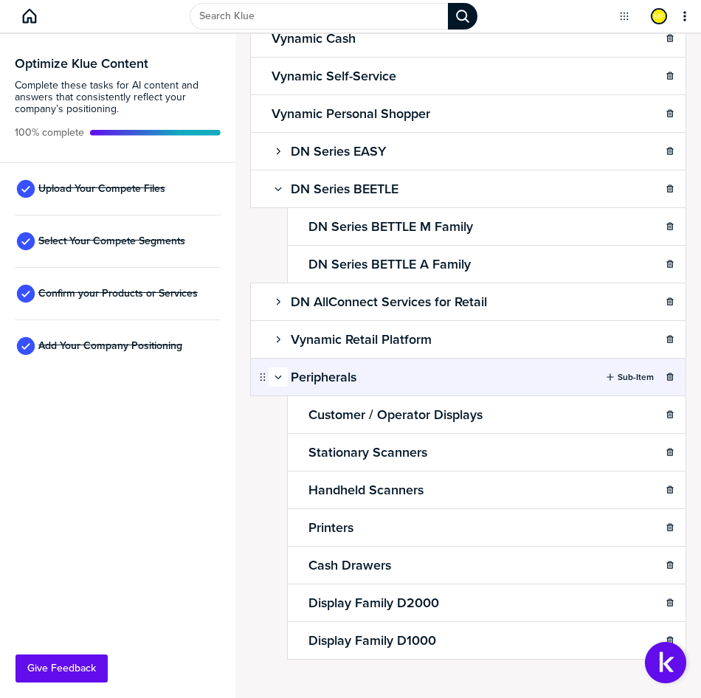
click at [276, 379] on icon "button" at bounding box center [278, 378] width 7 height 4
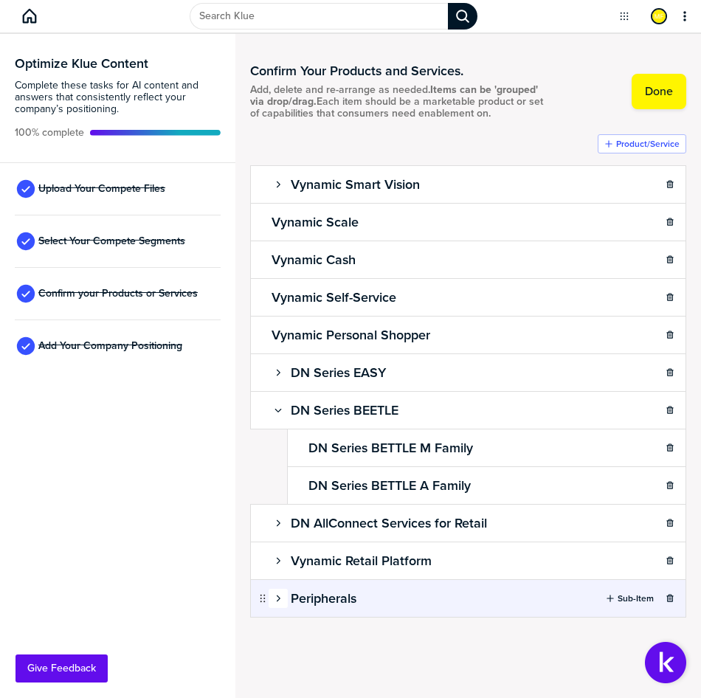
scroll to position [0, 0]
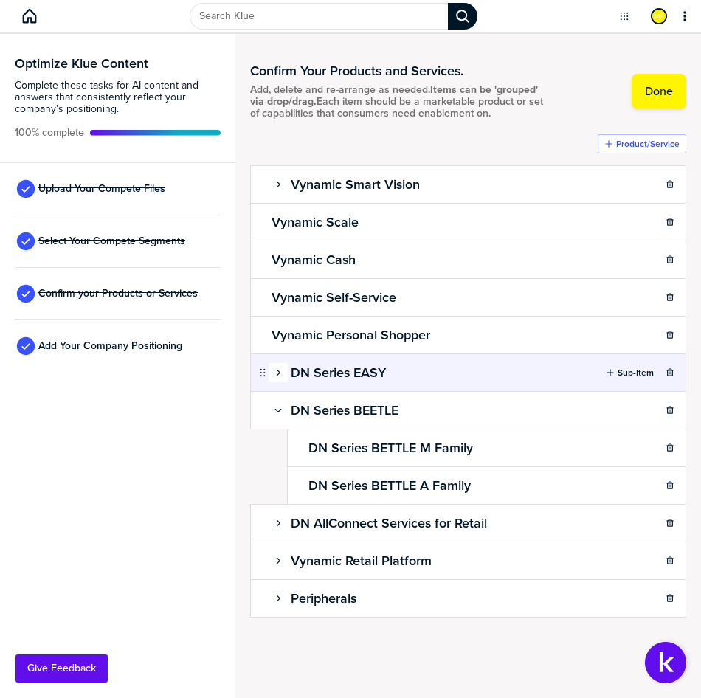
click at [277, 373] on icon "button" at bounding box center [278, 372] width 9 height 9
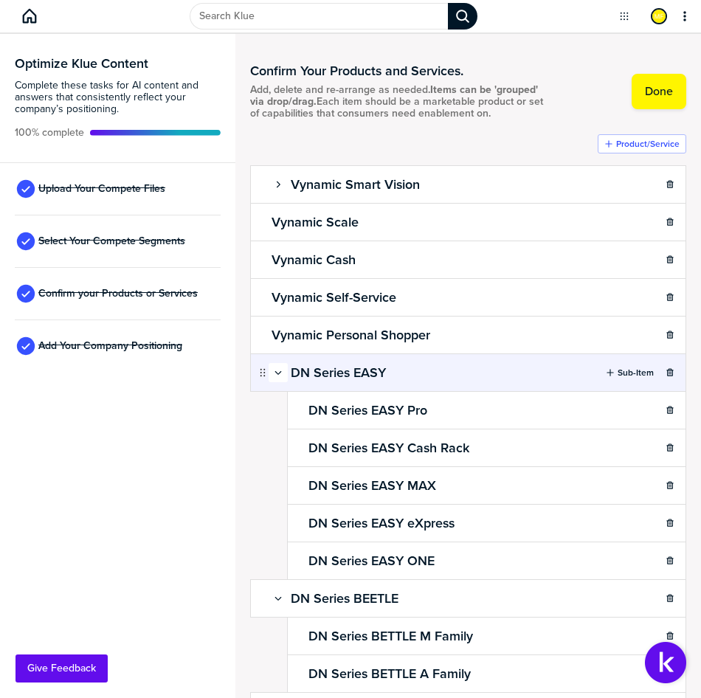
click at [280, 382] on button "button" at bounding box center [278, 372] width 19 height 19
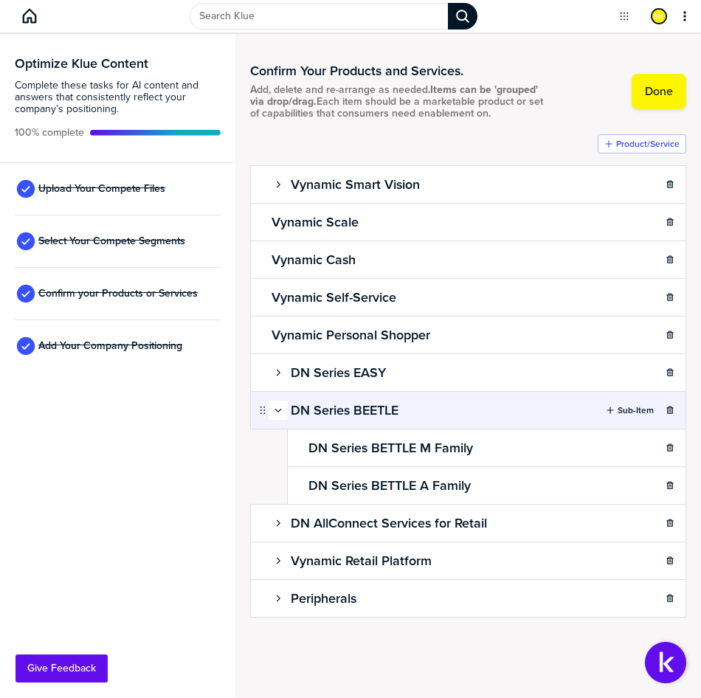
click at [277, 413] on icon "button" at bounding box center [278, 410] width 9 height 9
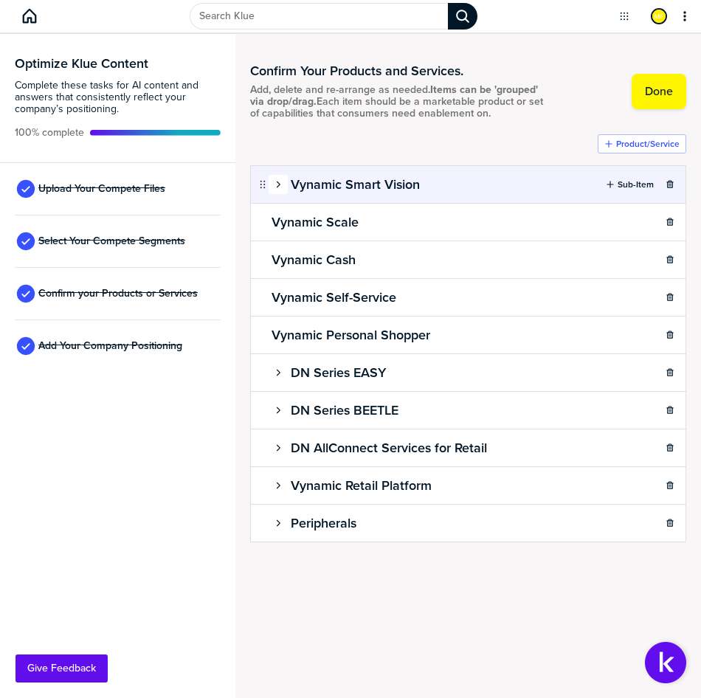
click at [283, 179] on button "button" at bounding box center [278, 184] width 19 height 19
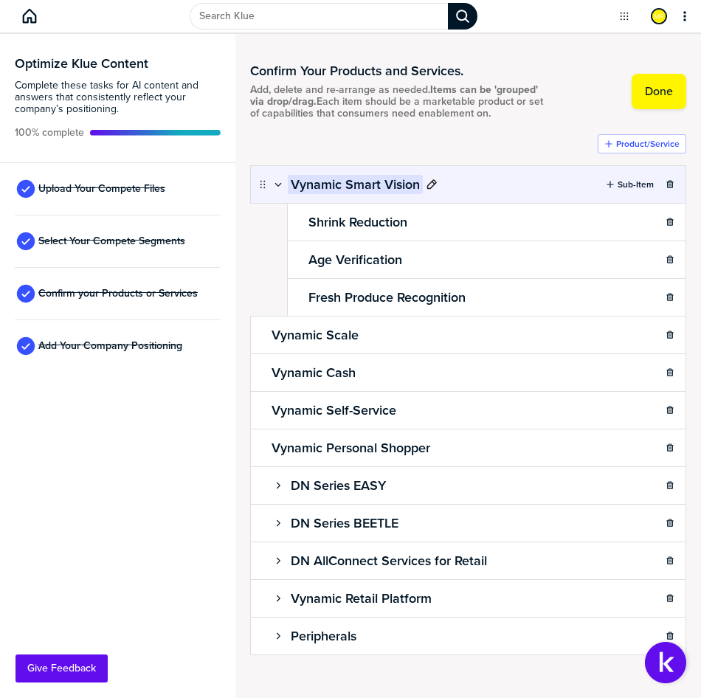
click at [311, 194] on h2 "Vynamic Smart Vision" at bounding box center [355, 184] width 135 height 19
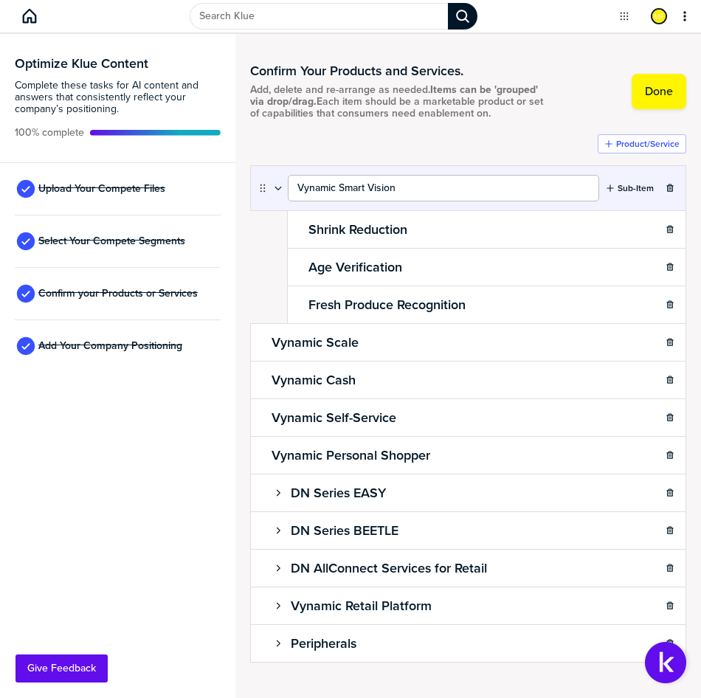
drag, startPoint x: 401, startPoint y: 202, endPoint x: 294, endPoint y: 202, distance: 106.2
click at [294, 201] on input "Vynamic Smart Vision" at bounding box center [443, 188] width 311 height 27
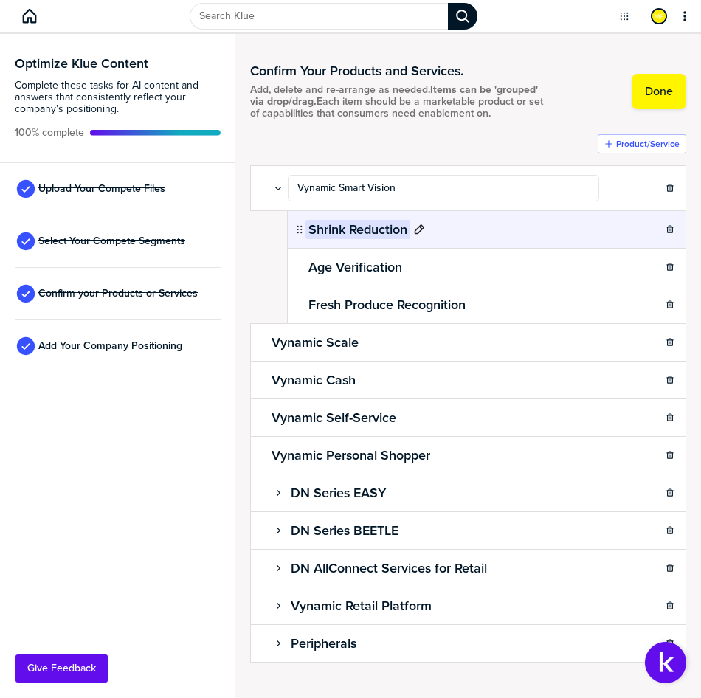
click at [325, 245] on div "Shrink Reduction" at bounding box center [486, 229] width 399 height 38
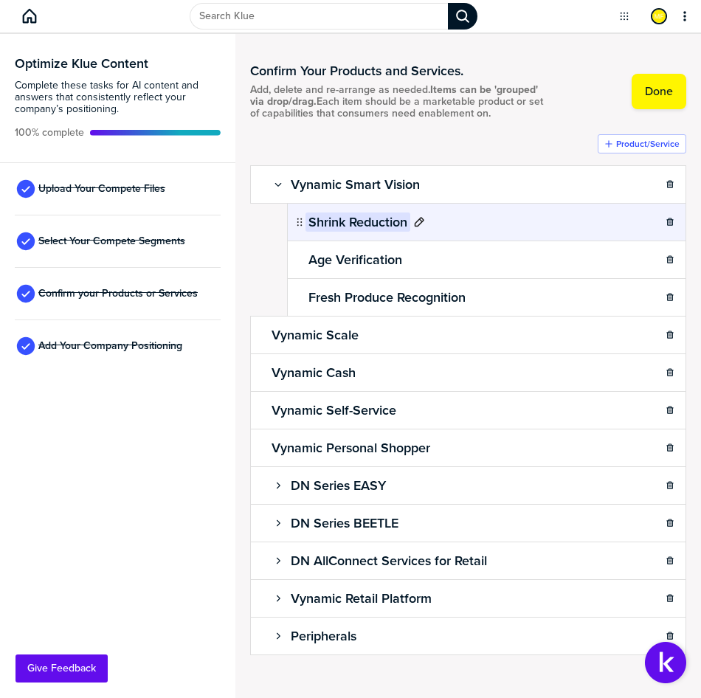
click at [327, 232] on h2 "Shrink Reduction" at bounding box center [357, 221] width 105 height 19
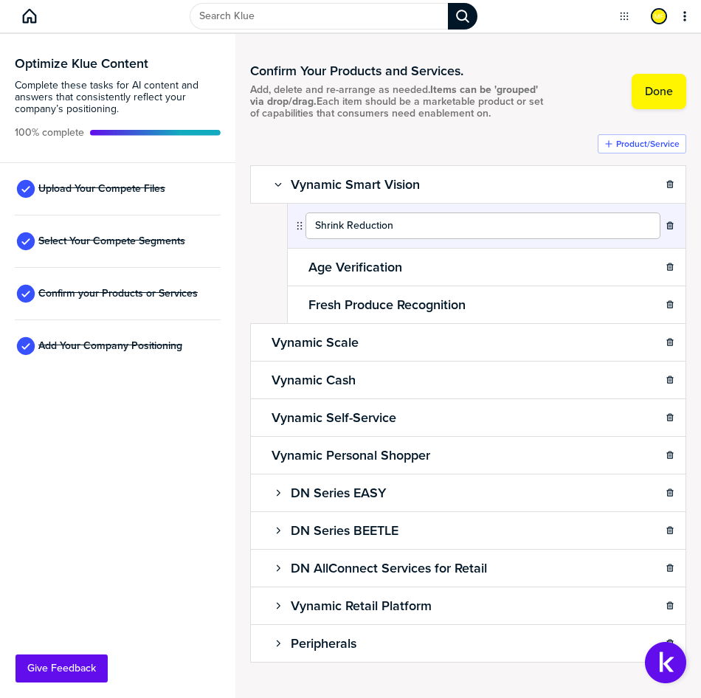
drag, startPoint x: 404, startPoint y: 242, endPoint x: 325, endPoint y: 240, distance: 79.7
click at [325, 239] on input "Shrink Reduction" at bounding box center [482, 225] width 355 height 27
click at [315, 239] on input "Shrink Reduction" at bounding box center [482, 225] width 355 height 27
type input "Vynamic Smart Vision Shrink Reduction"
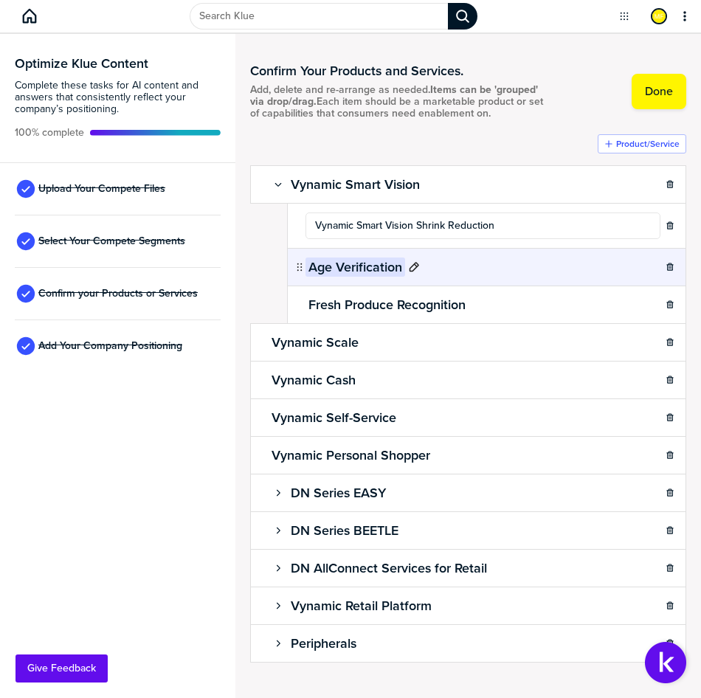
click at [315, 277] on h2 "Age Verification" at bounding box center [355, 266] width 100 height 19
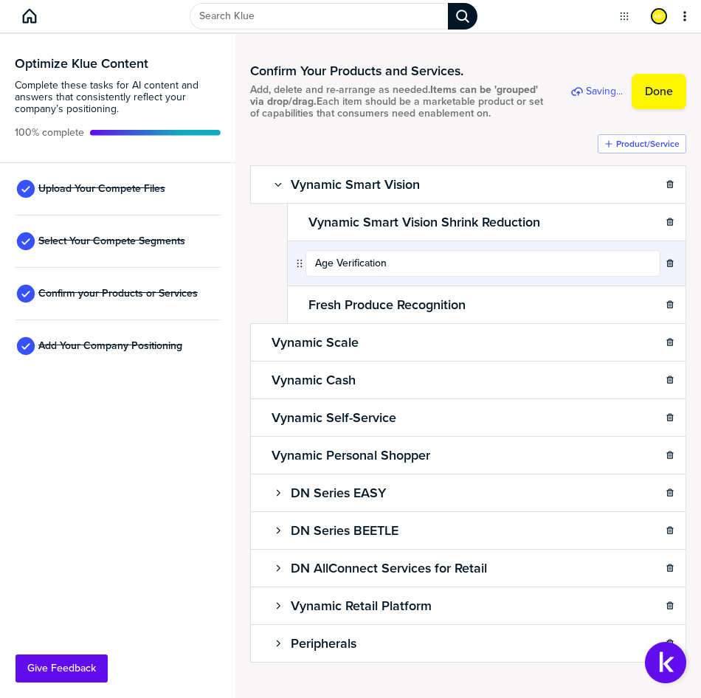
click at [316, 277] on input "Age Verification" at bounding box center [482, 263] width 355 height 27
type input "Vynamic Smart Vision Age Verification"
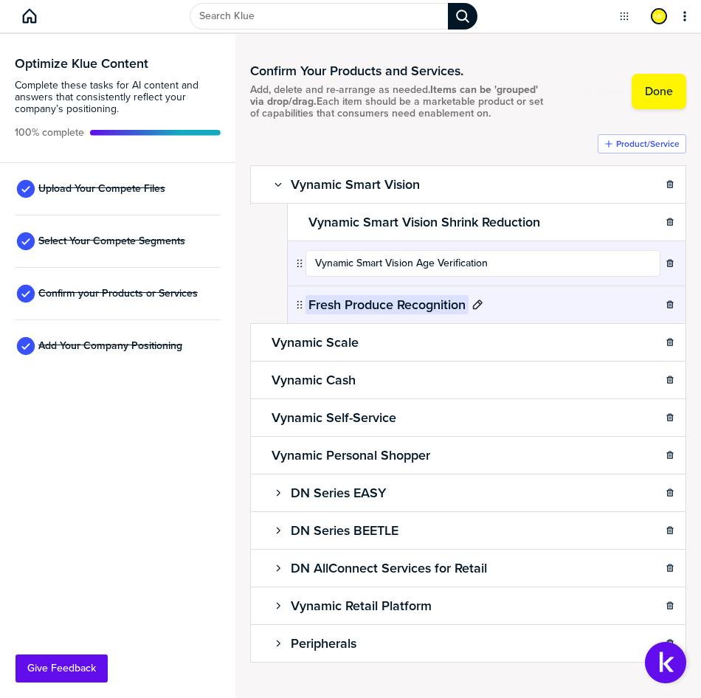
click at [317, 314] on h2 "Fresh Produce Recognition" at bounding box center [386, 304] width 163 height 19
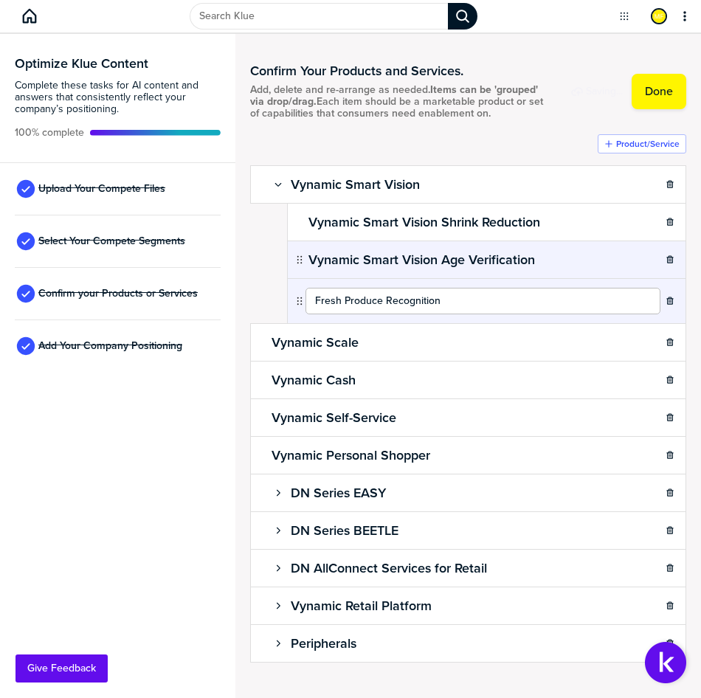
click at [316, 314] on input "Fresh Produce Recognition" at bounding box center [482, 301] width 355 height 27
type input "Vynamic Smart Vision Fresh Produce Recognition"
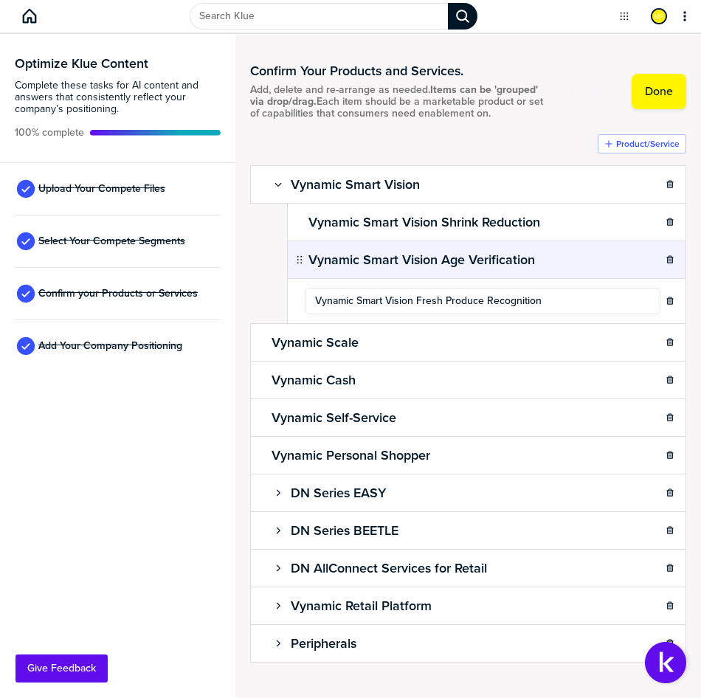
click at [443, 152] on div "Product/Service Vynamic Smart Vision Sub-Item Vynamic Smart Vision Shrink Reduc…" at bounding box center [468, 397] width 436 height 527
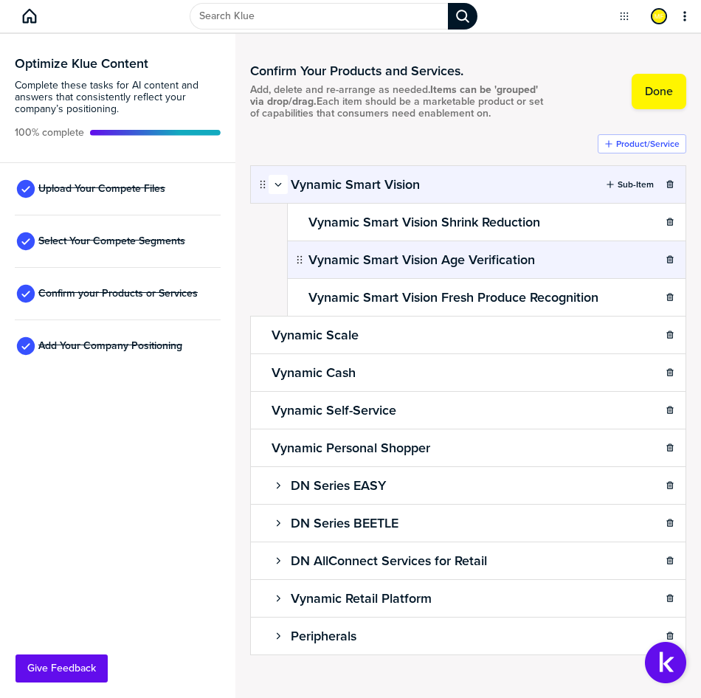
click at [282, 190] on button "button" at bounding box center [278, 184] width 19 height 19
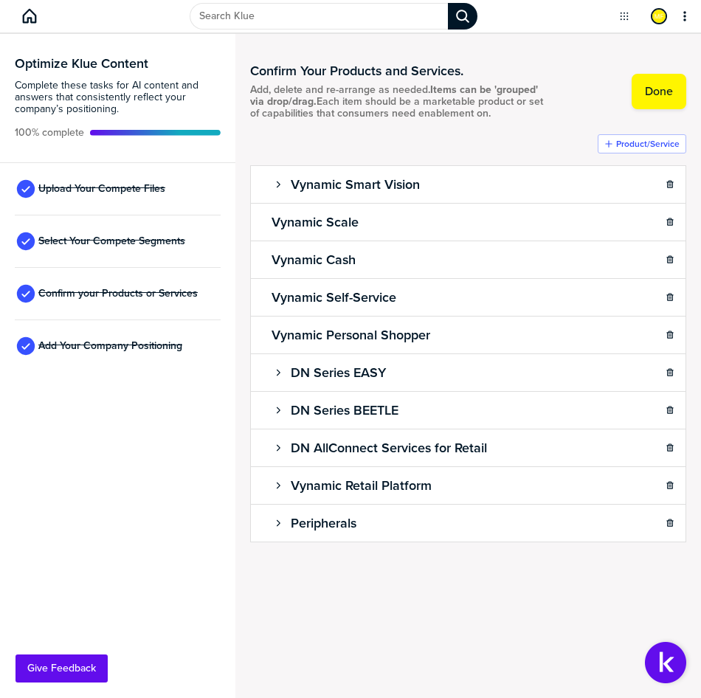
click at [368, 577] on div "Product/Service Vynamic Smart Vision Sub-Item Vynamic Scale Sub-Item Vynamic Ca…" at bounding box center [468, 367] width 436 height 466
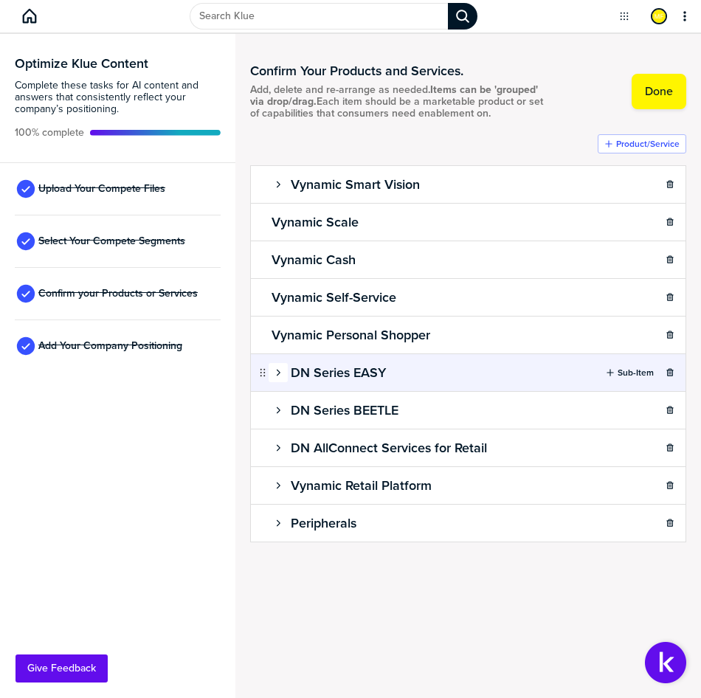
click at [277, 370] on icon "button" at bounding box center [278, 372] width 9 height 9
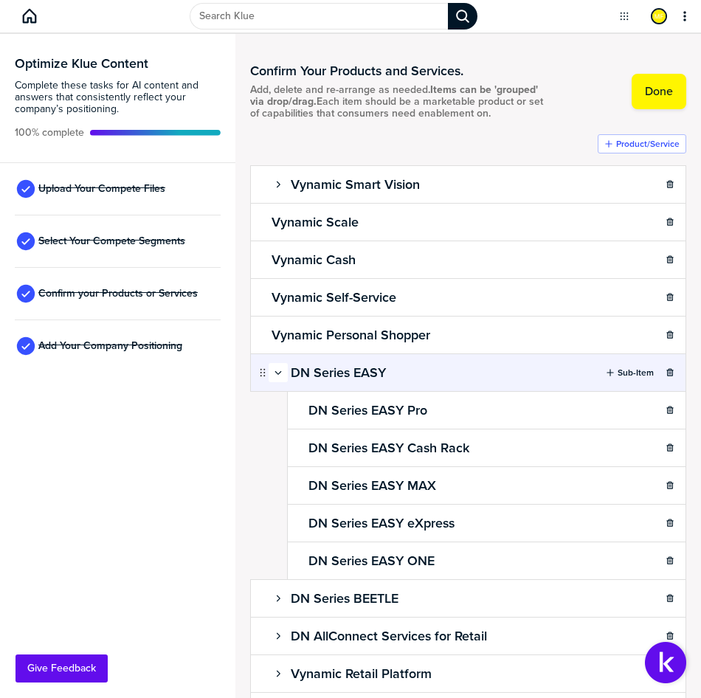
click at [280, 375] on icon "button" at bounding box center [278, 373] width 7 height 4
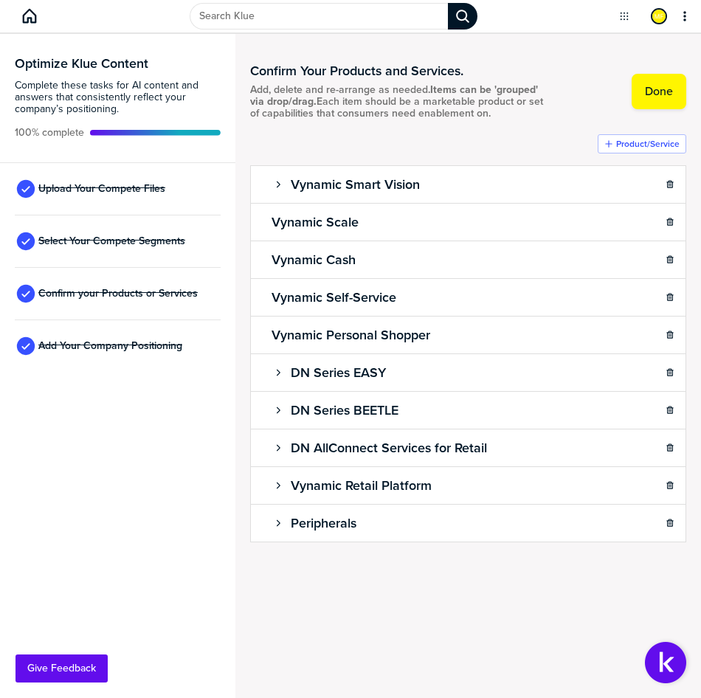
click at [410, 587] on div "Product/Service Vynamic Smart Vision Sub-Item Vynamic Scale Sub-Item Vynamic Ca…" at bounding box center [468, 367] width 436 height 466
click at [82, 183] on span "Upload Your Compete Files" at bounding box center [101, 189] width 127 height 12
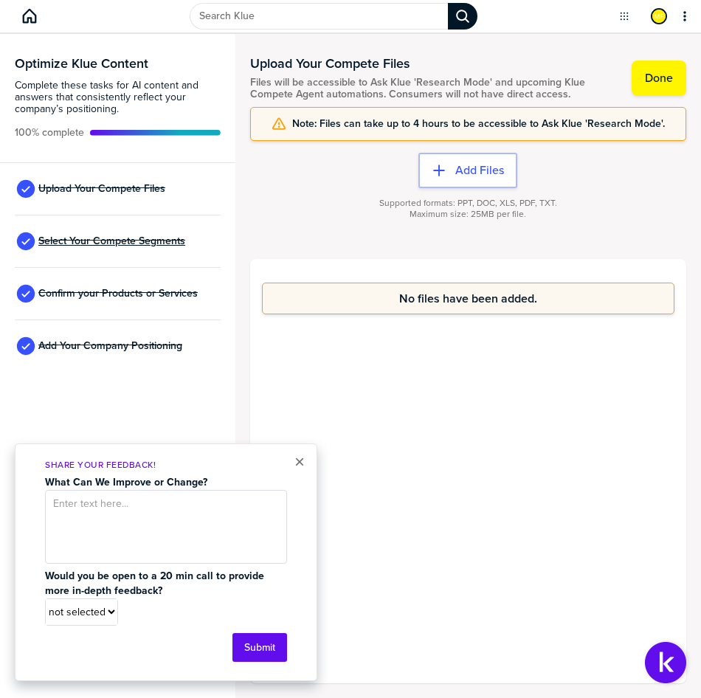
click at [102, 235] on span "Select Your Compete Segments" at bounding box center [111, 241] width 147 height 12
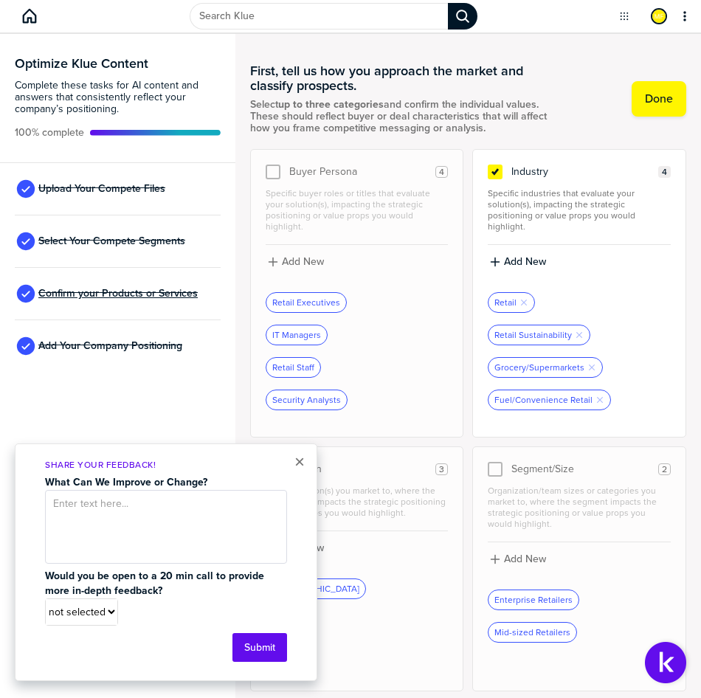
click at [100, 291] on span "Confirm your Products or Services" at bounding box center [117, 294] width 159 height 12
click at [103, 345] on span "Add Your Company Positioning" at bounding box center [110, 346] width 144 height 12
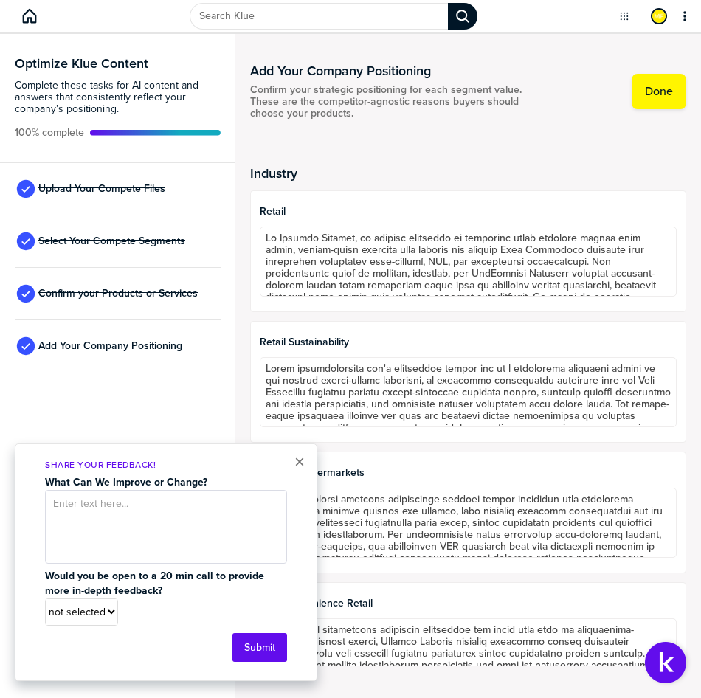
click at [225, 371] on div "Upload Your Compete Files Select Your Compete Segments Confirm your Products or…" at bounding box center [117, 268] width 235 height 210
click at [80, 193] on span "Upload Your Compete Files" at bounding box center [101, 189] width 127 height 12
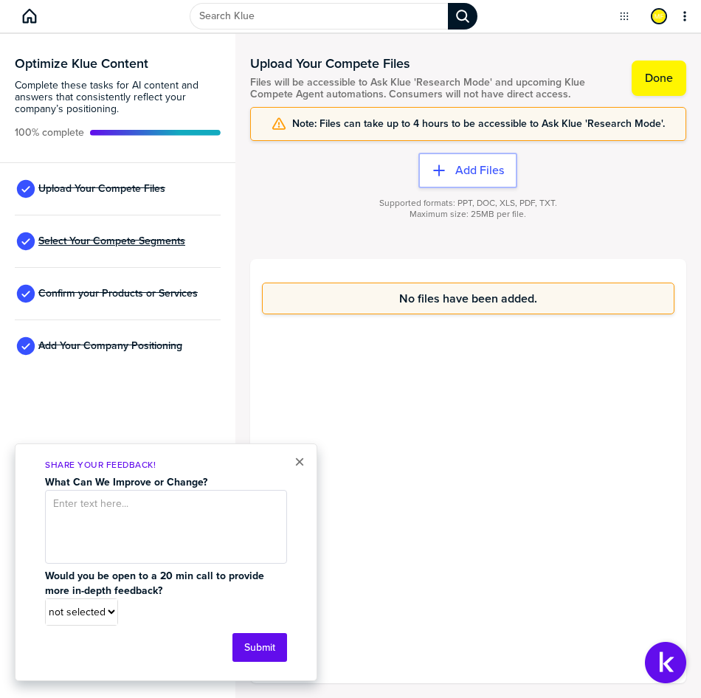
click at [85, 238] on span "Select Your Compete Segments" at bounding box center [111, 241] width 147 height 12
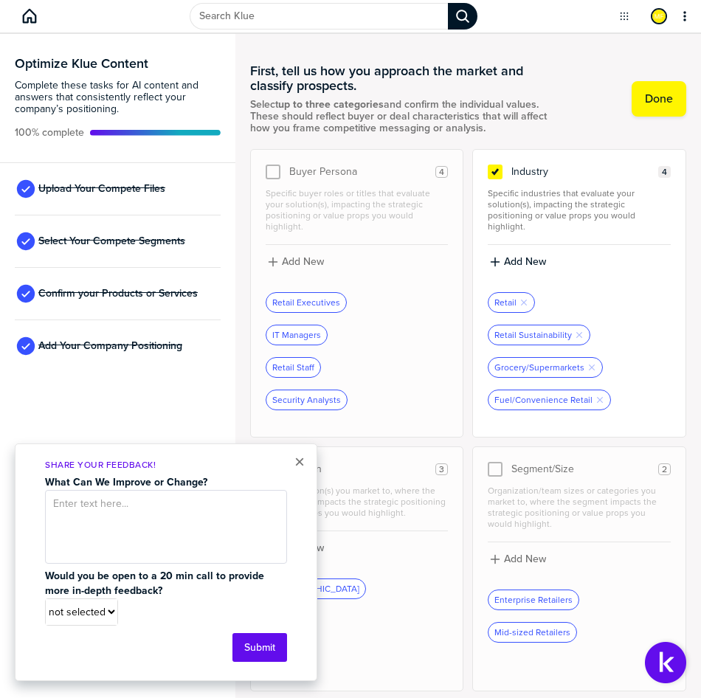
click at [82, 285] on div "Confirm your Products or Services" at bounding box center [118, 294] width 206 height 52
click at [83, 291] on span "Confirm your Products or Services" at bounding box center [117, 294] width 159 height 12
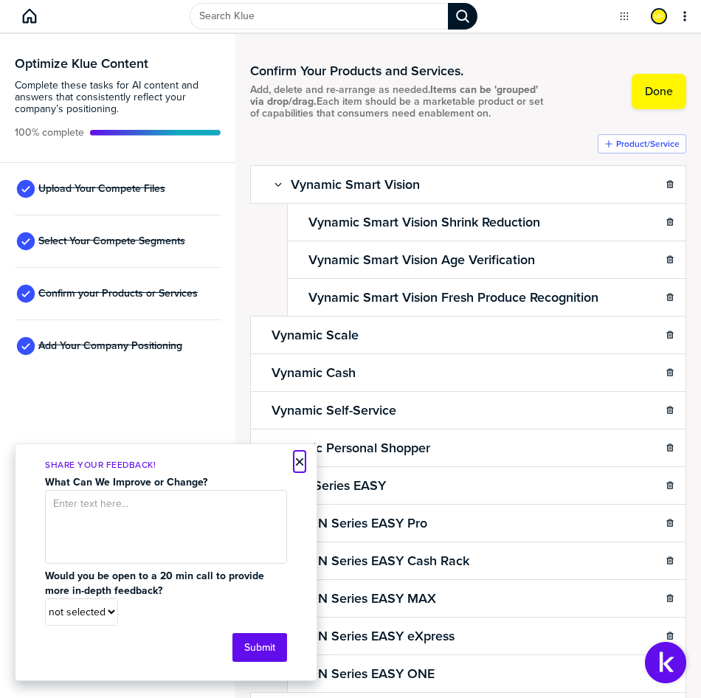
click at [297, 462] on button "×" at bounding box center [299, 462] width 10 height 18
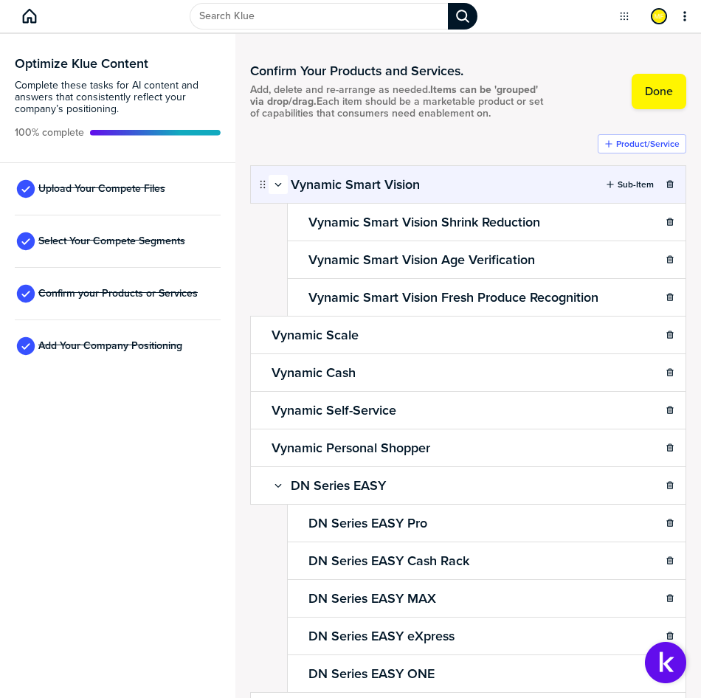
click at [275, 187] on icon "button" at bounding box center [278, 185] width 7 height 4
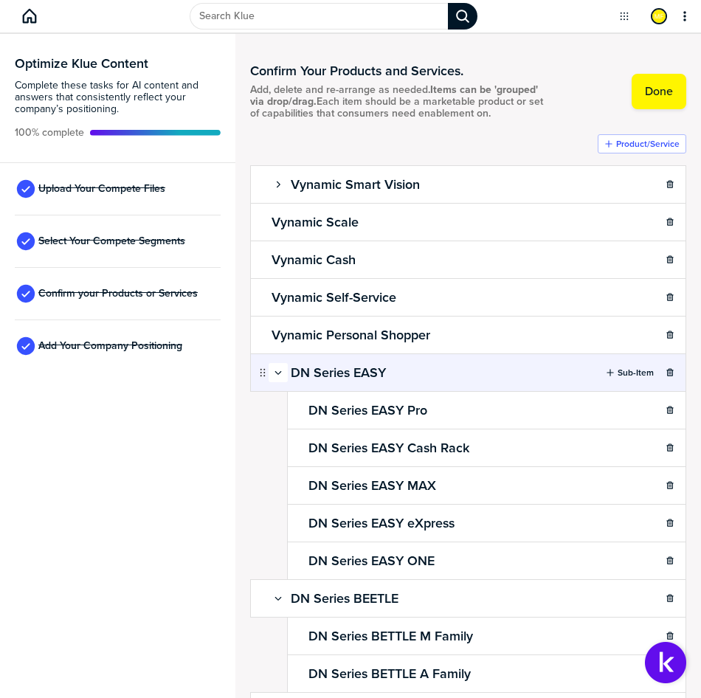
click at [279, 377] on icon "button" at bounding box center [278, 372] width 9 height 9
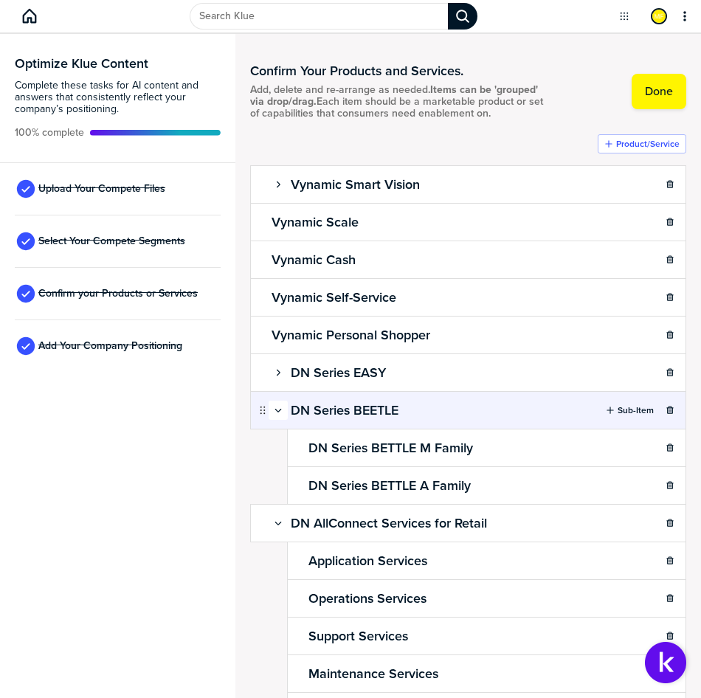
click at [276, 415] on icon "button" at bounding box center [278, 410] width 9 height 9
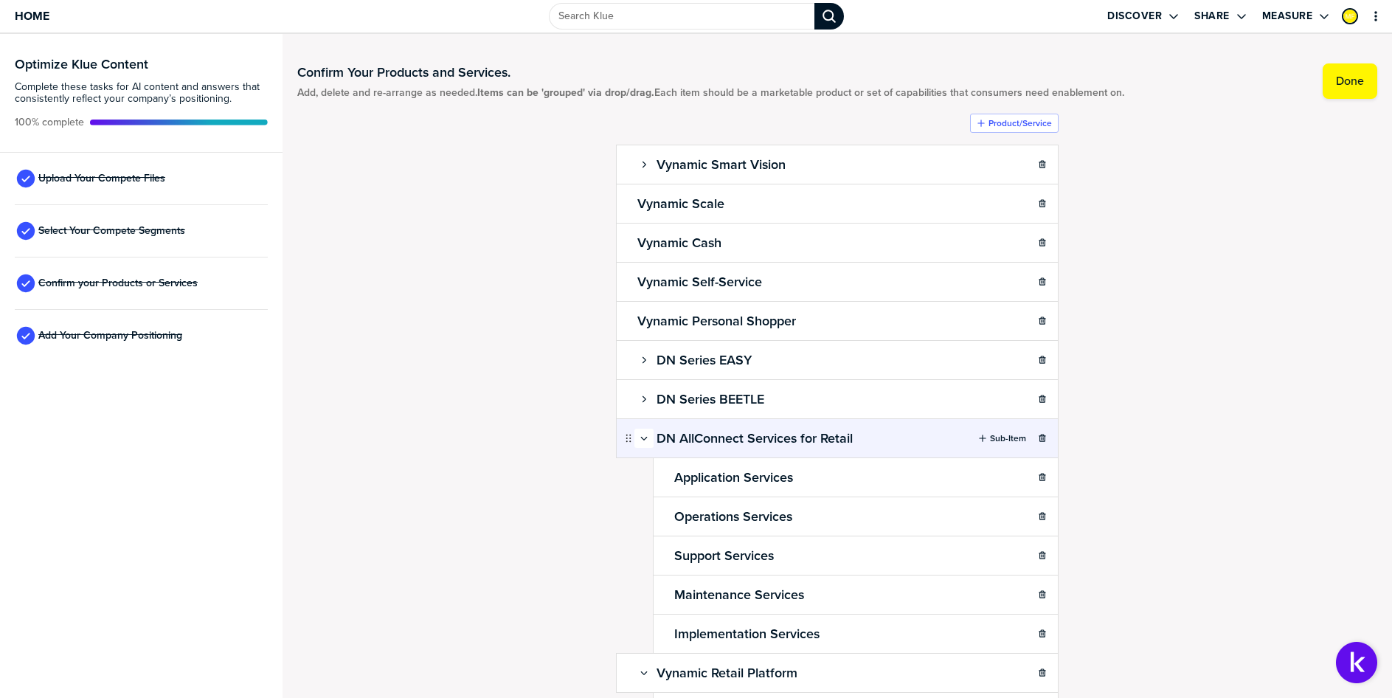
click at [640, 437] on icon "button" at bounding box center [644, 438] width 9 height 9
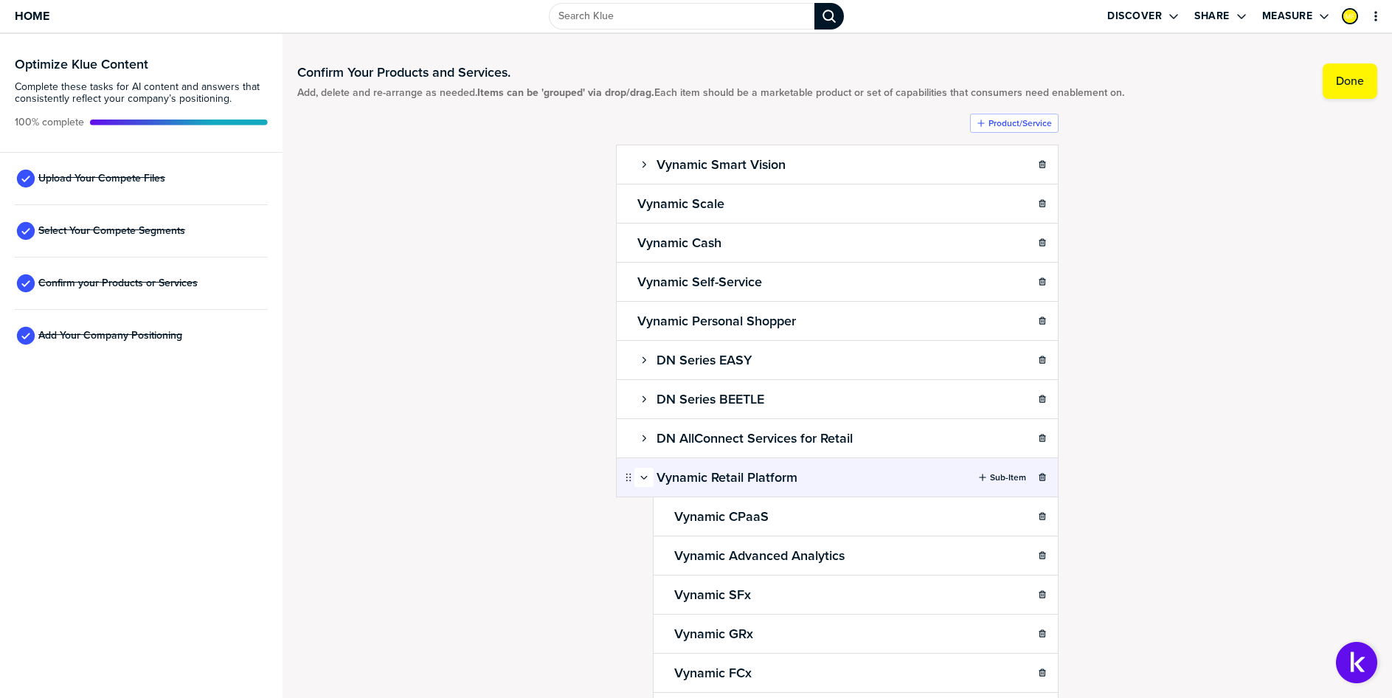
click at [635, 474] on div "button" at bounding box center [644, 477] width 18 height 9
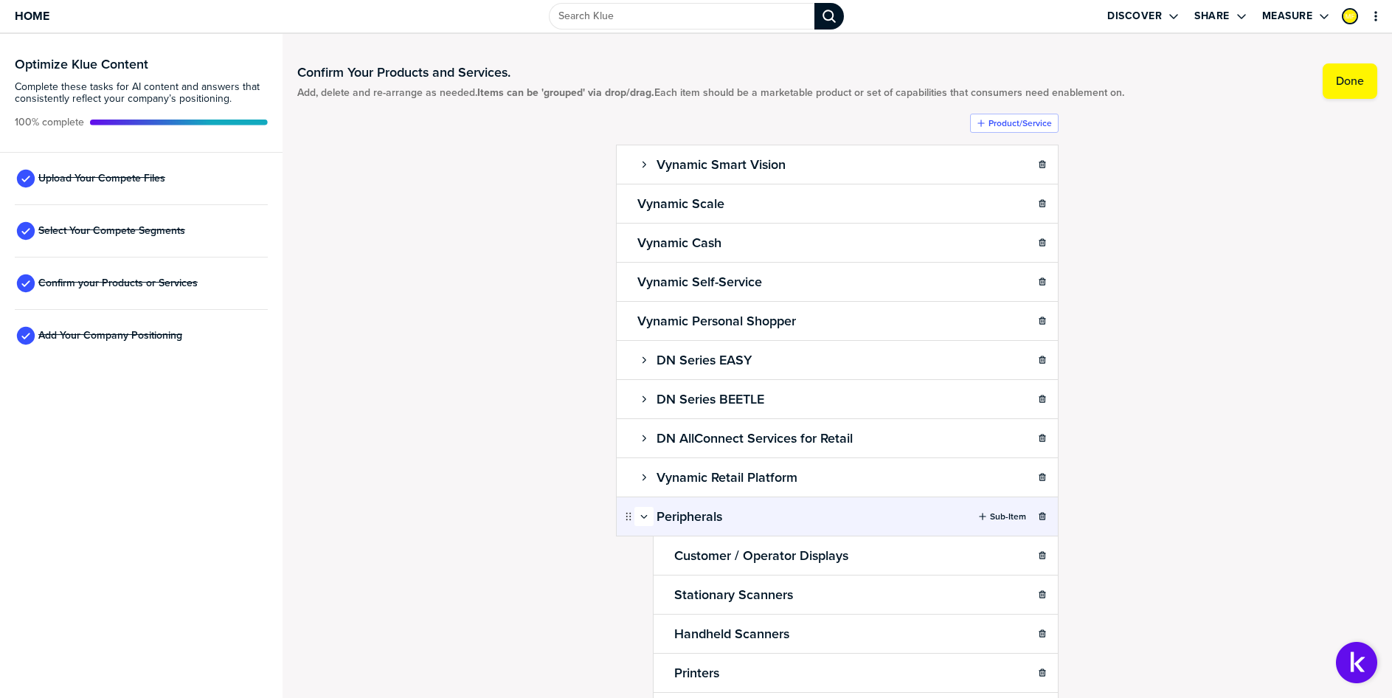
click at [640, 513] on icon "button" at bounding box center [644, 516] width 9 height 9
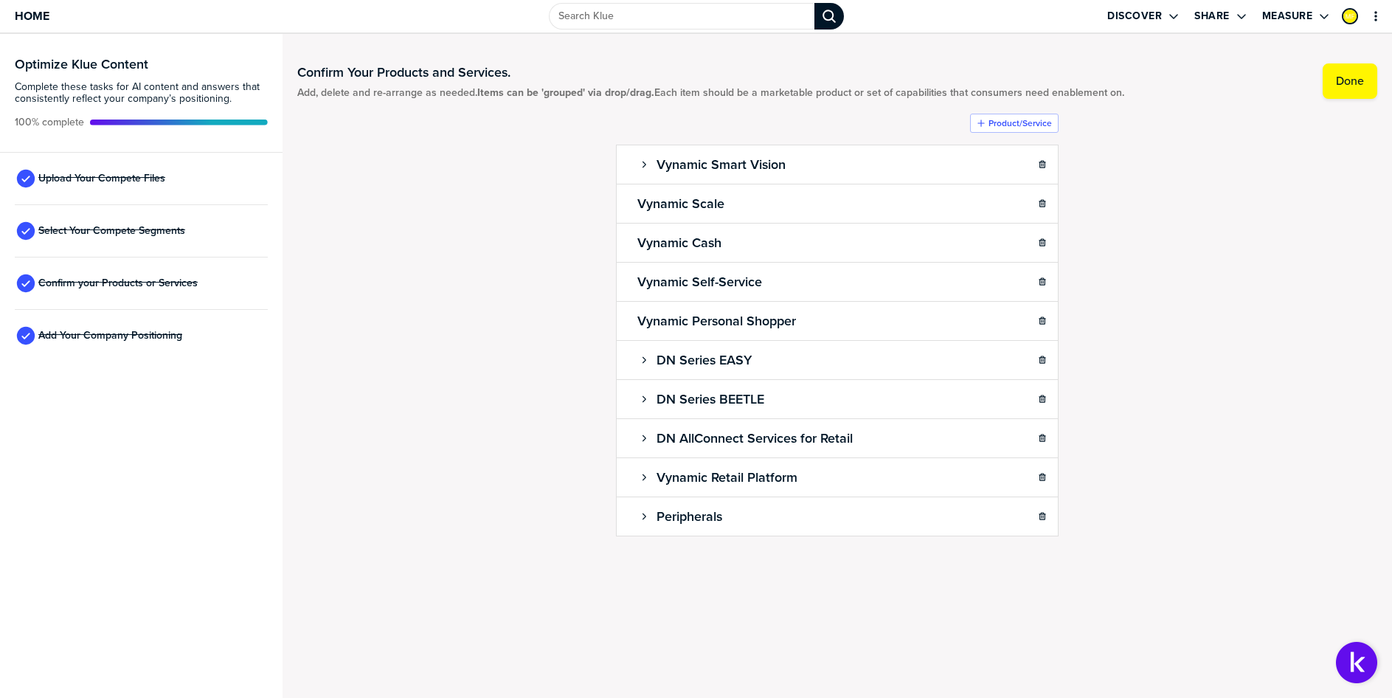
click at [1368, 387] on div "Confirm Your Products and Services. Add, delete and re-arrange as needed. Items…" at bounding box center [837, 331] width 1080 height 564
click at [646, 164] on icon "button" at bounding box center [645, 165] width 4 height 7
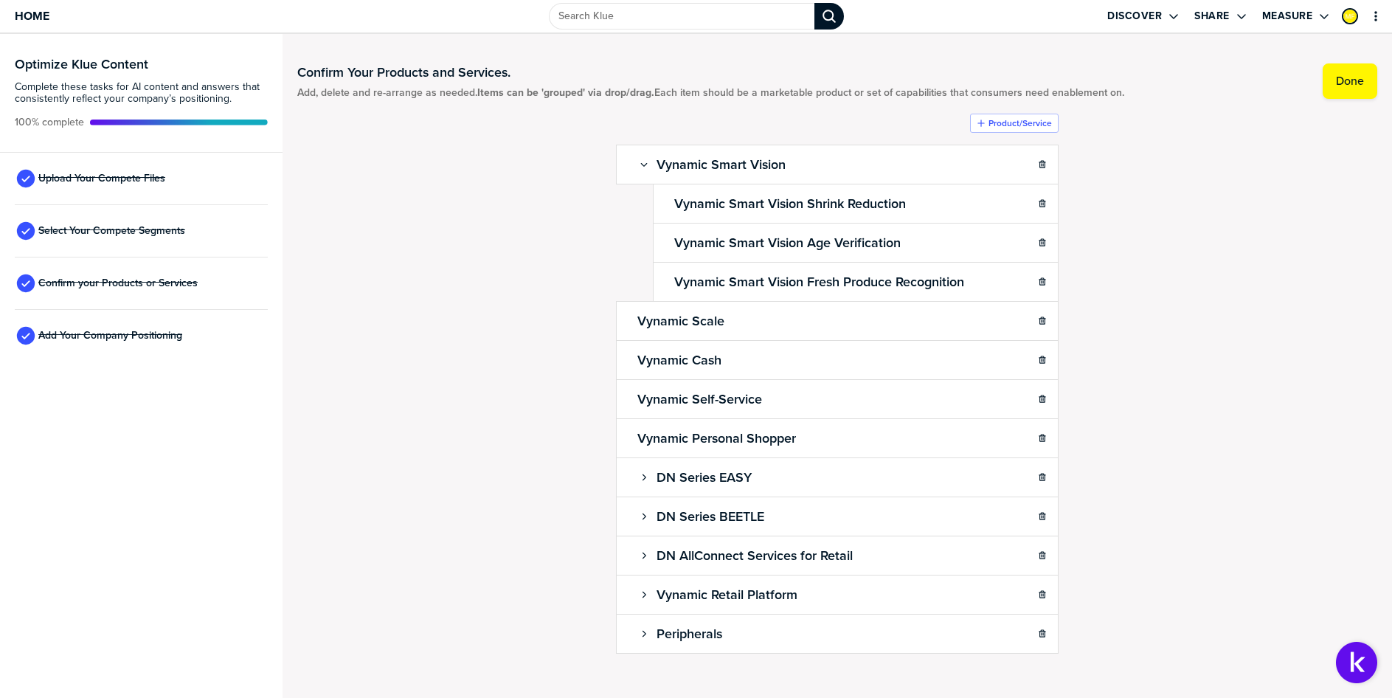
click at [1248, 431] on div "Confirm Your Products and Services. Add, delete and re-arrange as needed. Items…" at bounding box center [837, 366] width 1080 height 634
click at [640, 553] on icon "button" at bounding box center [644, 555] width 9 height 9
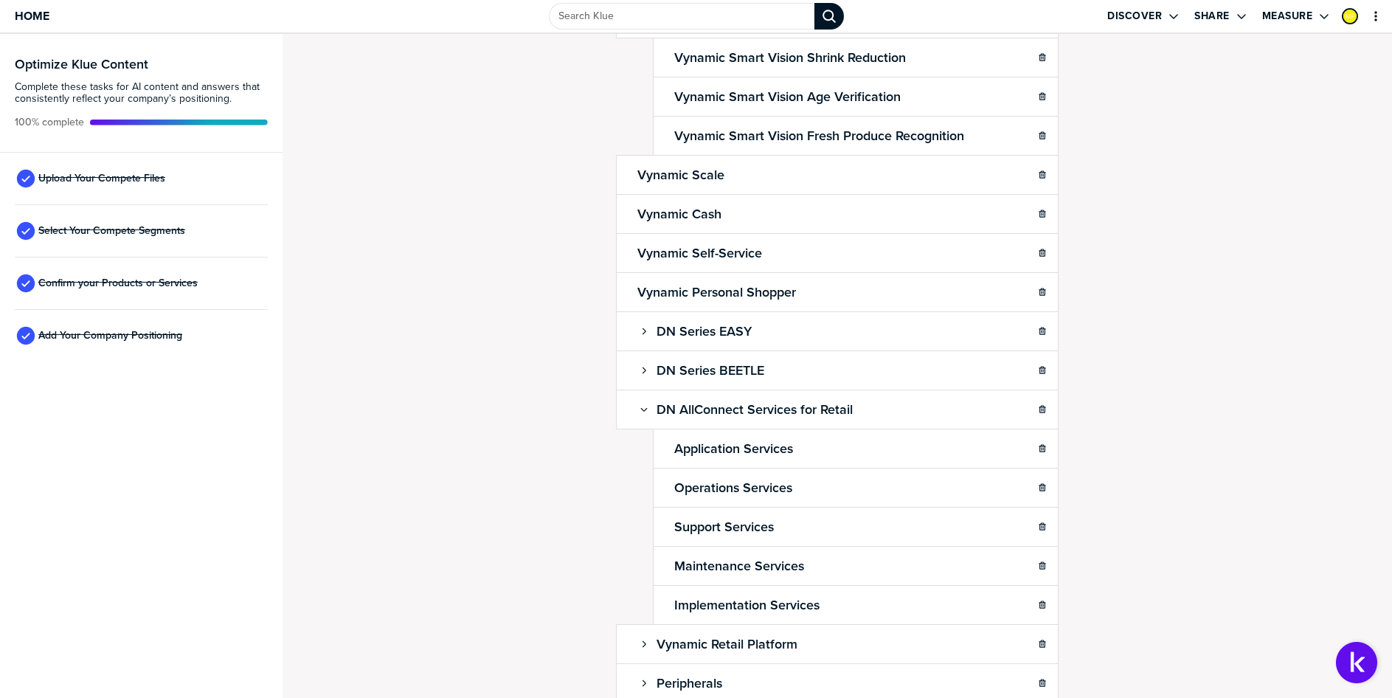
scroll to position [210, 0]
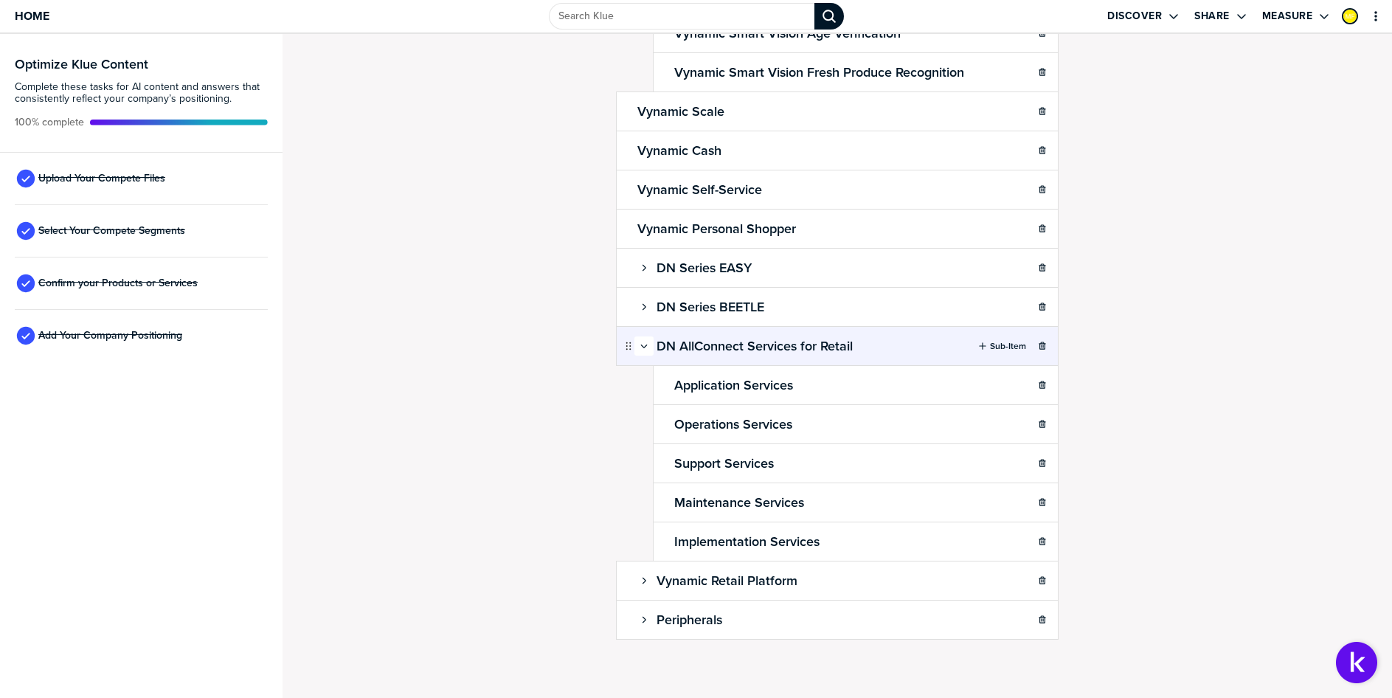
click at [640, 343] on icon "button" at bounding box center [644, 346] width 9 height 9
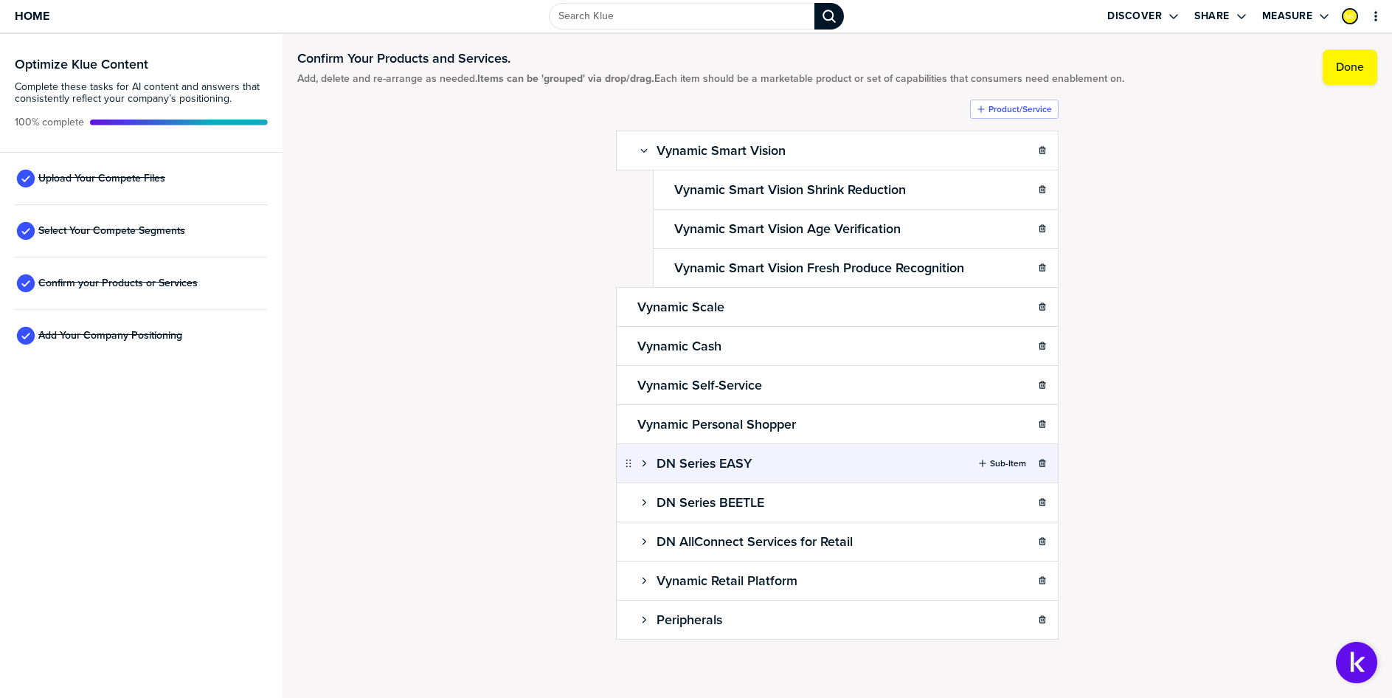
scroll to position [14, 0]
click at [641, 471] on button "button" at bounding box center [643, 463] width 19 height 19
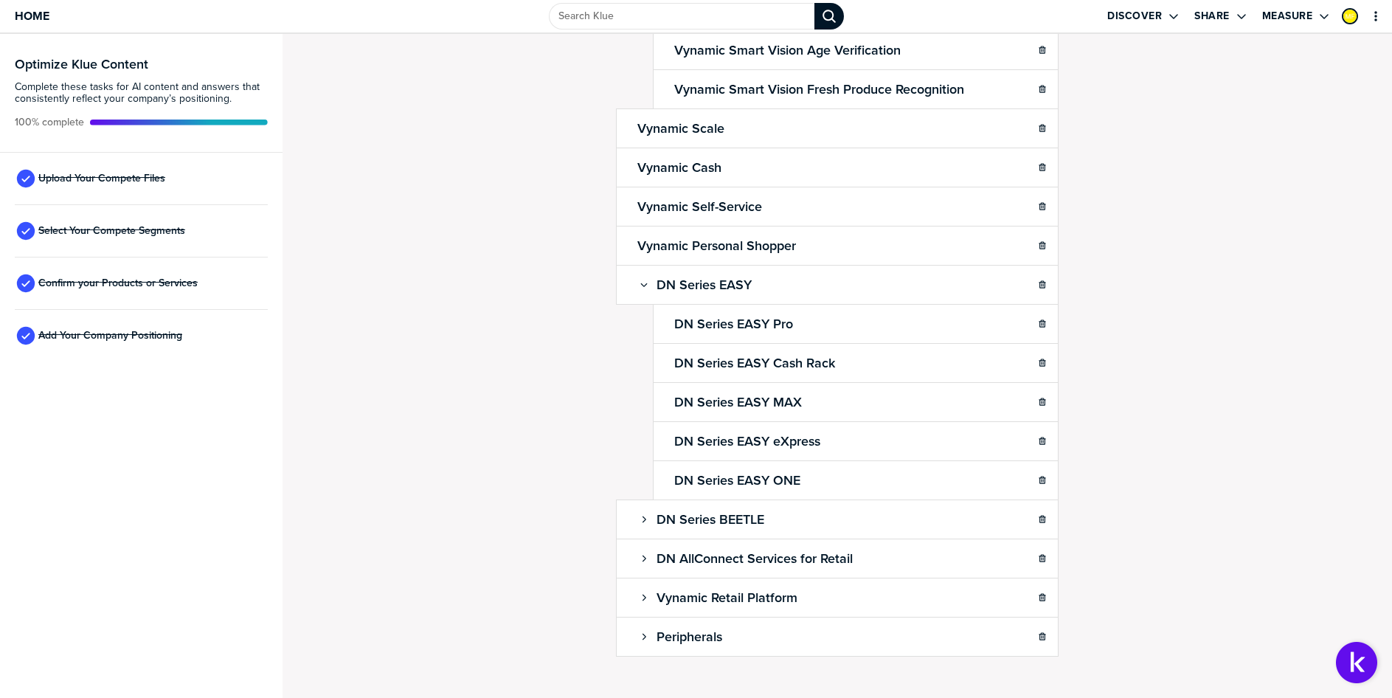
scroll to position [210, 0]
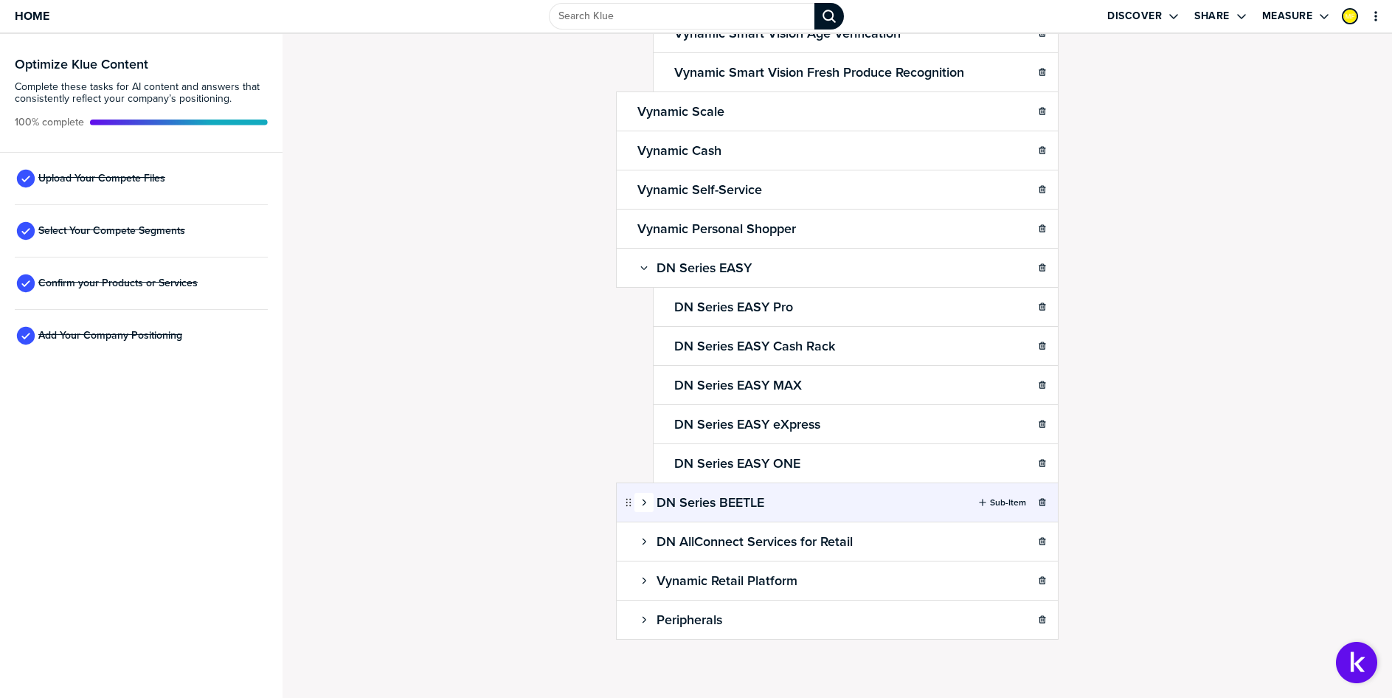
click at [640, 506] on icon "button" at bounding box center [644, 502] width 9 height 9
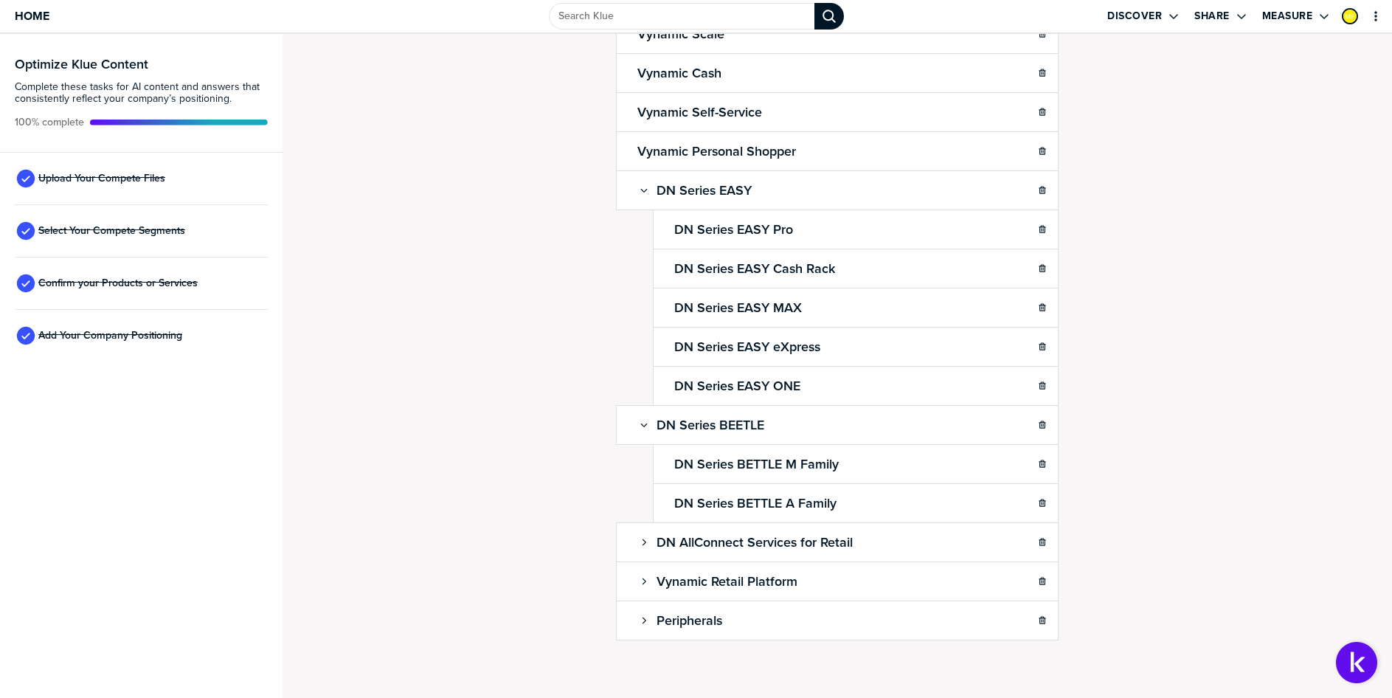
scroll to position [288, 0]
click at [640, 543] on icon "button" at bounding box center [644, 541] width 9 height 9
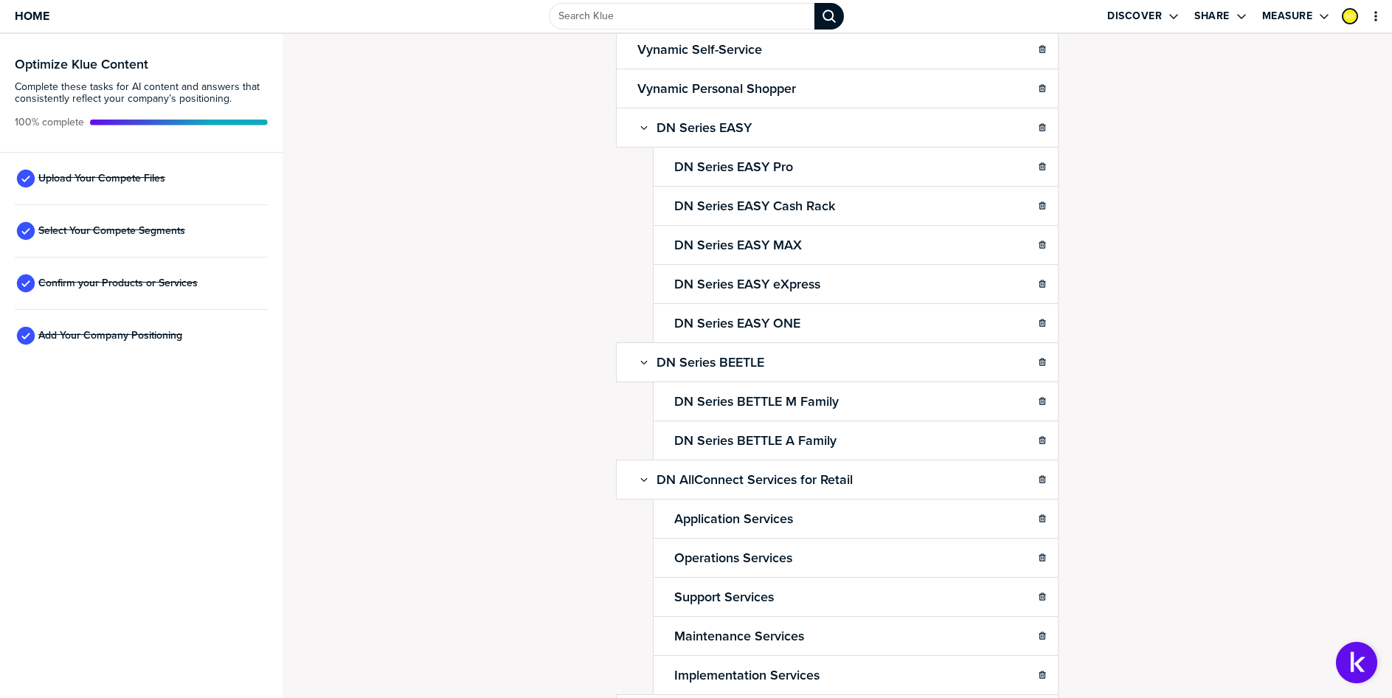
scroll to position [435, 0]
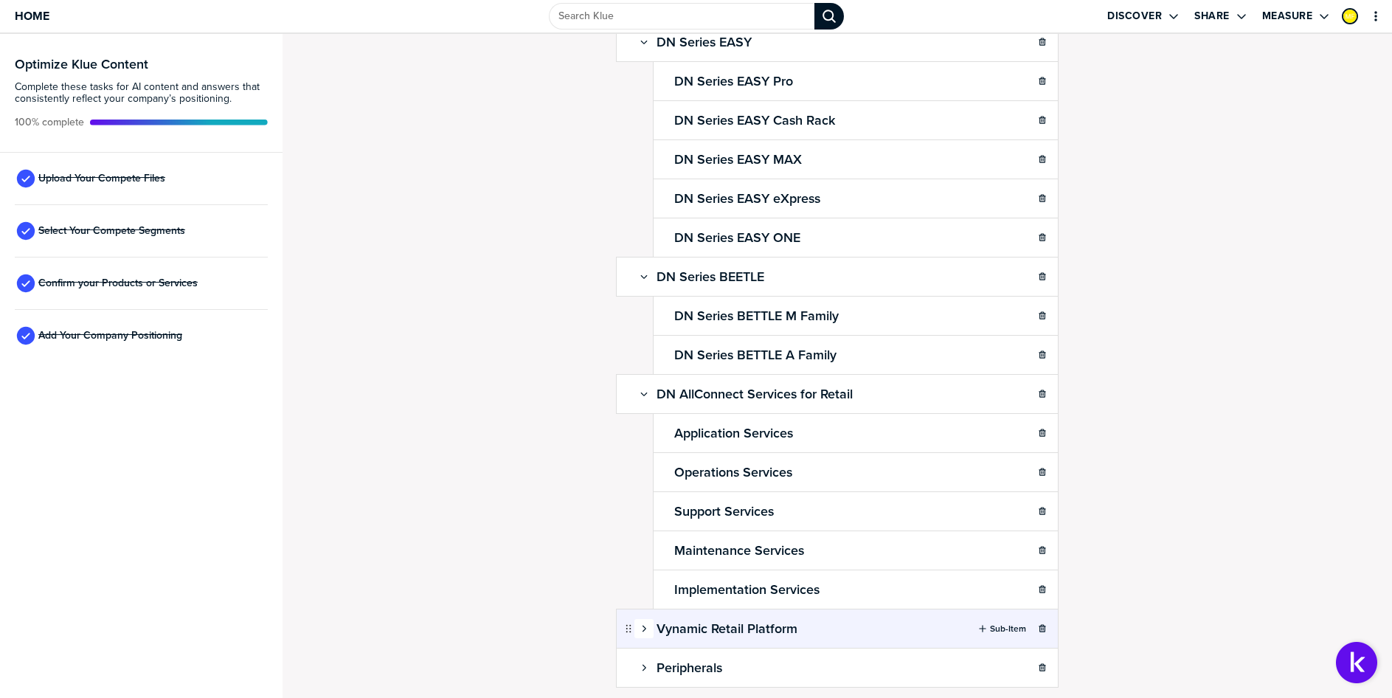
click at [640, 631] on icon "button" at bounding box center [644, 628] width 9 height 9
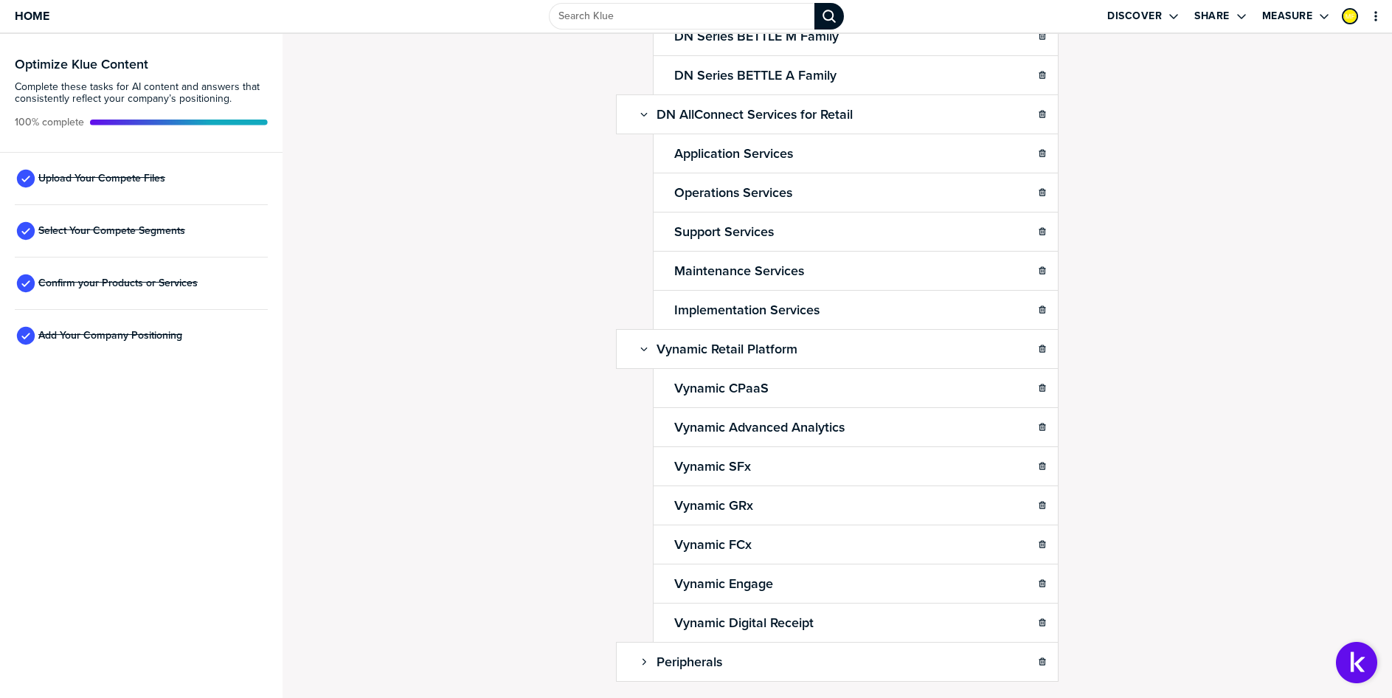
scroll to position [757, 0]
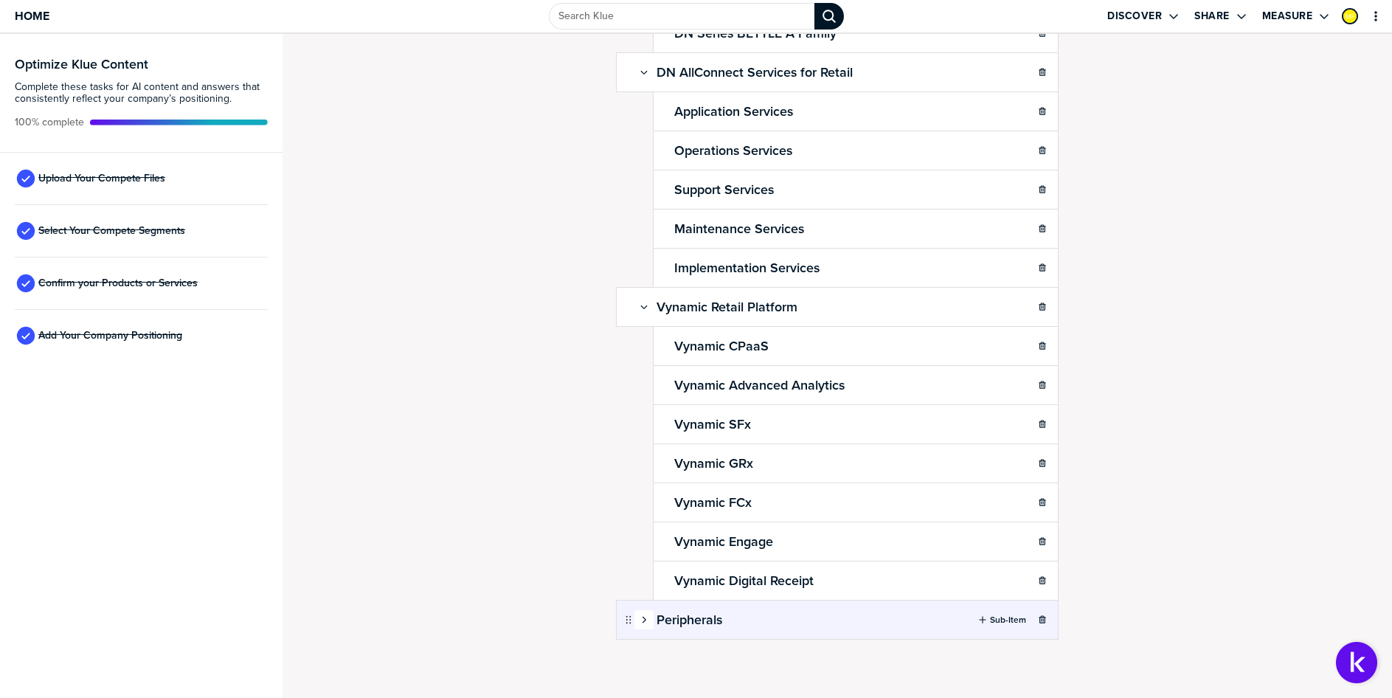
click at [640, 621] on icon "button" at bounding box center [644, 619] width 9 height 9
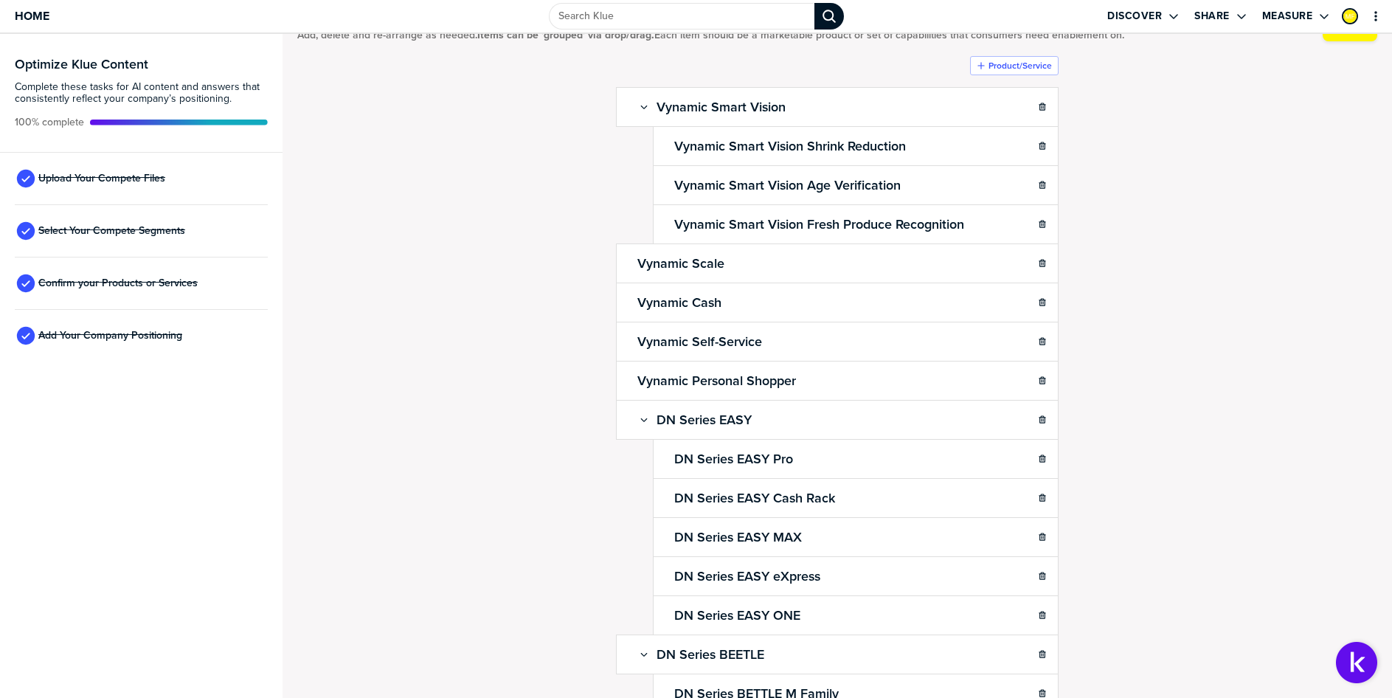
scroll to position [0, 0]
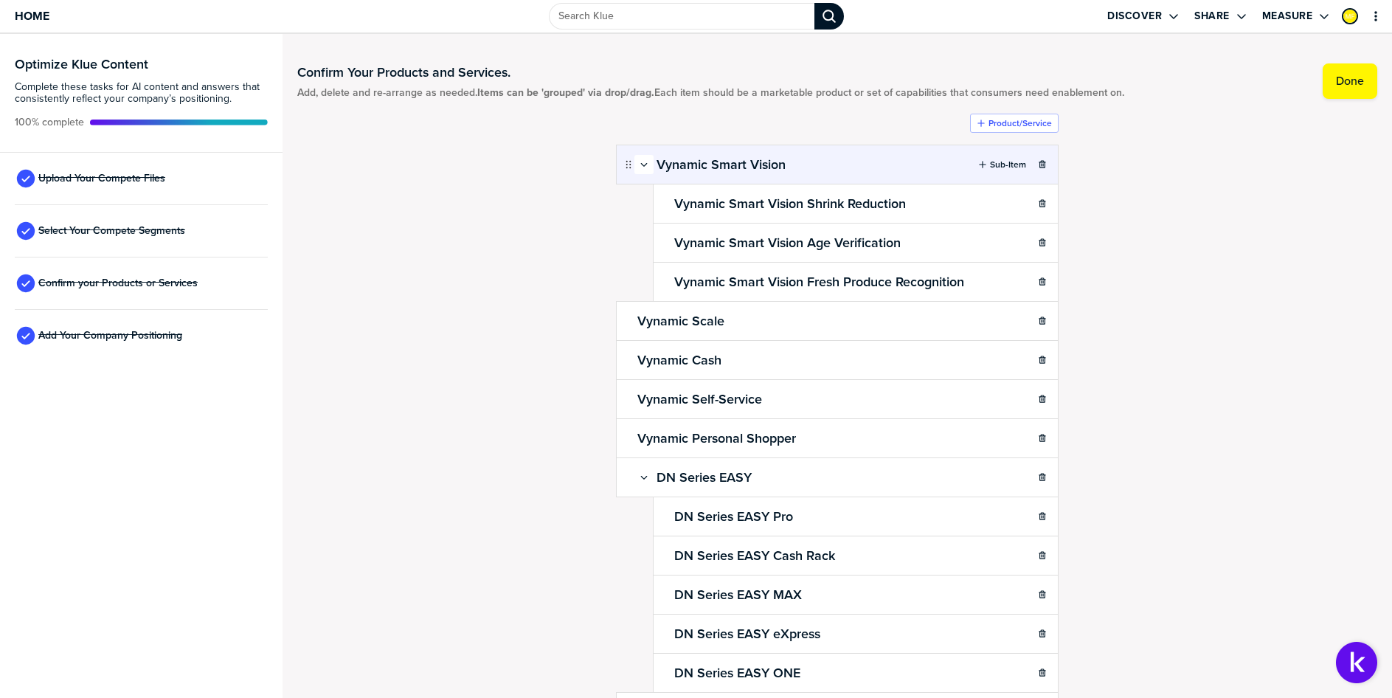
click at [635, 164] on div "button" at bounding box center [644, 164] width 18 height 9
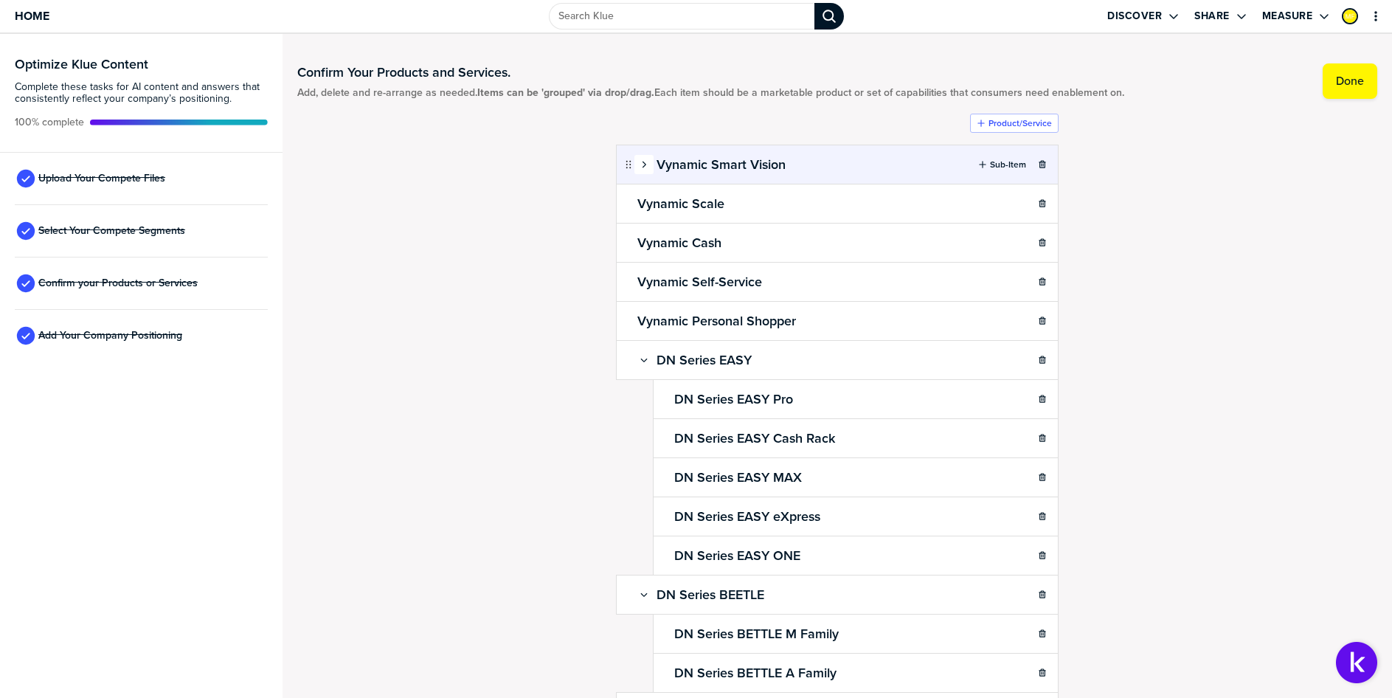
click at [635, 164] on div "button" at bounding box center [644, 164] width 18 height 9
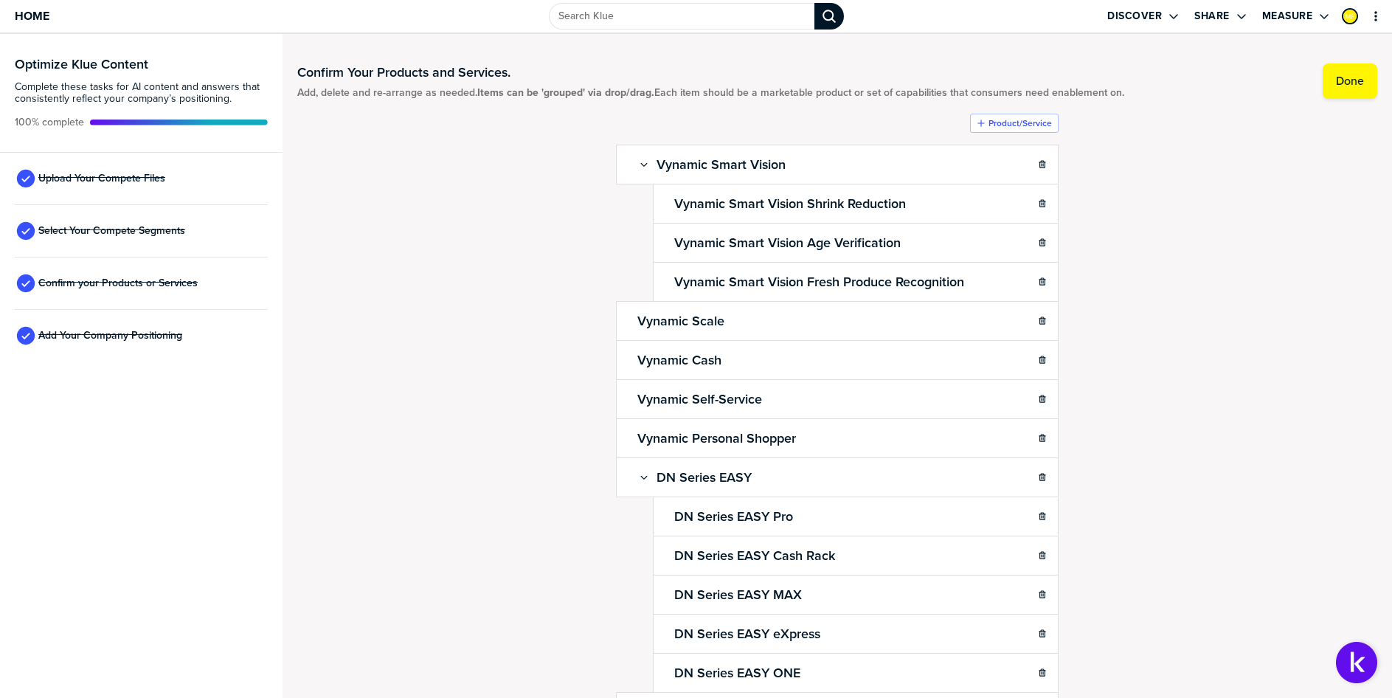
click at [1249, 287] on div "Confirm Your Products and Services. Add, delete and re-arrange as needed. Items…" at bounding box center [837, 366] width 1080 height 634
click at [1245, 280] on div "Confirm Your Products and Services. Add, delete and re-arrange as needed. Items…" at bounding box center [837, 366] width 1080 height 634
click at [1251, 272] on div "Confirm Your Products and Services. Add, delete and re-arrange as needed. Items…" at bounding box center [837, 366] width 1080 height 634
click at [978, 167] on icon "button" at bounding box center [982, 164] width 9 height 9
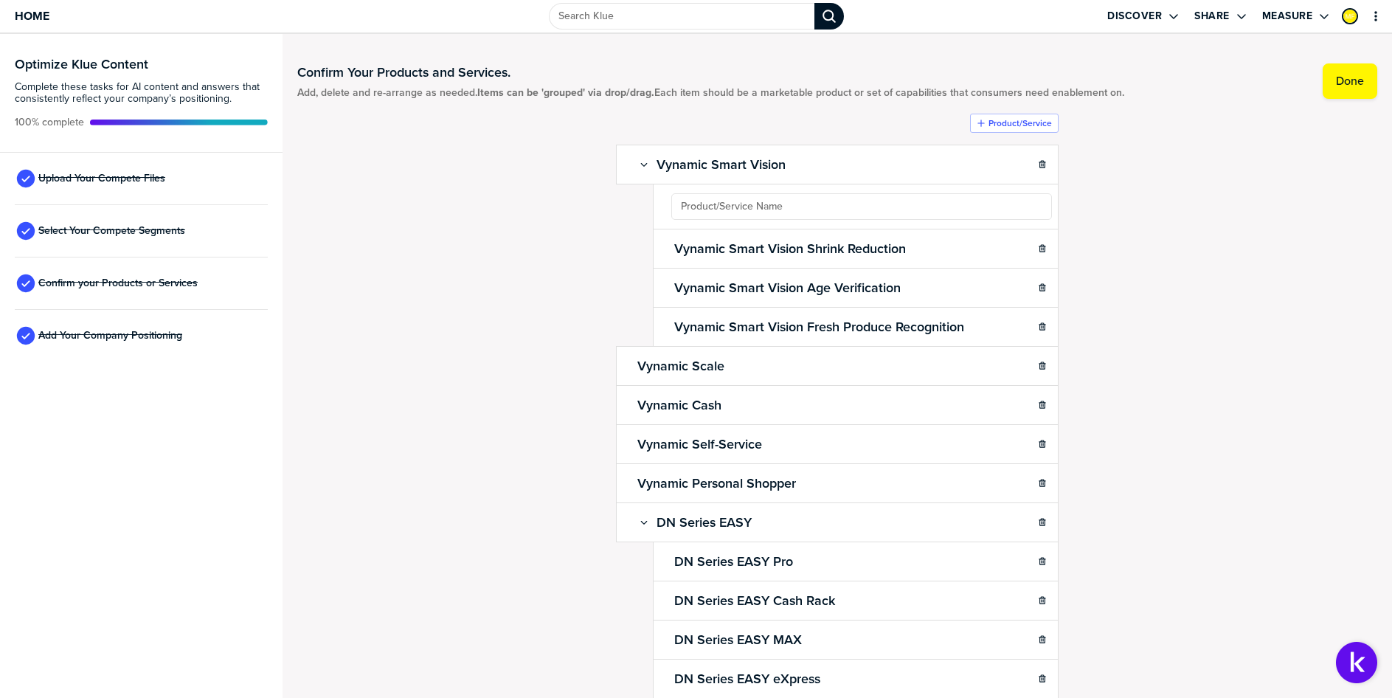
type input "V"
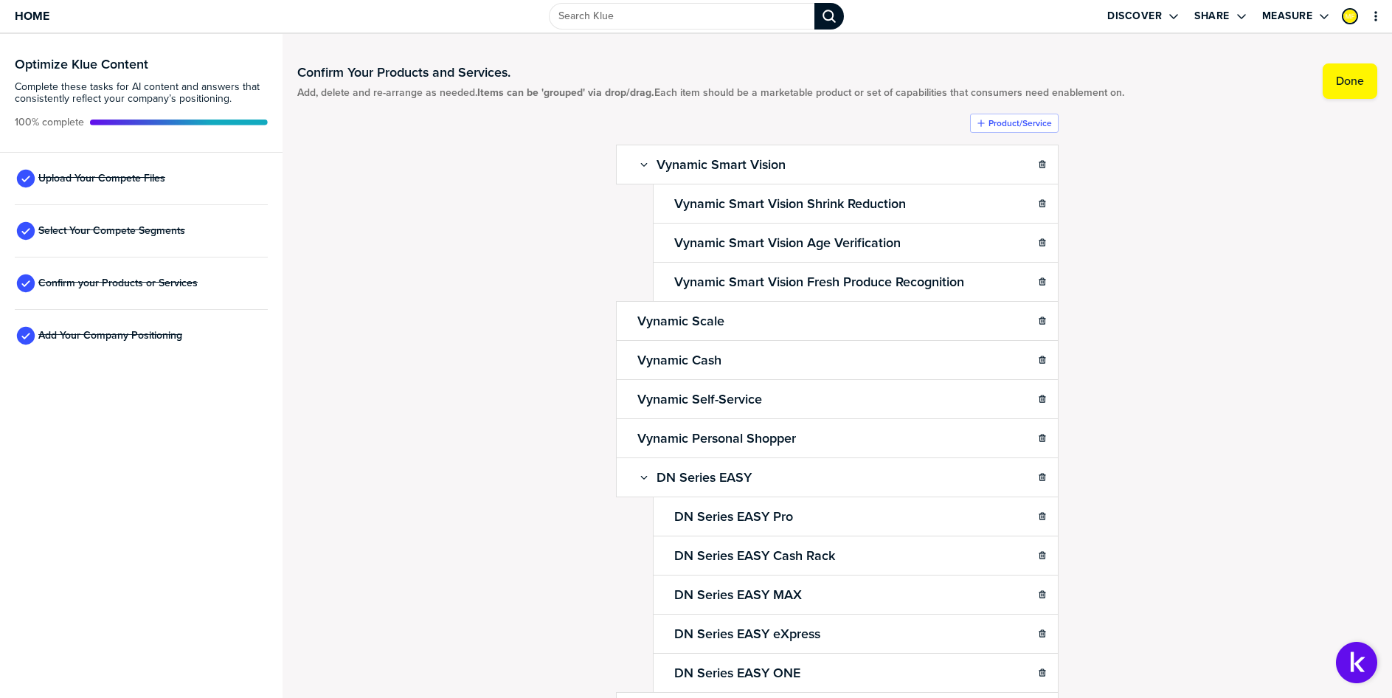
click at [1191, 278] on div "Confirm Your Products and Services. Add, delete and re-arrange as needed. Items…" at bounding box center [837, 366] width 1080 height 634
click at [1258, 328] on div "Confirm Your Products and Services. Add, delete and re-arrange as needed. Items…" at bounding box center [837, 366] width 1080 height 634
click at [1232, 323] on div "Confirm Your Products and Services. Add, delete and re-arrange as needed. Items…" at bounding box center [837, 366] width 1080 height 634
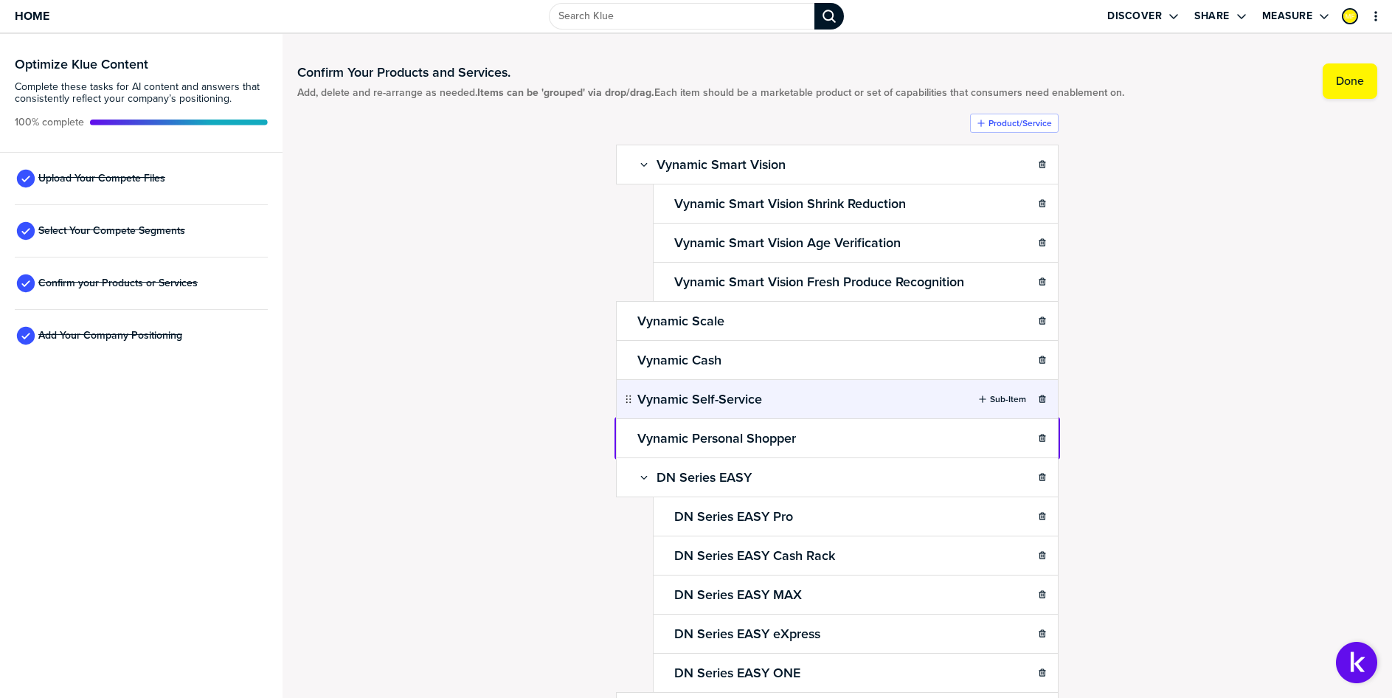
drag, startPoint x: 620, startPoint y: 441, endPoint x: 657, endPoint y: 418, distance: 43.8
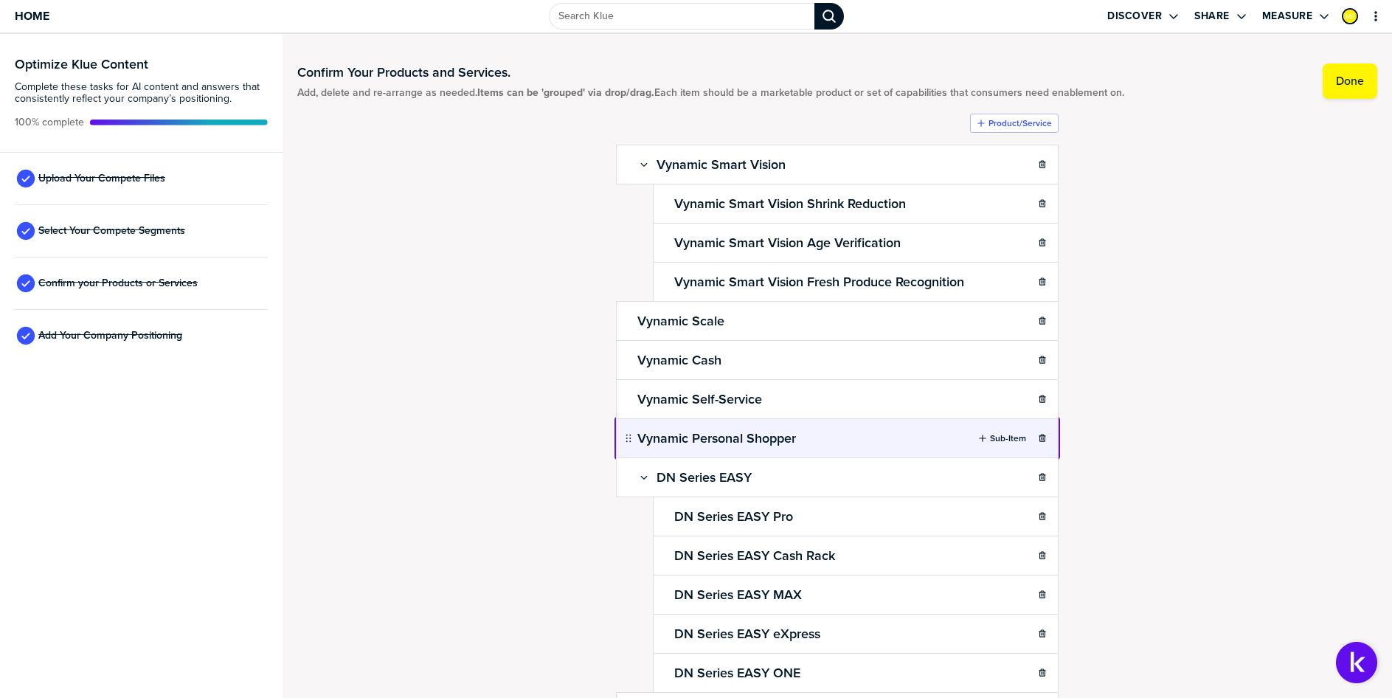
click at [687, 421] on body "Home Discover Share Measure Optimize Klue Content Complete these tasks for AI c…" at bounding box center [696, 349] width 1392 height 698
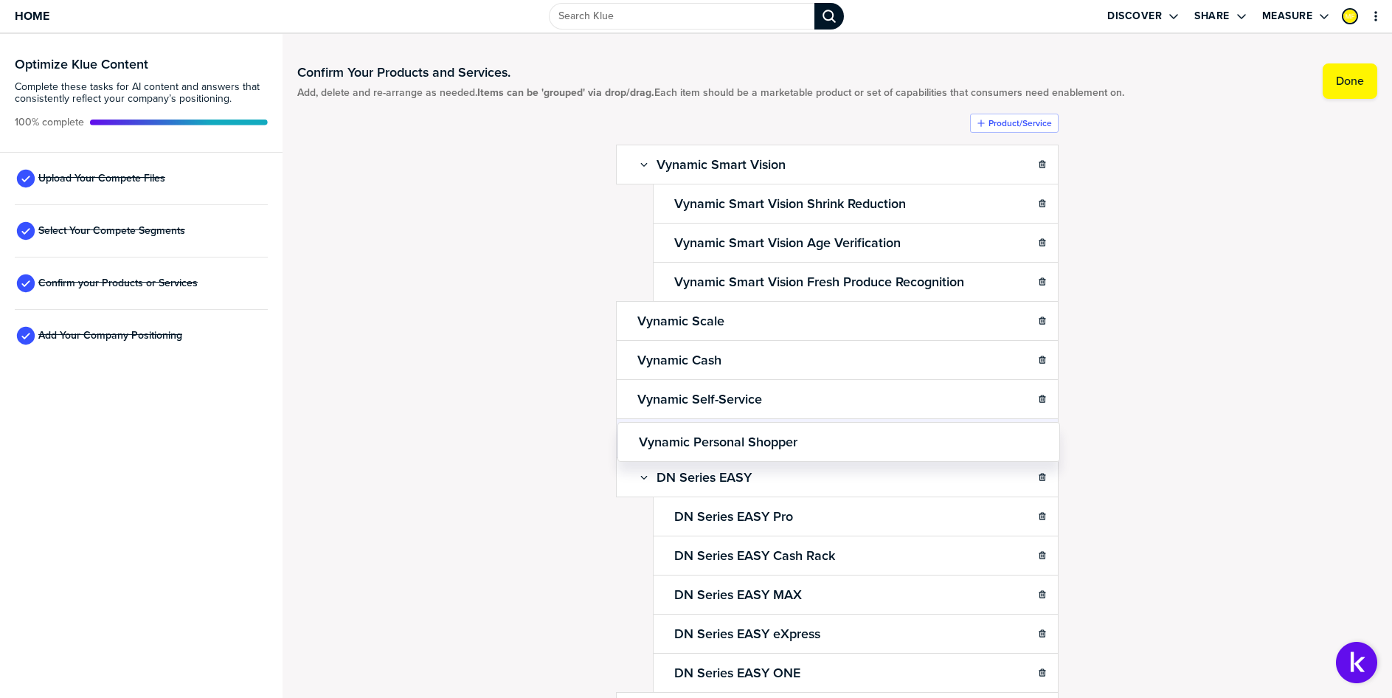
click at [816, 440] on div "Vynamic Personal Shopper" at bounding box center [831, 438] width 443 height 40
click at [733, 434] on h2 "Vynamic Personal Shopper" at bounding box center [716, 438] width 165 height 21
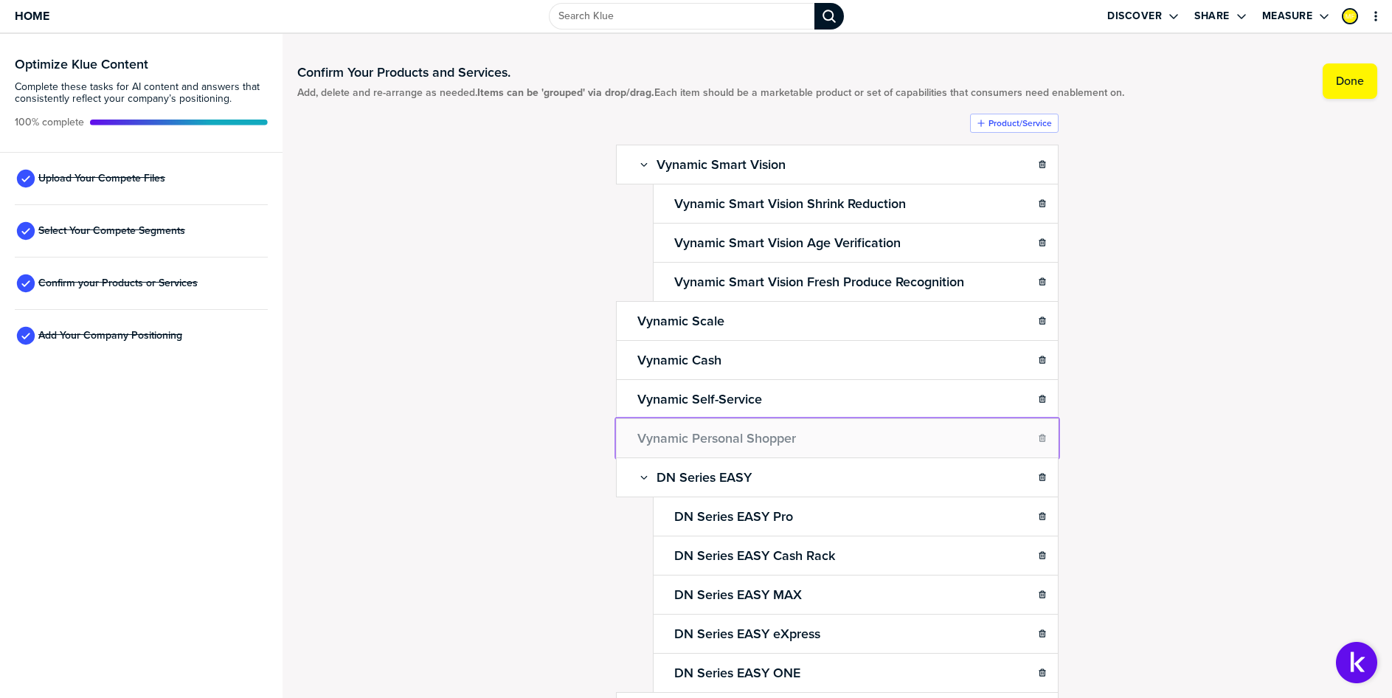
drag, startPoint x: 623, startPoint y: 442, endPoint x: 710, endPoint y: 394, distance: 99.4
click at [710, 394] on body "Home Discover Share Measure Optimize Klue Content Complete these tasks for AI c…" at bounding box center [696, 349] width 1392 height 698
click at [1167, 402] on div "Confirm Your Products and Services. Add, delete and re-arrange as needed. Items…" at bounding box center [837, 366] width 1080 height 634
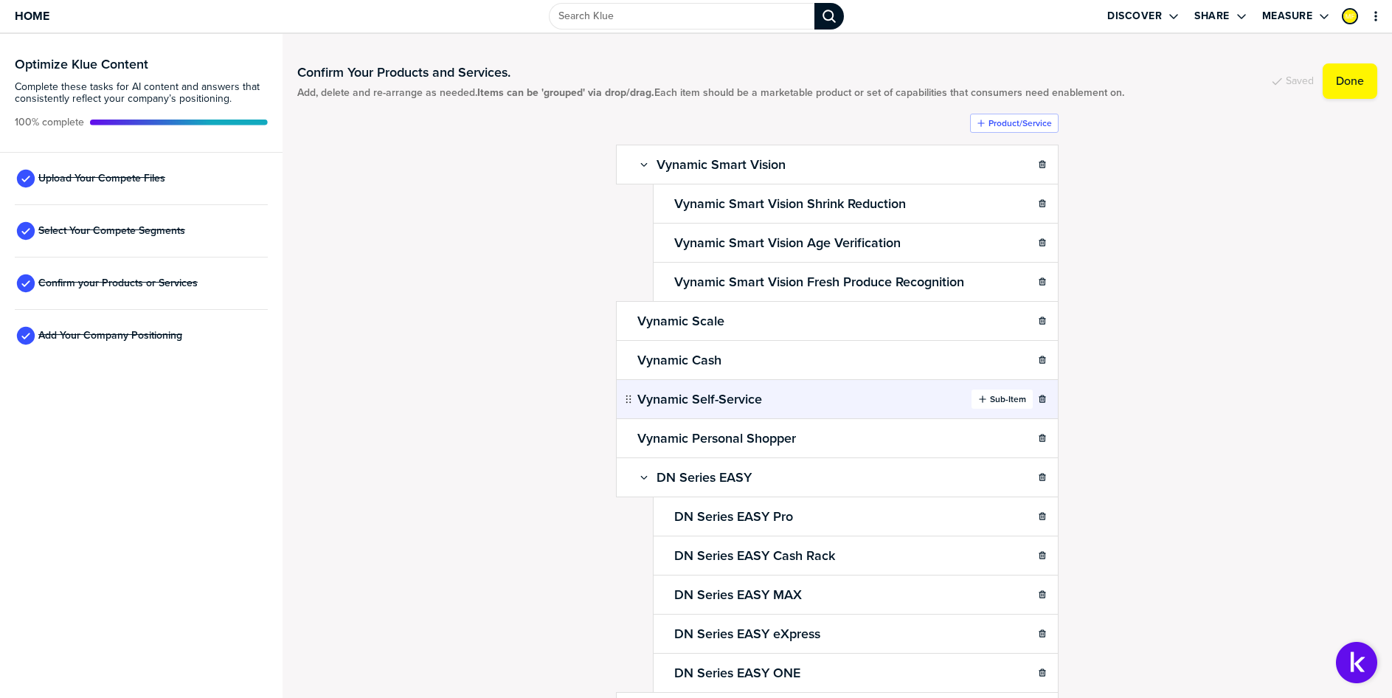
click at [978, 401] on icon "button" at bounding box center [982, 399] width 9 height 9
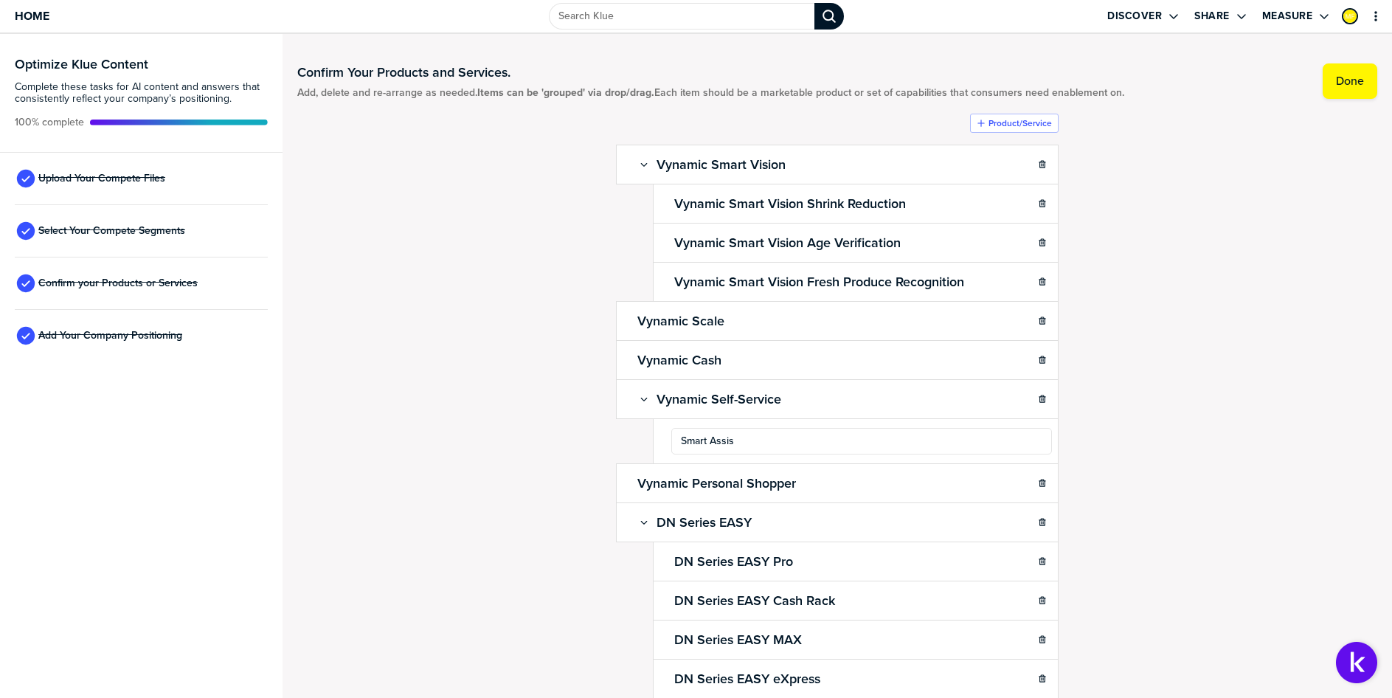
type input "Smart Assist"
click at [1211, 475] on div "Confirm Your Products and Services. Add, delete and re-arrange as needed. Items…" at bounding box center [837, 366] width 1080 height 634
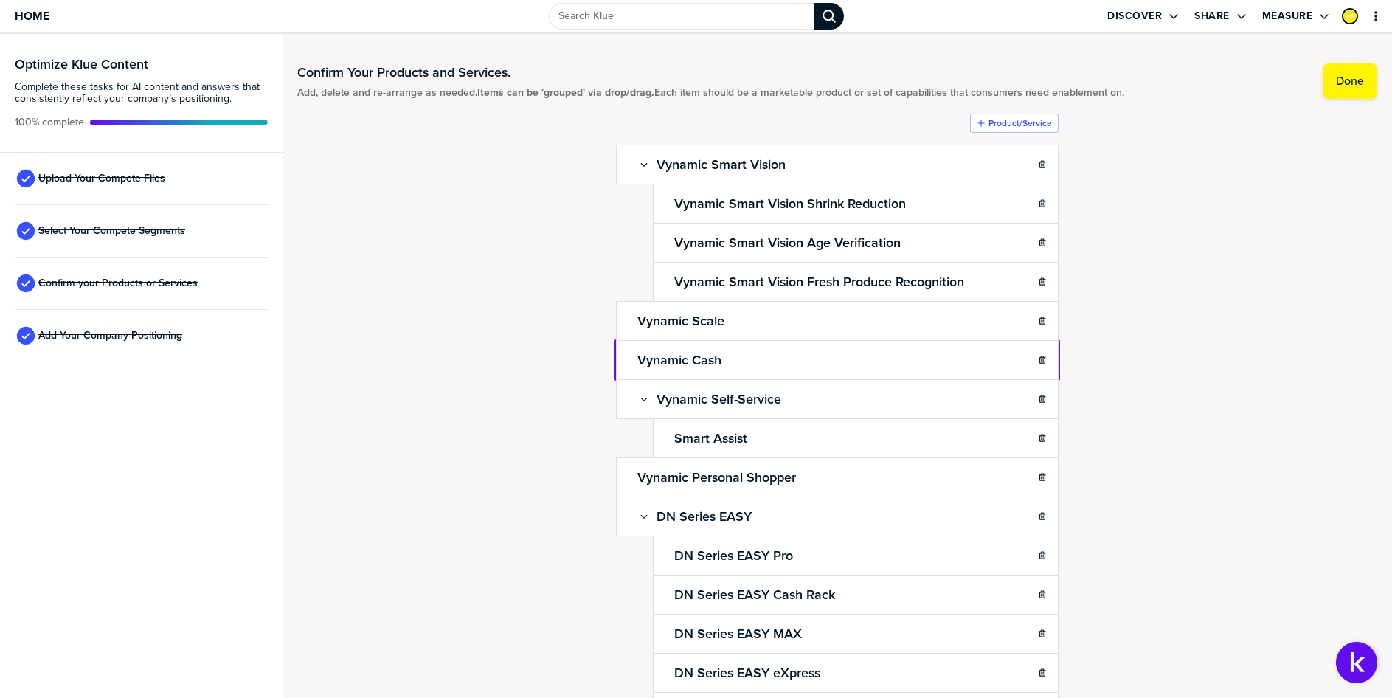
drag, startPoint x: 623, startPoint y: 358, endPoint x: 712, endPoint y: 421, distance: 109.1
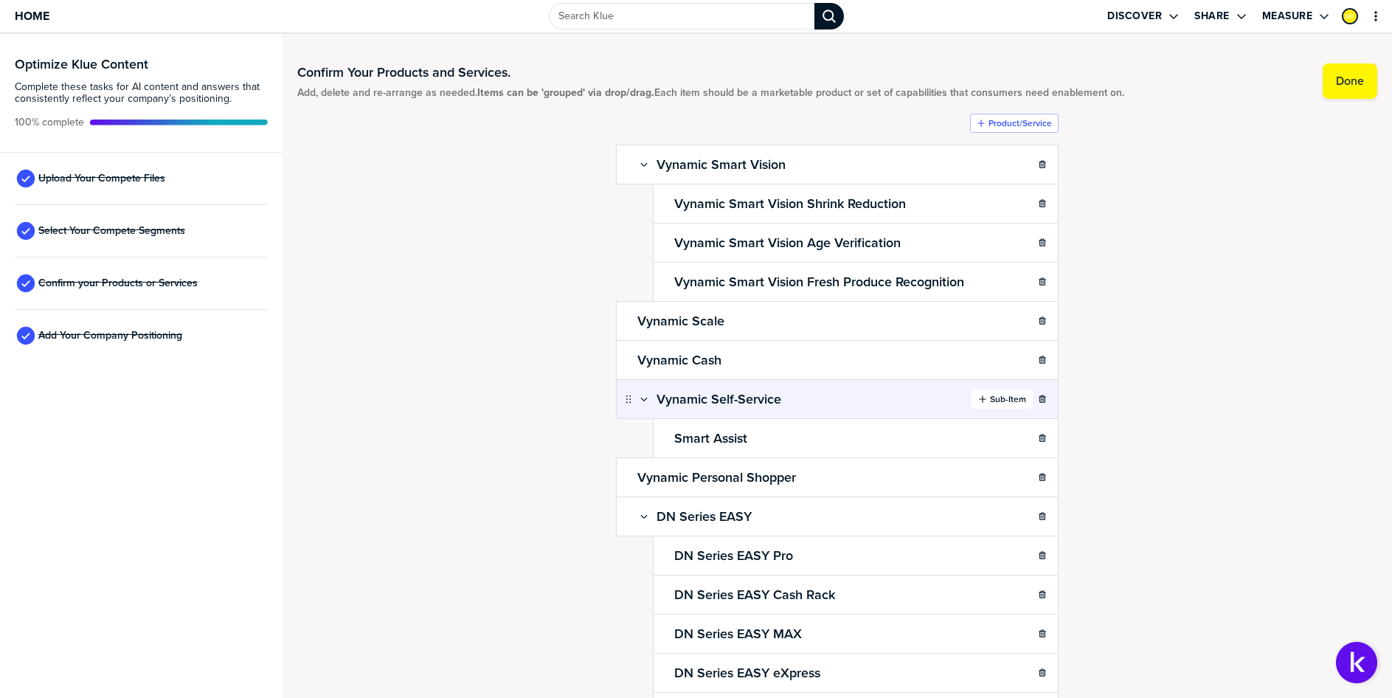
click at [995, 400] on label "Sub-Item" at bounding box center [1008, 399] width 36 height 12
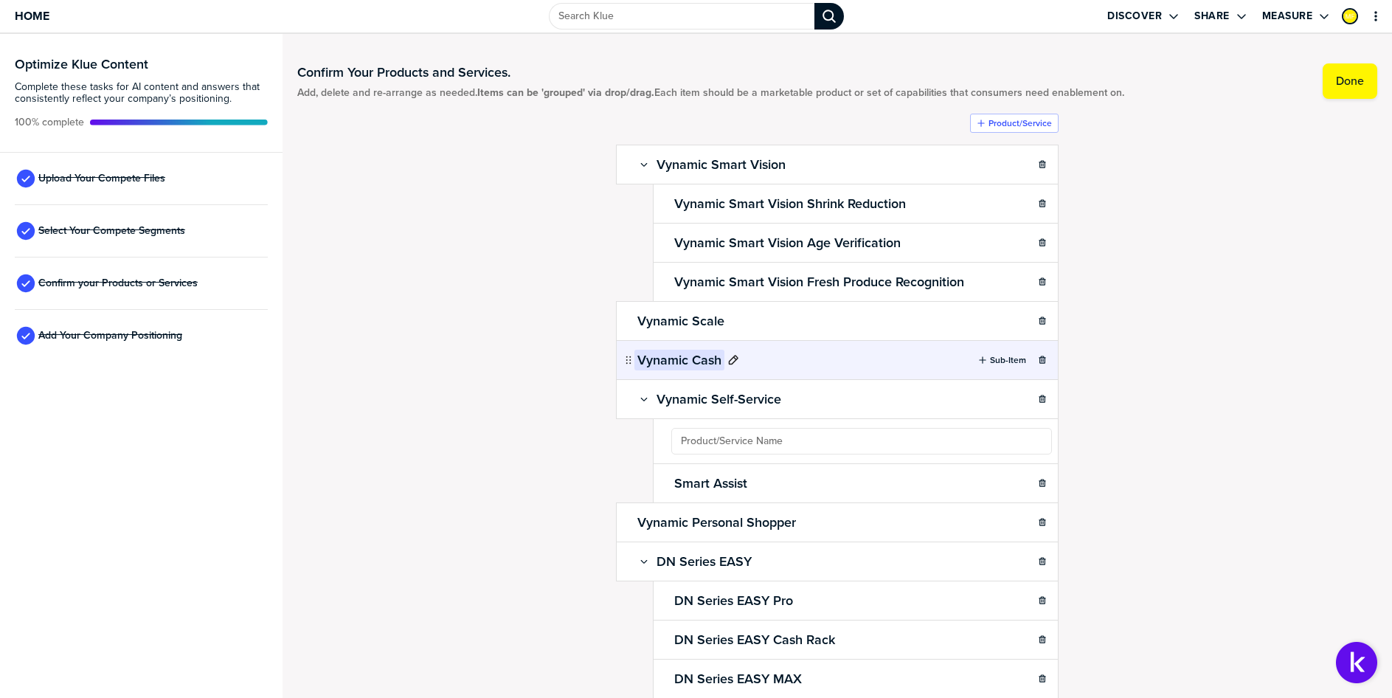
click at [654, 361] on div "Vynamic Cash" at bounding box center [686, 360] width 105 height 21
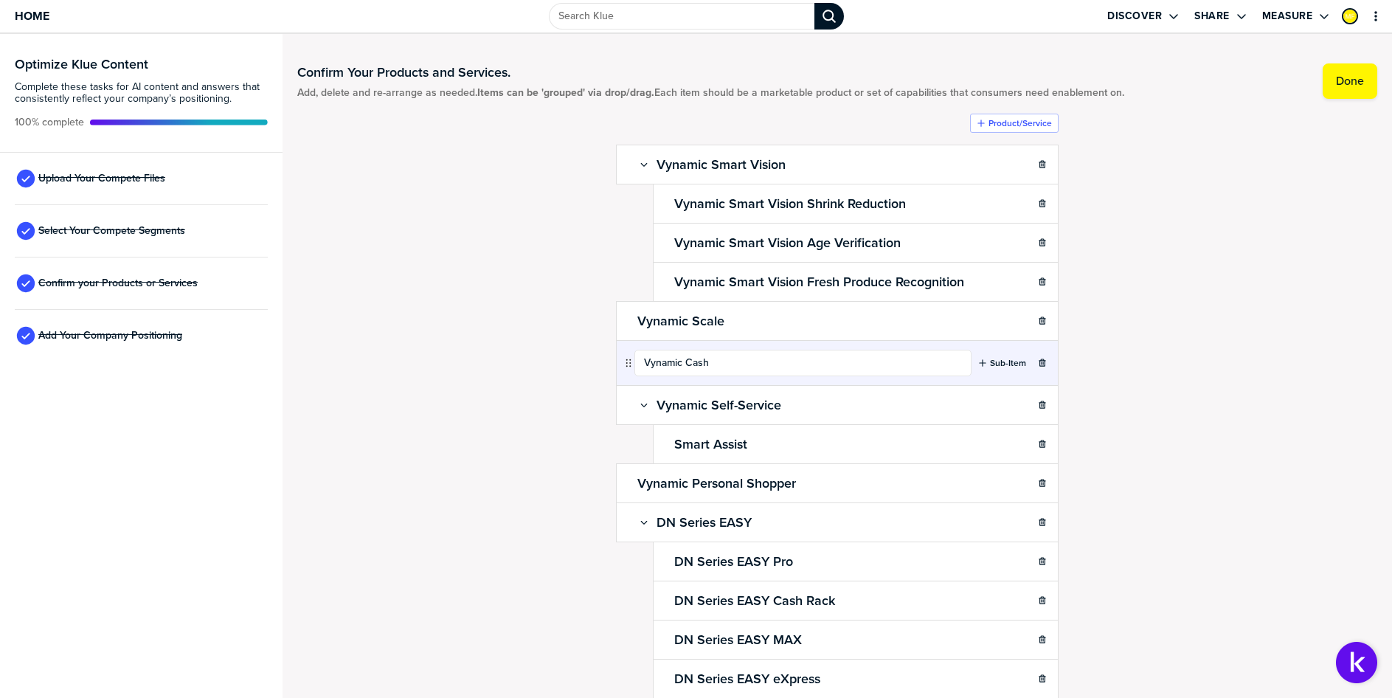
click at [654, 361] on input "Vynamic Cash" at bounding box center [802, 363] width 337 height 27
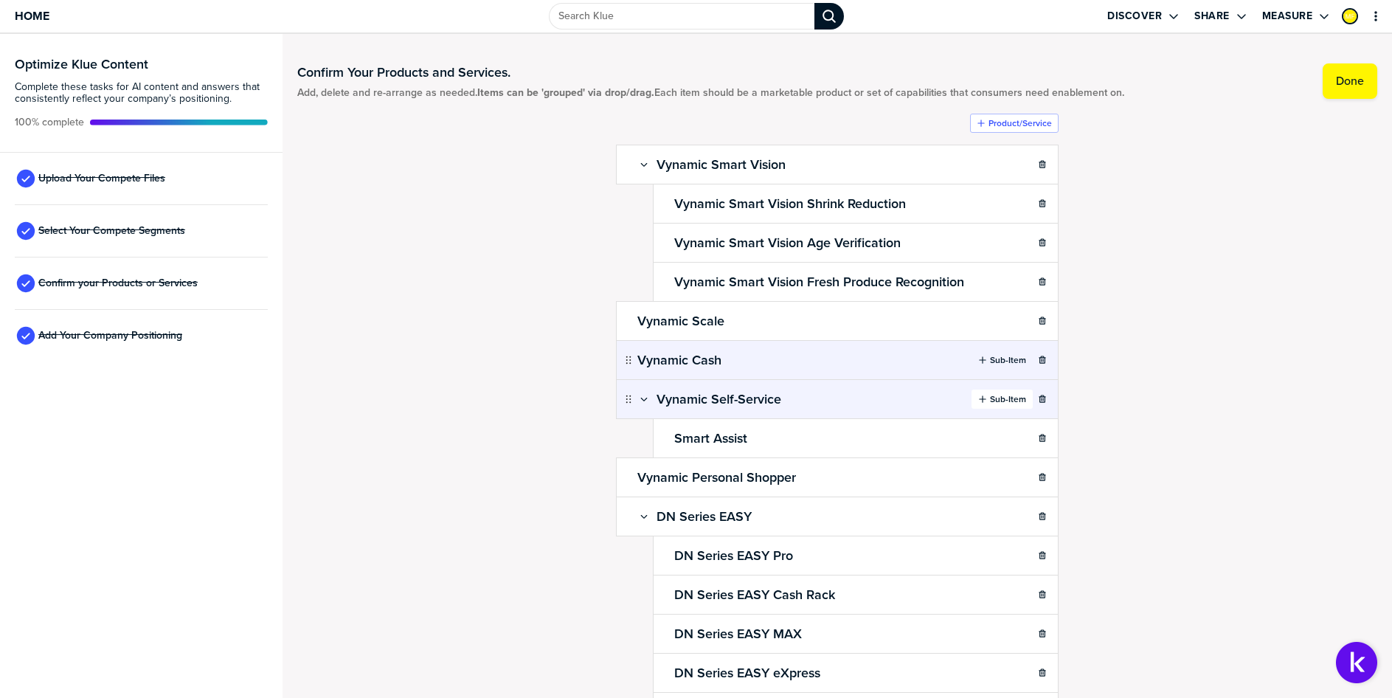
click at [1006, 408] on button "Sub-Item" at bounding box center [1002, 399] width 61 height 19
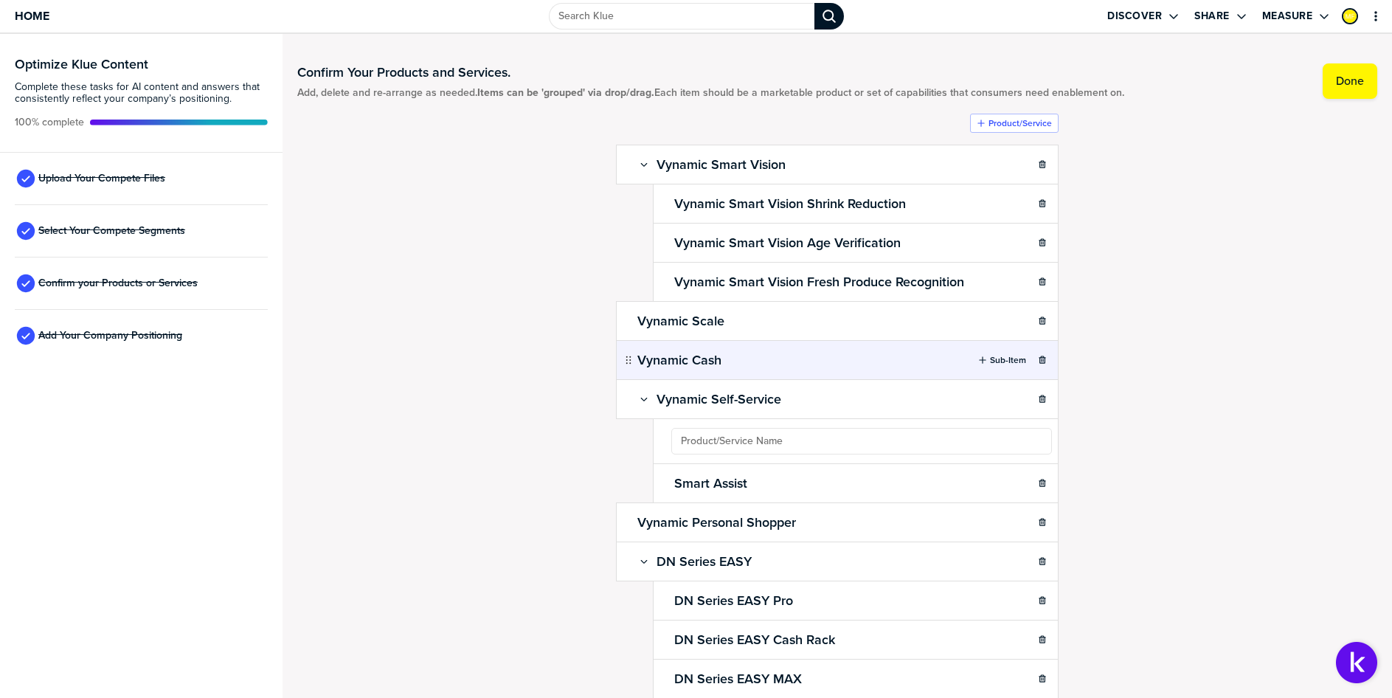
type input "Vynamic Cash"
click at [1118, 435] on div "Confirm Your Products and Services. Add, delete and re-arrange as needed. Items…" at bounding box center [837, 366] width 1080 height 634
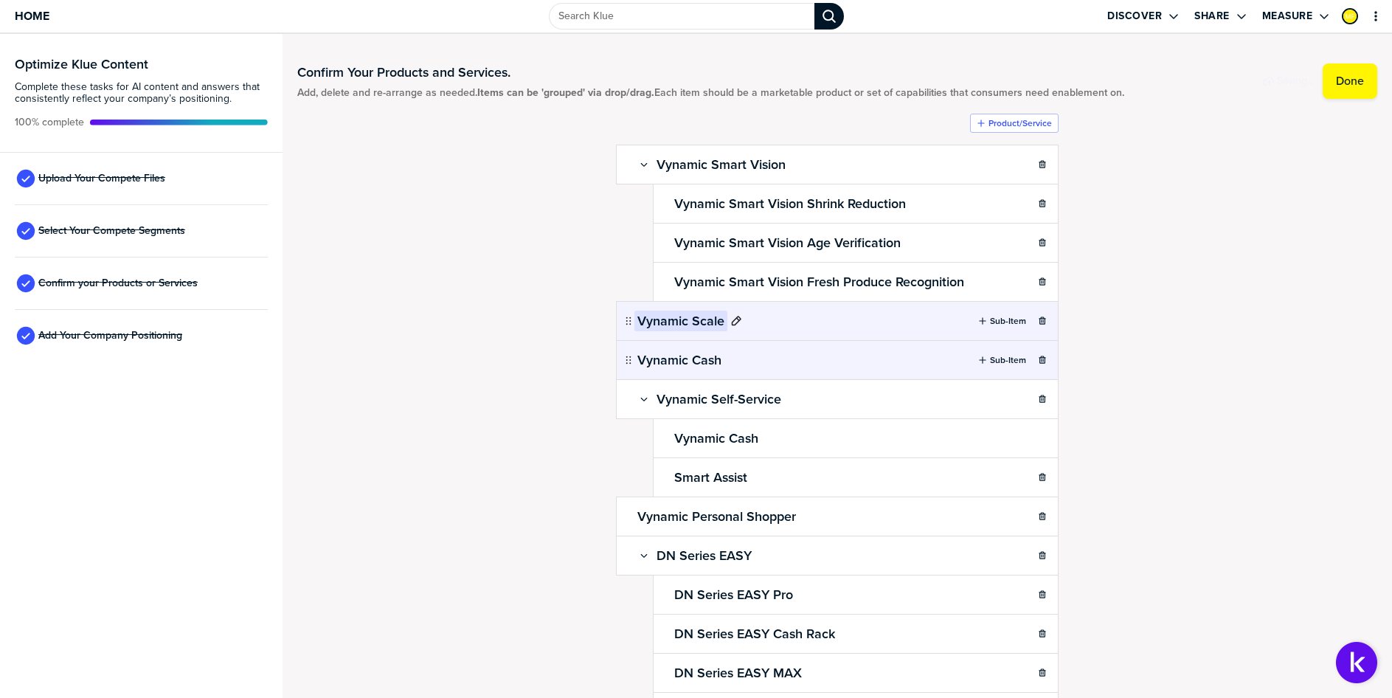
click at [701, 321] on h2 "Vynamic Scale" at bounding box center [680, 321] width 93 height 21
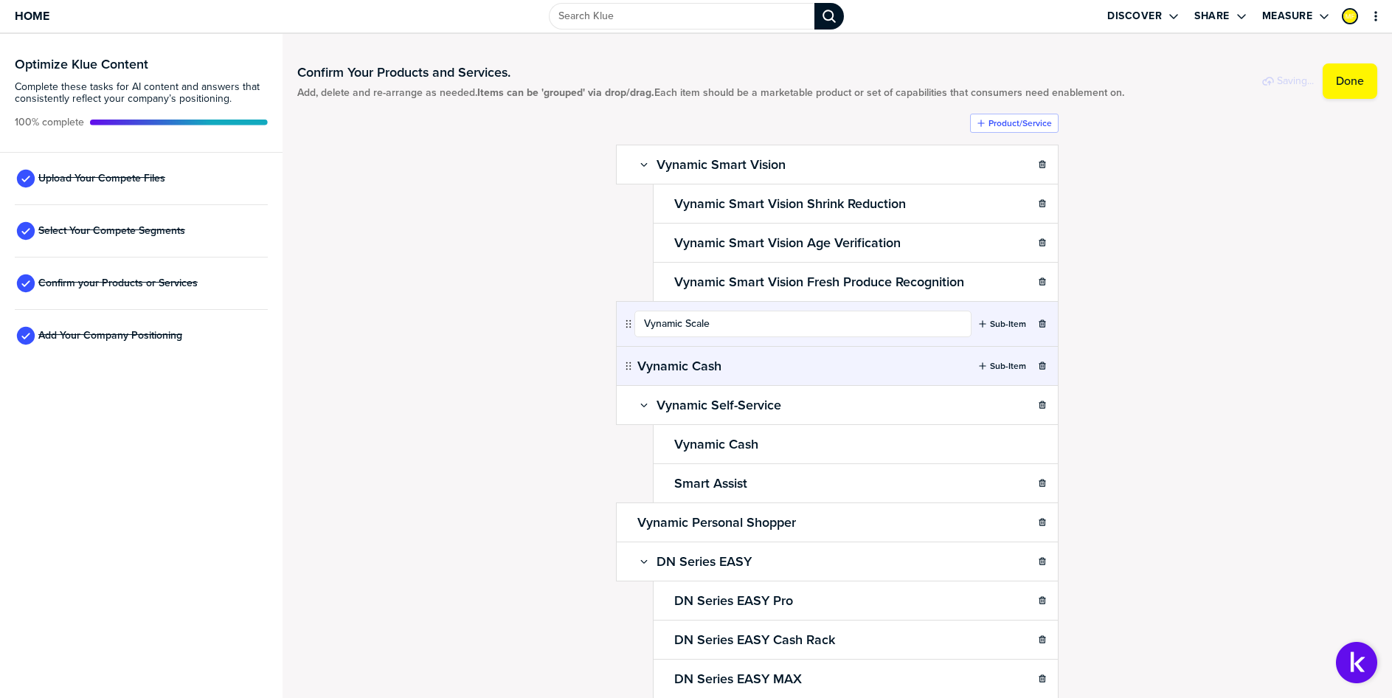
click at [701, 321] on input "Vynamic Scale" at bounding box center [802, 324] width 337 height 27
click at [1142, 364] on div "Confirm Your Products and Services. Add, delete and re-arrange as needed. Items…" at bounding box center [837, 366] width 1080 height 634
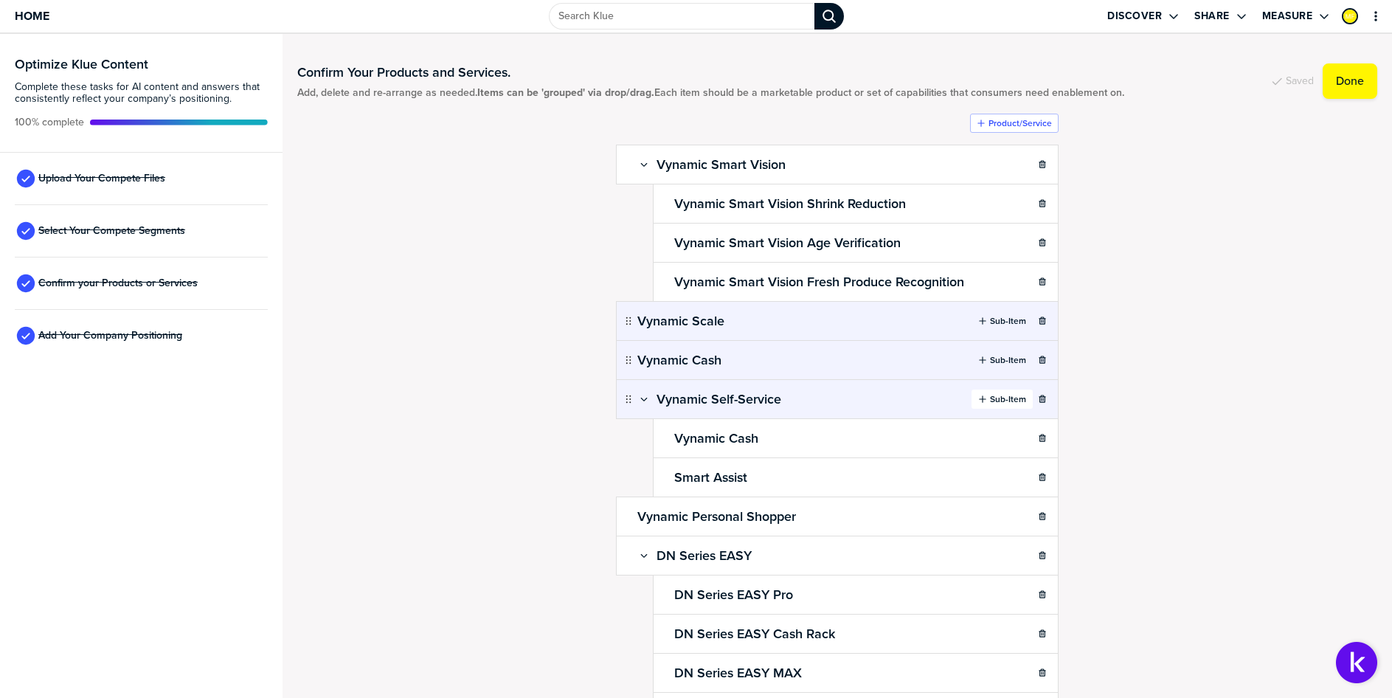
click at [987, 400] on div "button" at bounding box center [988, 399] width 3 height 12
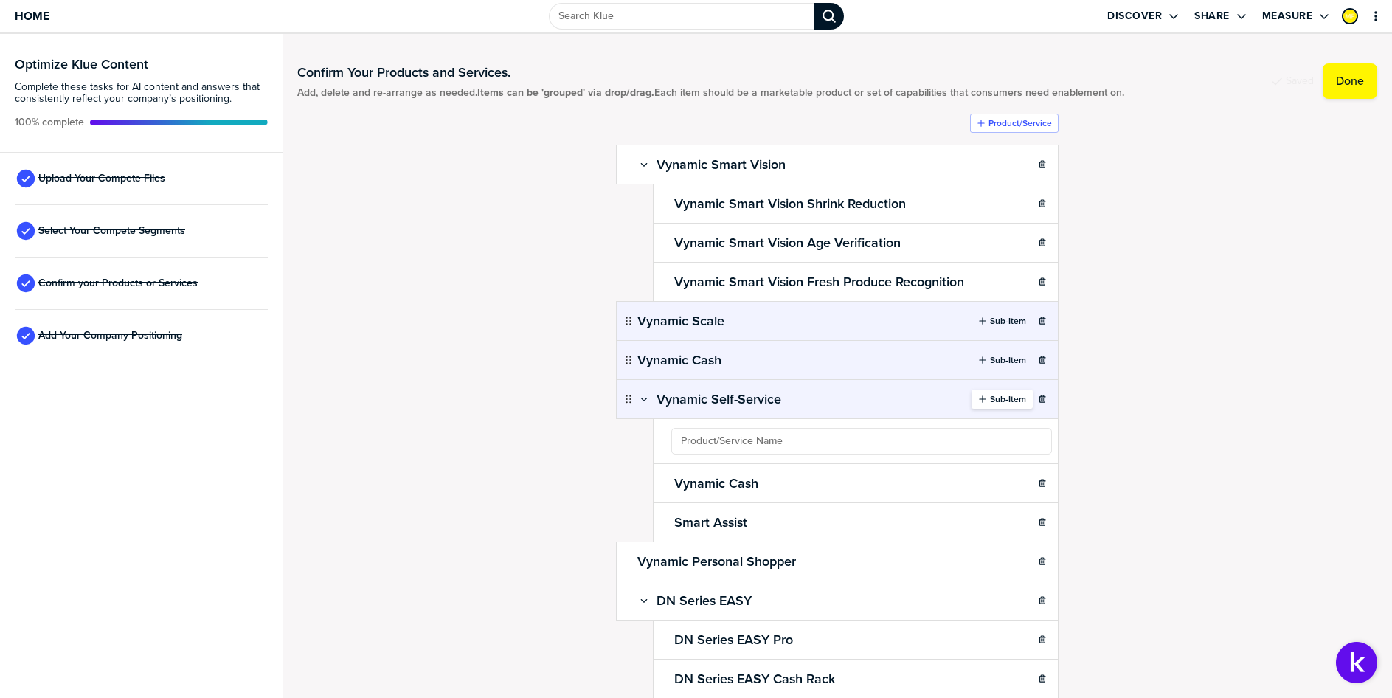
type input "Vynamic Scale"
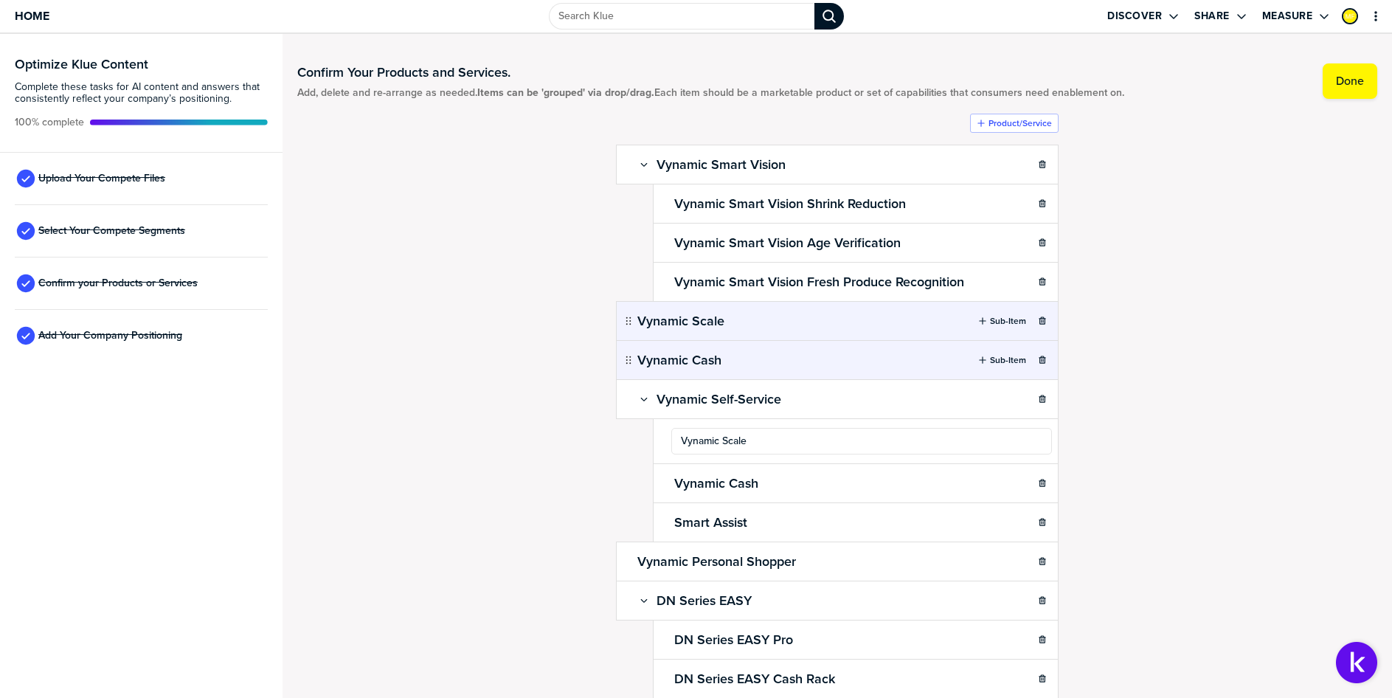
click at [1124, 418] on div "Confirm Your Products and Services. Add, delete and re-arrange as needed. Items…" at bounding box center [837, 366] width 1080 height 634
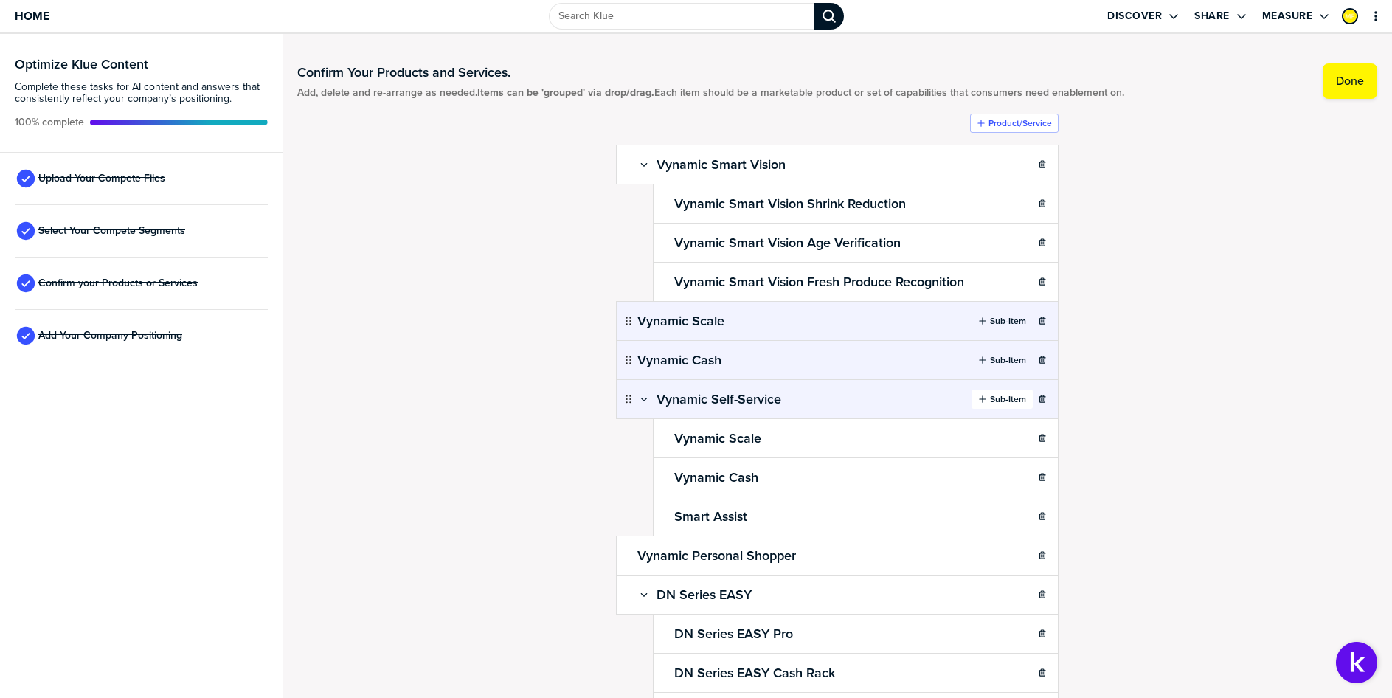
click at [996, 401] on label "Sub-Item" at bounding box center [1008, 399] width 36 height 12
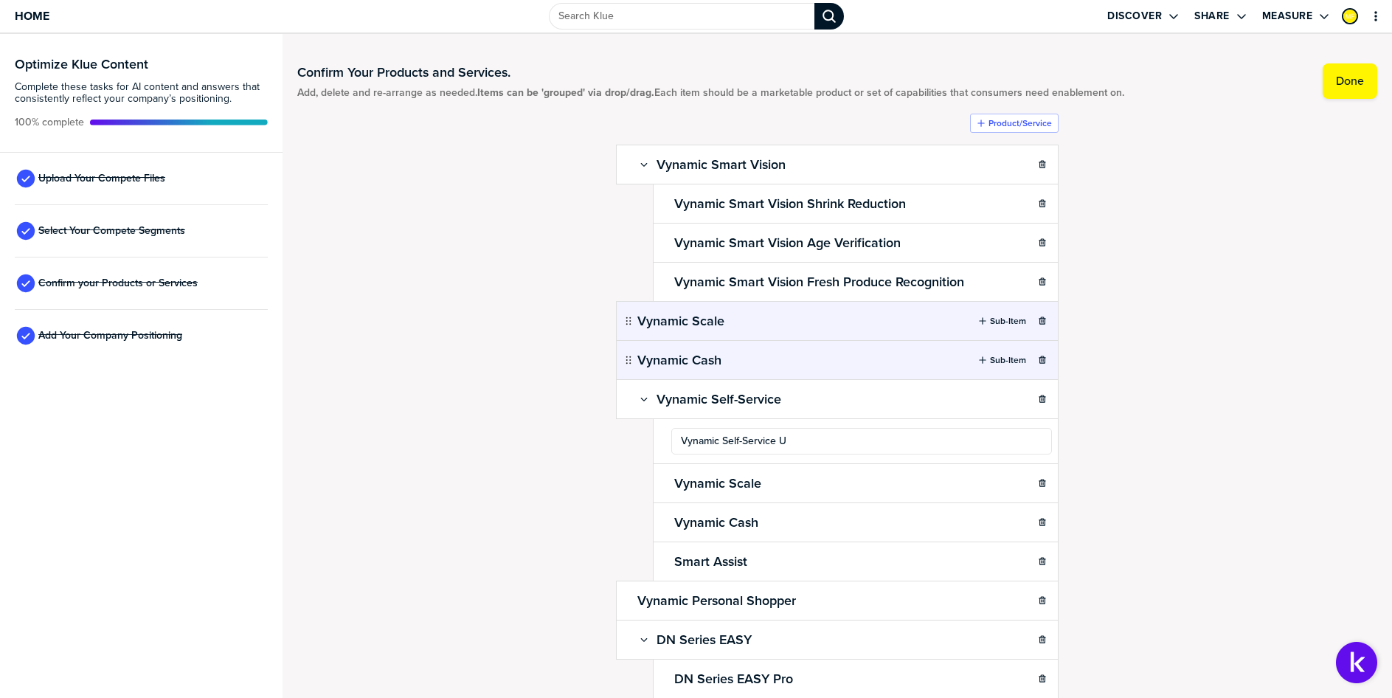
type input "Vynamic Self-Service UI"
click at [1217, 456] on div "Confirm Your Products and Services. Add, delete and re-arrange as needed. Items…" at bounding box center [837, 366] width 1080 height 634
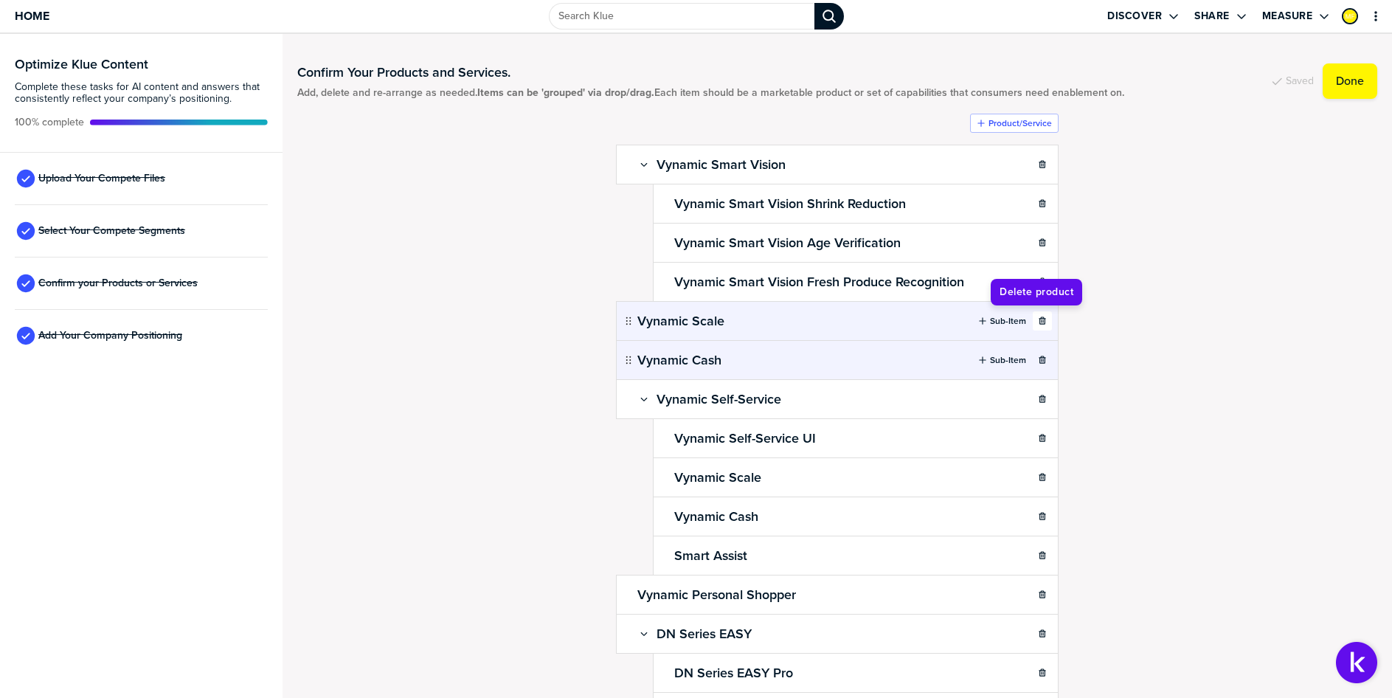
click at [1038, 319] on icon "button" at bounding box center [1042, 320] width 9 height 9
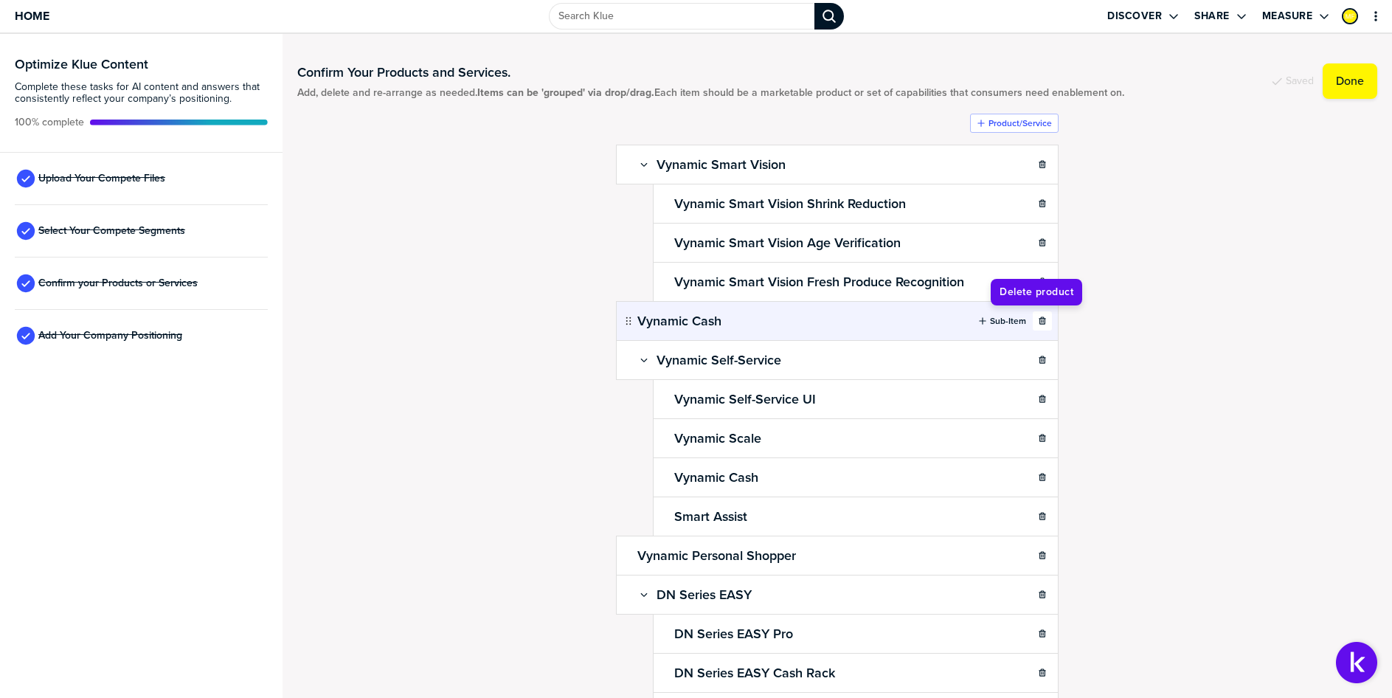
click at [1039, 322] on icon "button" at bounding box center [1042, 319] width 7 height 7
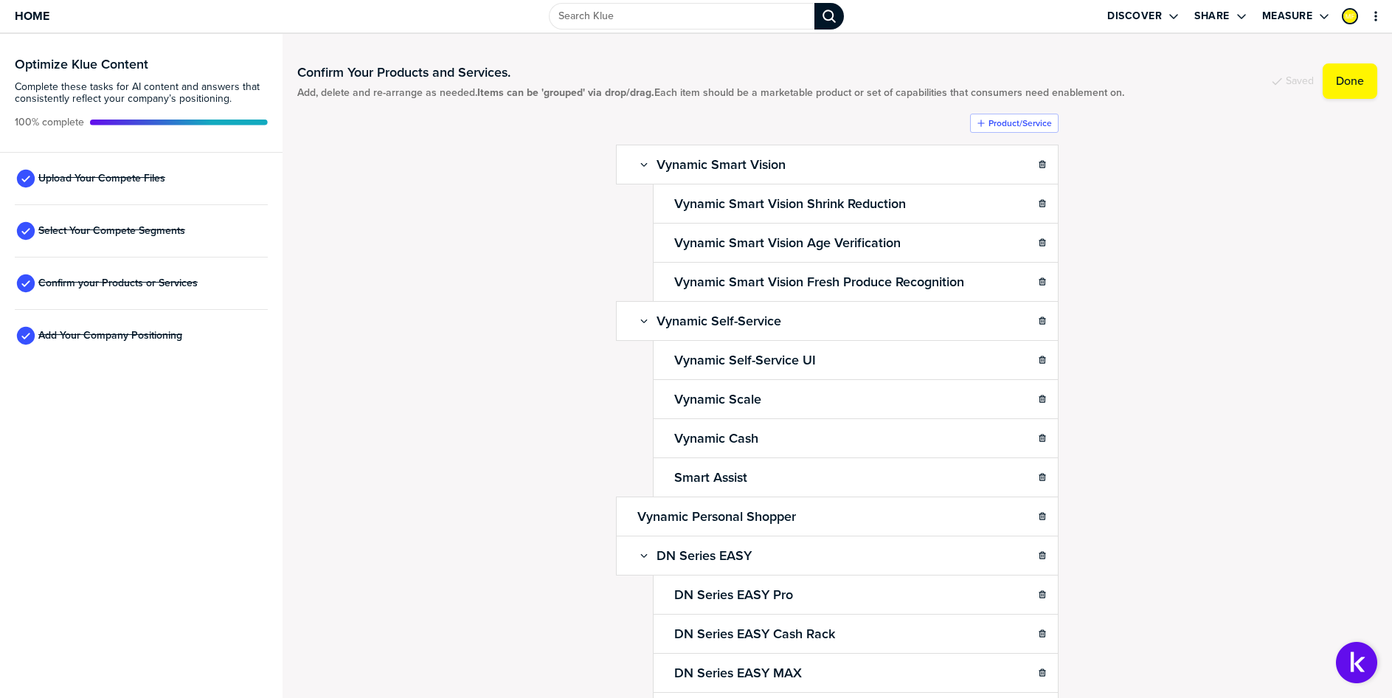
click at [1211, 335] on div "Confirm Your Products and Services. Add, delete and re-arrange as needed. Items…" at bounding box center [837, 366] width 1080 height 634
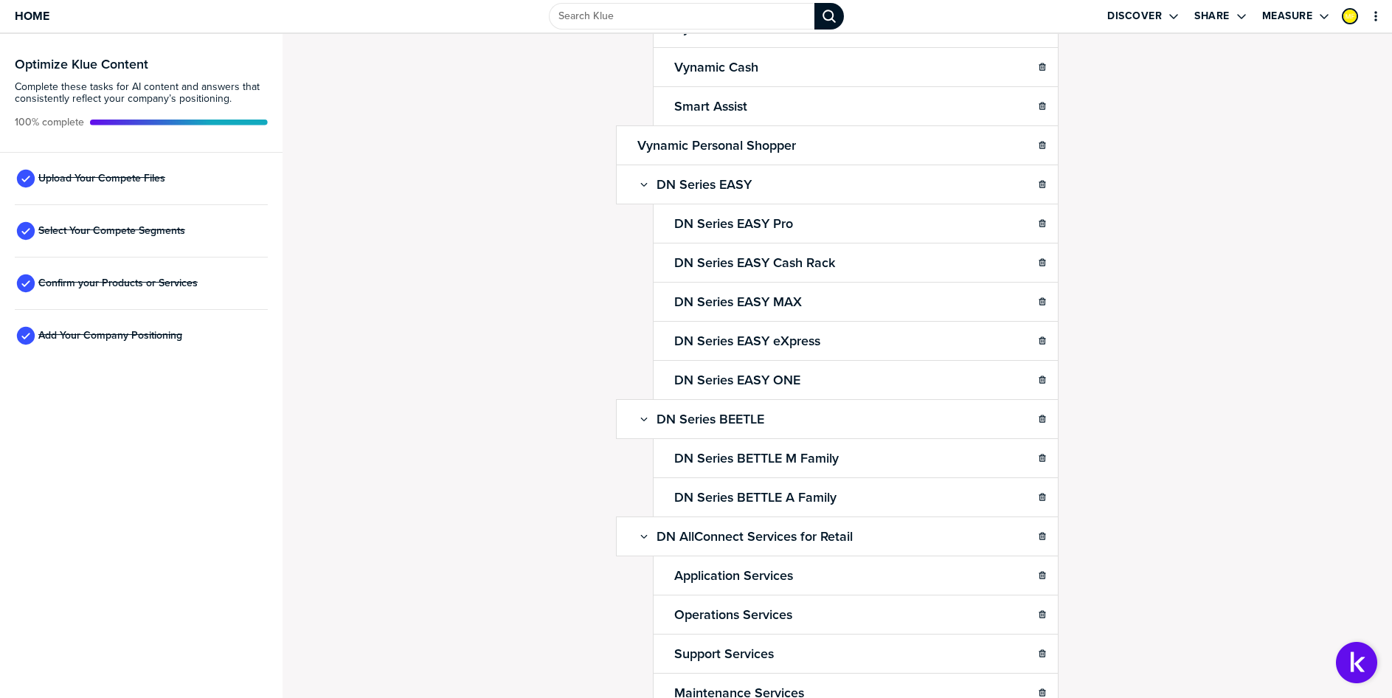
scroll to position [76, 0]
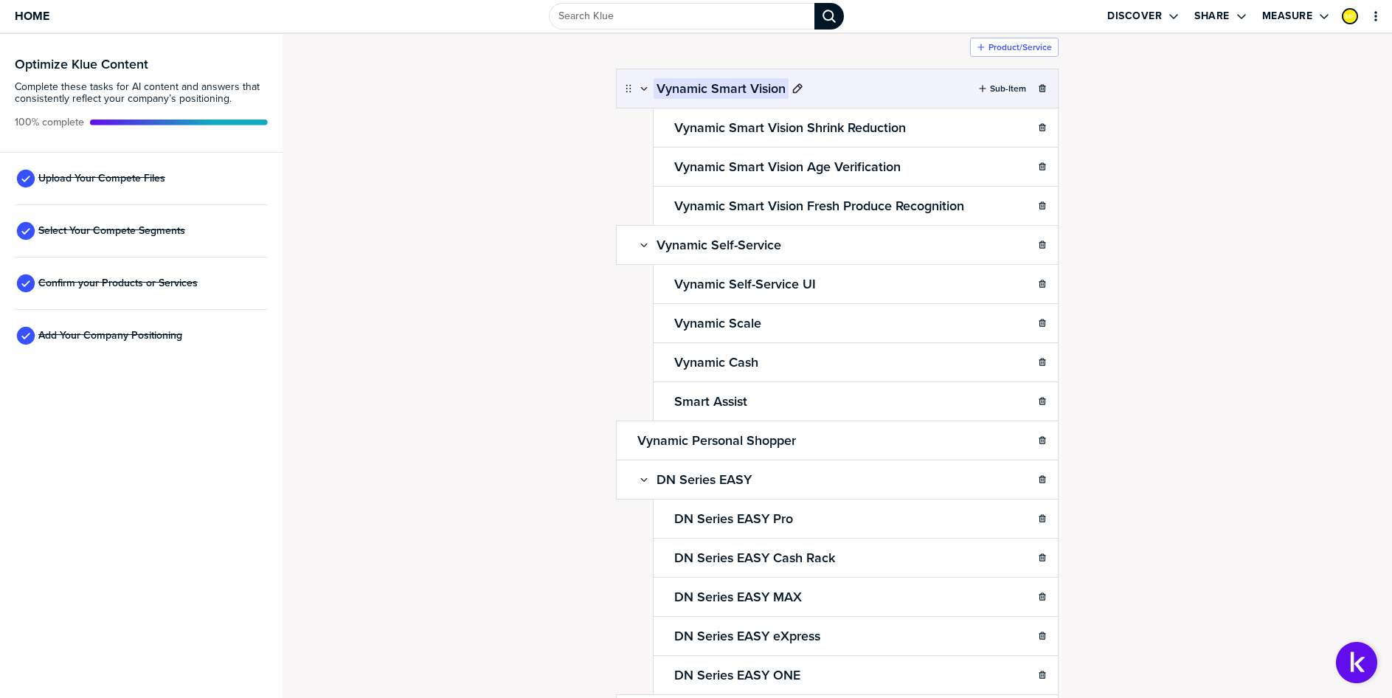
click at [792, 91] on icon at bounding box center [798, 89] width 12 height 12
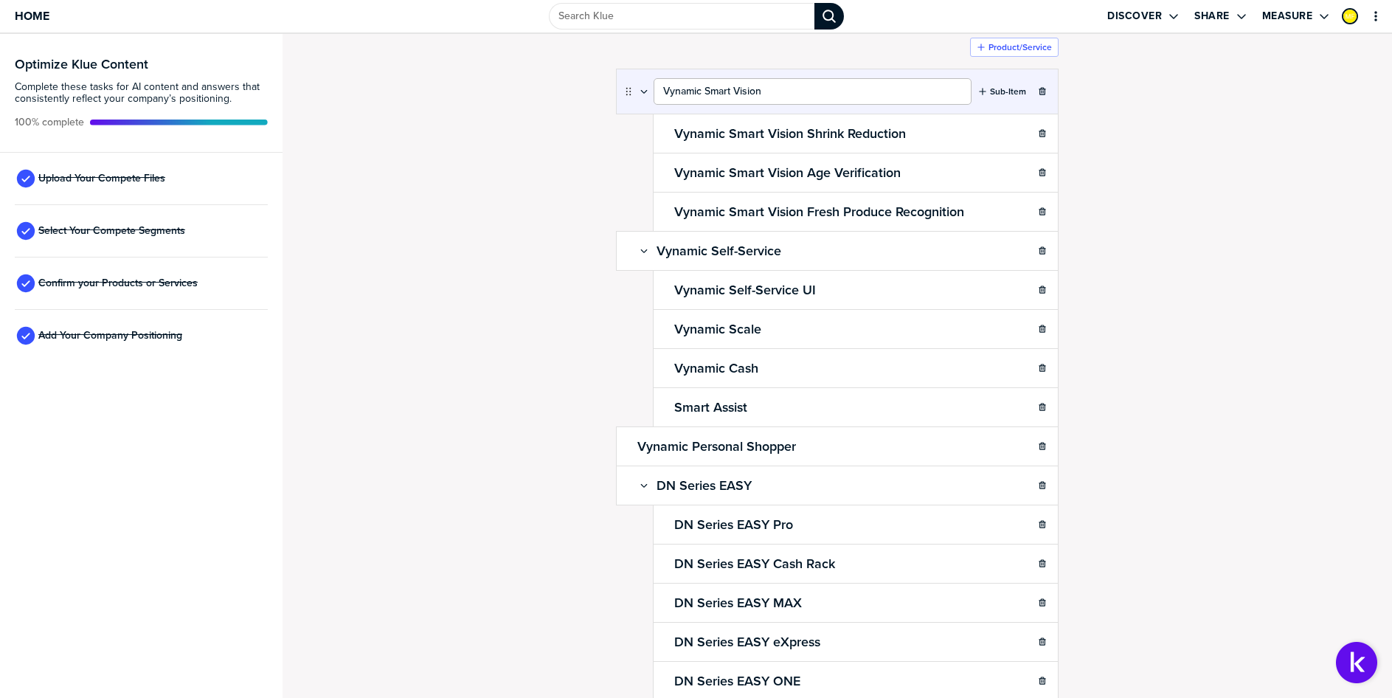
click at [783, 91] on input "Vynamic Smart Vision" at bounding box center [813, 91] width 318 height 27
click at [1127, 148] on div "Confirm Your Products and Services. Add, delete and re-arrange as needed. Items…" at bounding box center [837, 290] width 1080 height 634
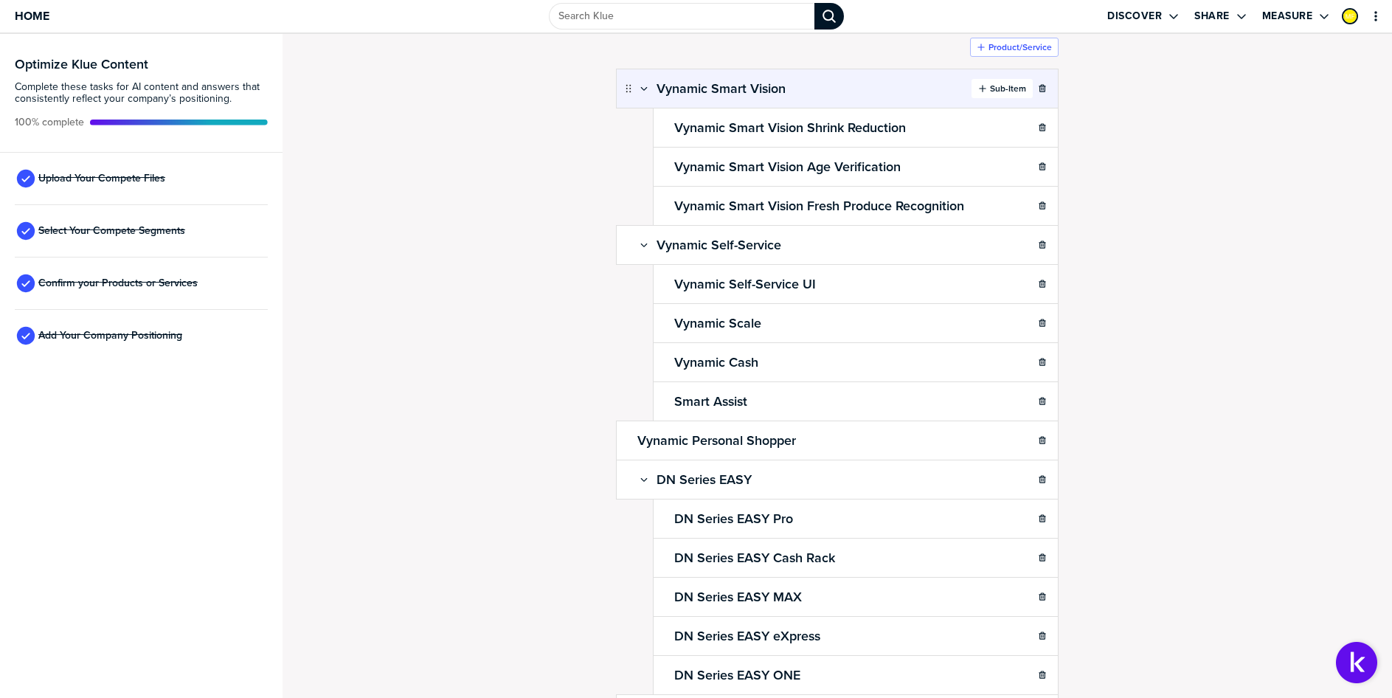
click at [995, 89] on label "Sub-Item" at bounding box center [1008, 89] width 36 height 12
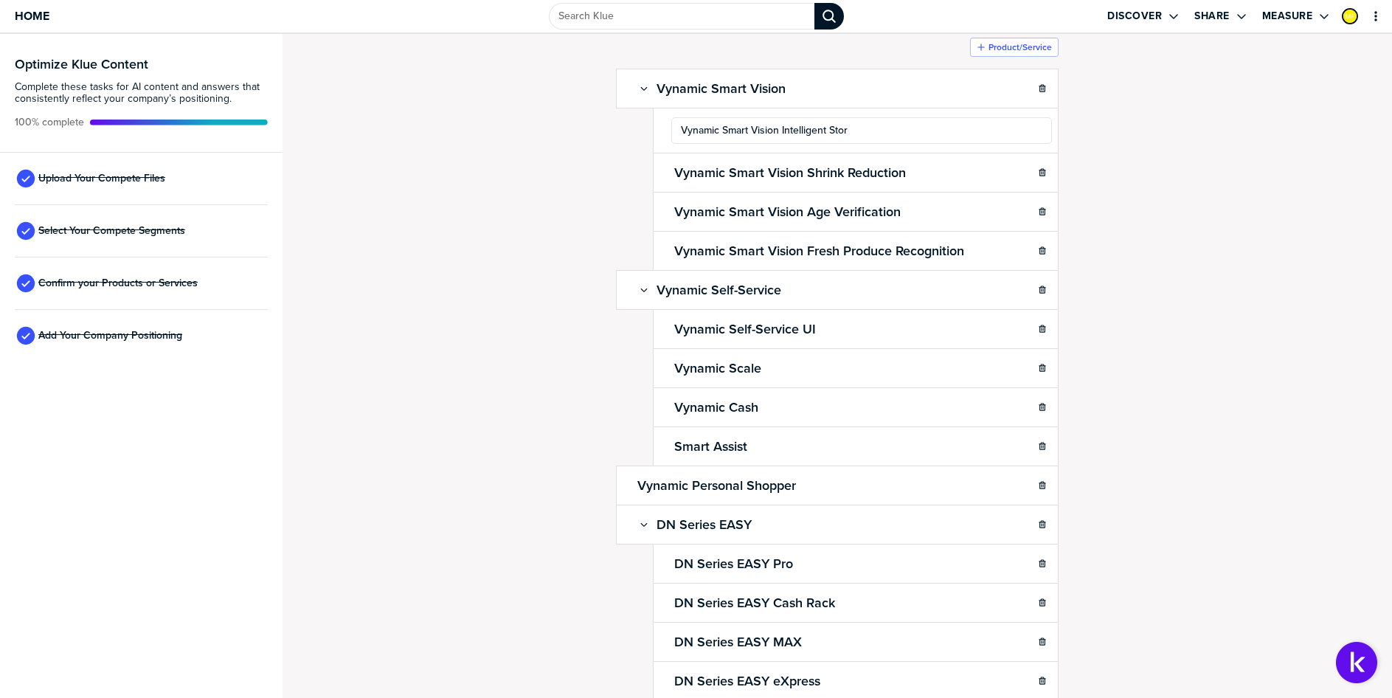
type input "Vynamic Smart Vision Intelligent Store"
click at [1123, 176] on div "Confirm Your Products and Services. Add, delete and re-arrange as needed. Items…" at bounding box center [837, 290] width 1080 height 634
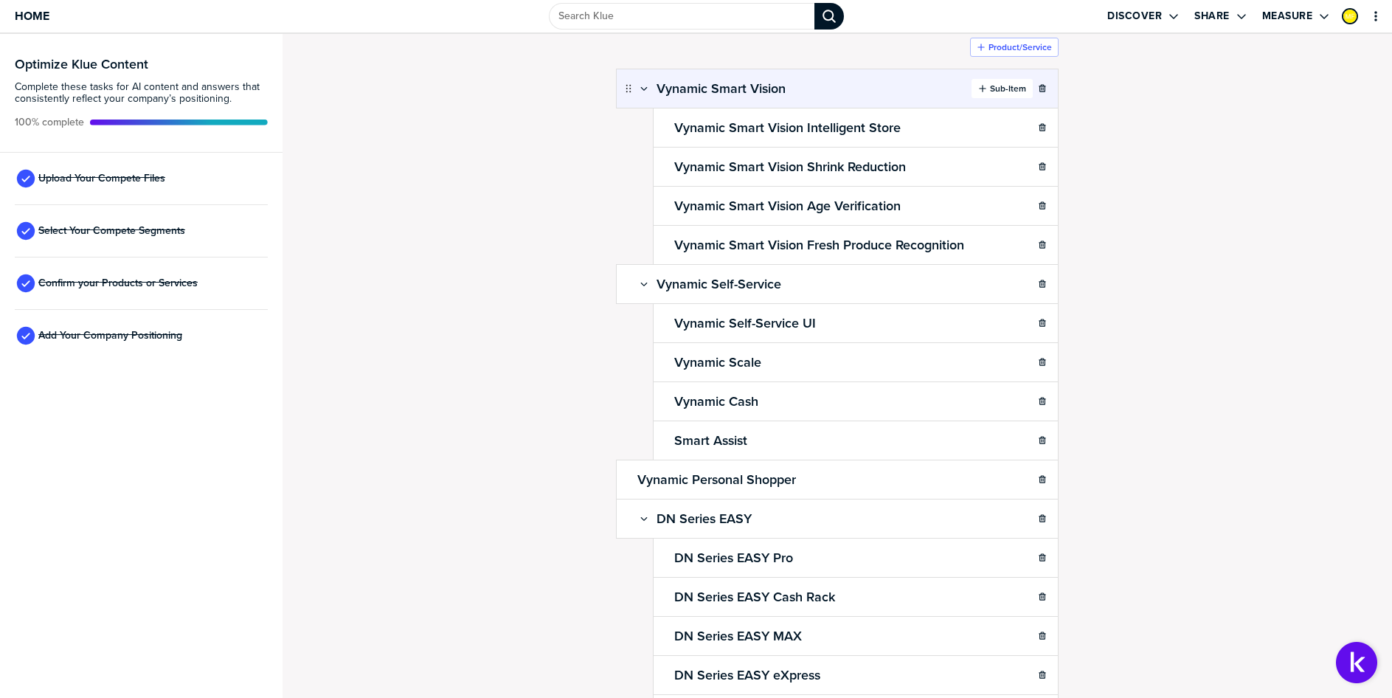
click at [980, 89] on icon "button" at bounding box center [982, 88] width 7 height 7
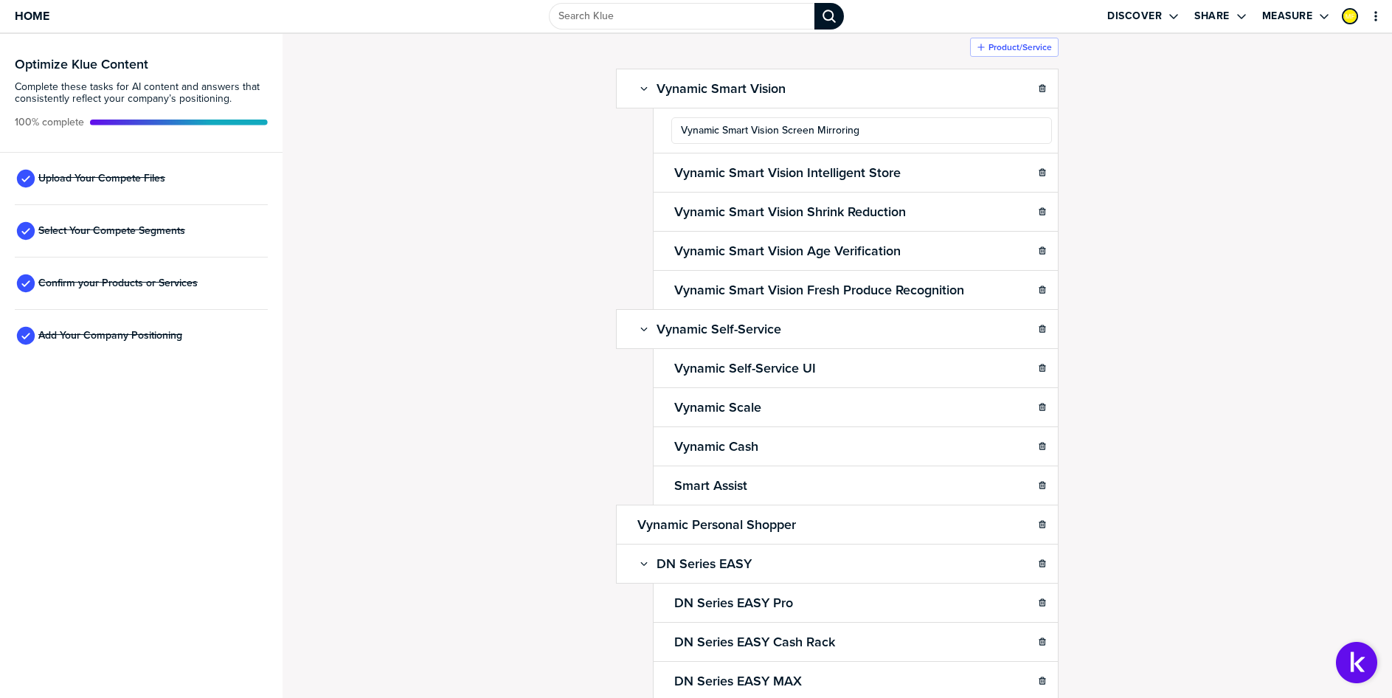
type input "Vynamic Smart Vision Screen Mirroring"
click at [1098, 151] on div "Confirm Your Products and Services. Add, delete and re-arrange as needed. Items…" at bounding box center [837, 290] width 1080 height 634
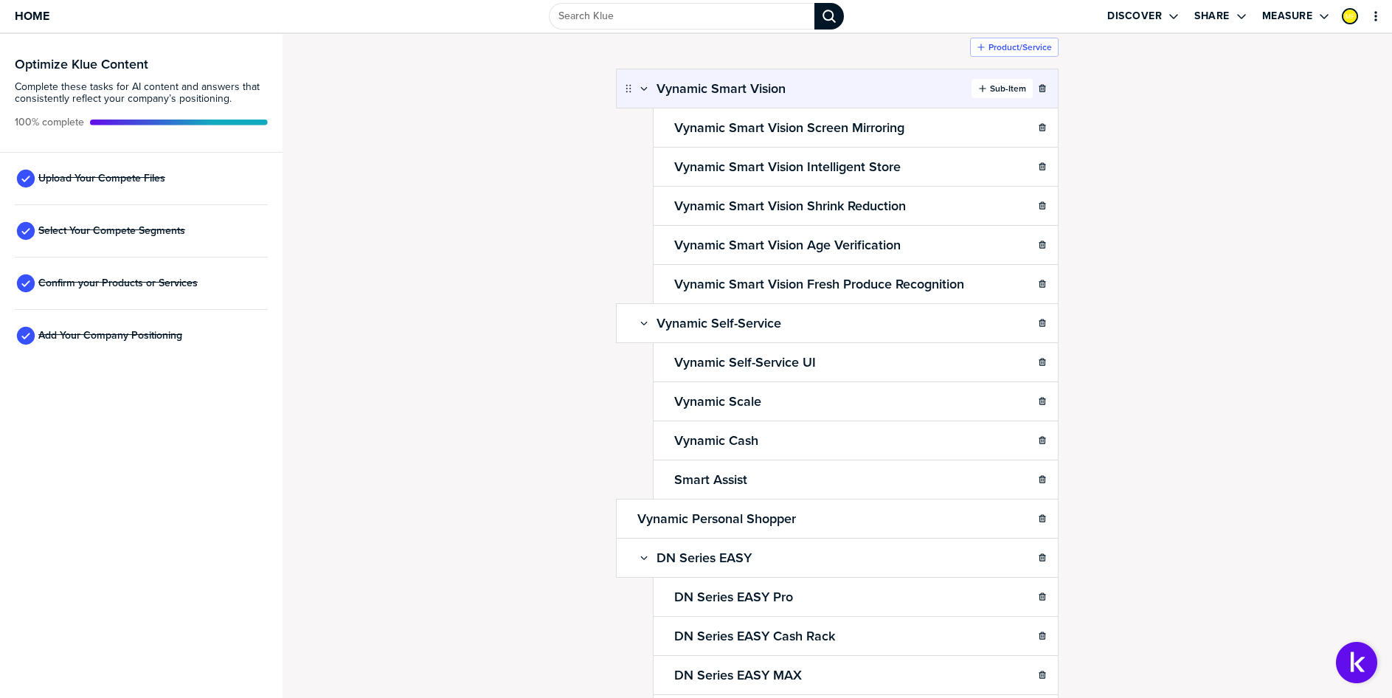
click at [978, 93] on div "Sub-Item" at bounding box center [1002, 89] width 48 height 12
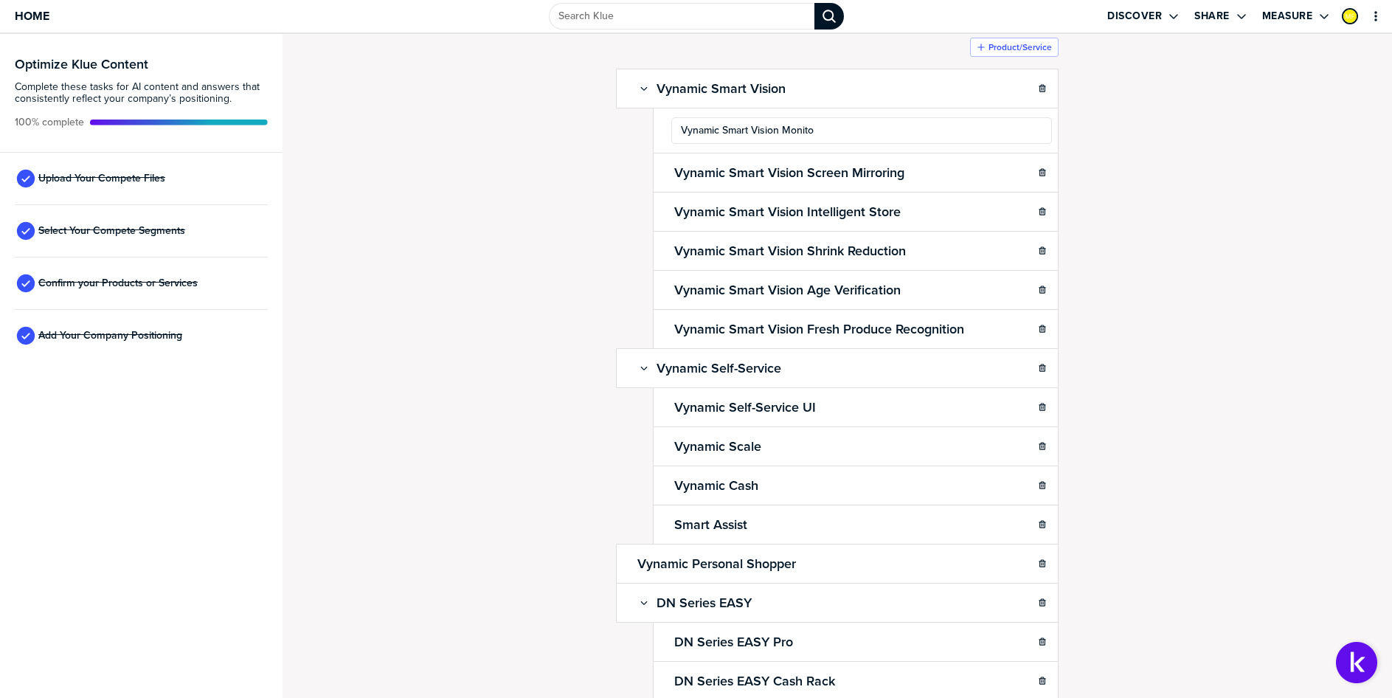
type input "Vynamic Smart Vision Monitor"
click at [1228, 198] on div "Confirm Your Products and Services. Add, delete and re-arrange as needed. Items…" at bounding box center [837, 290] width 1080 height 634
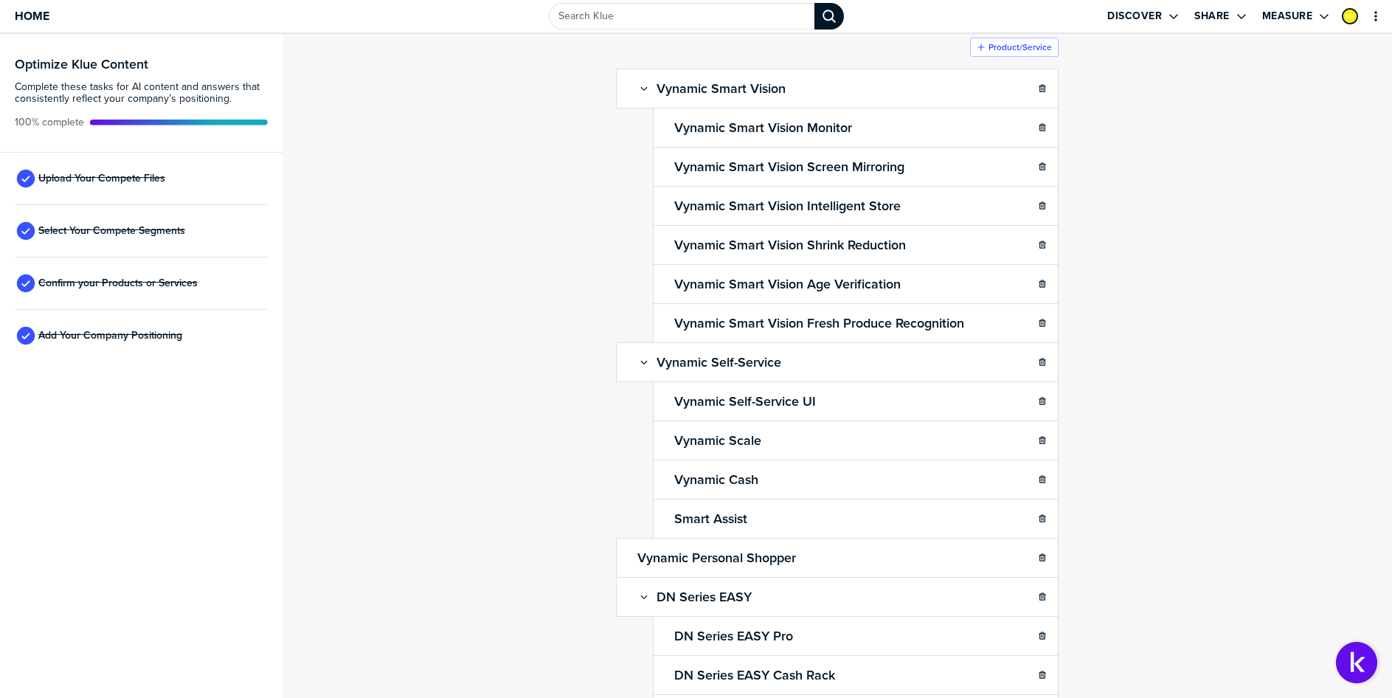
click at [1231, 352] on div "Confirm Your Products and Services. Add, delete and re-arrange as needed. Items…" at bounding box center [837, 290] width 1080 height 634
